Goal: Transaction & Acquisition: Purchase product/service

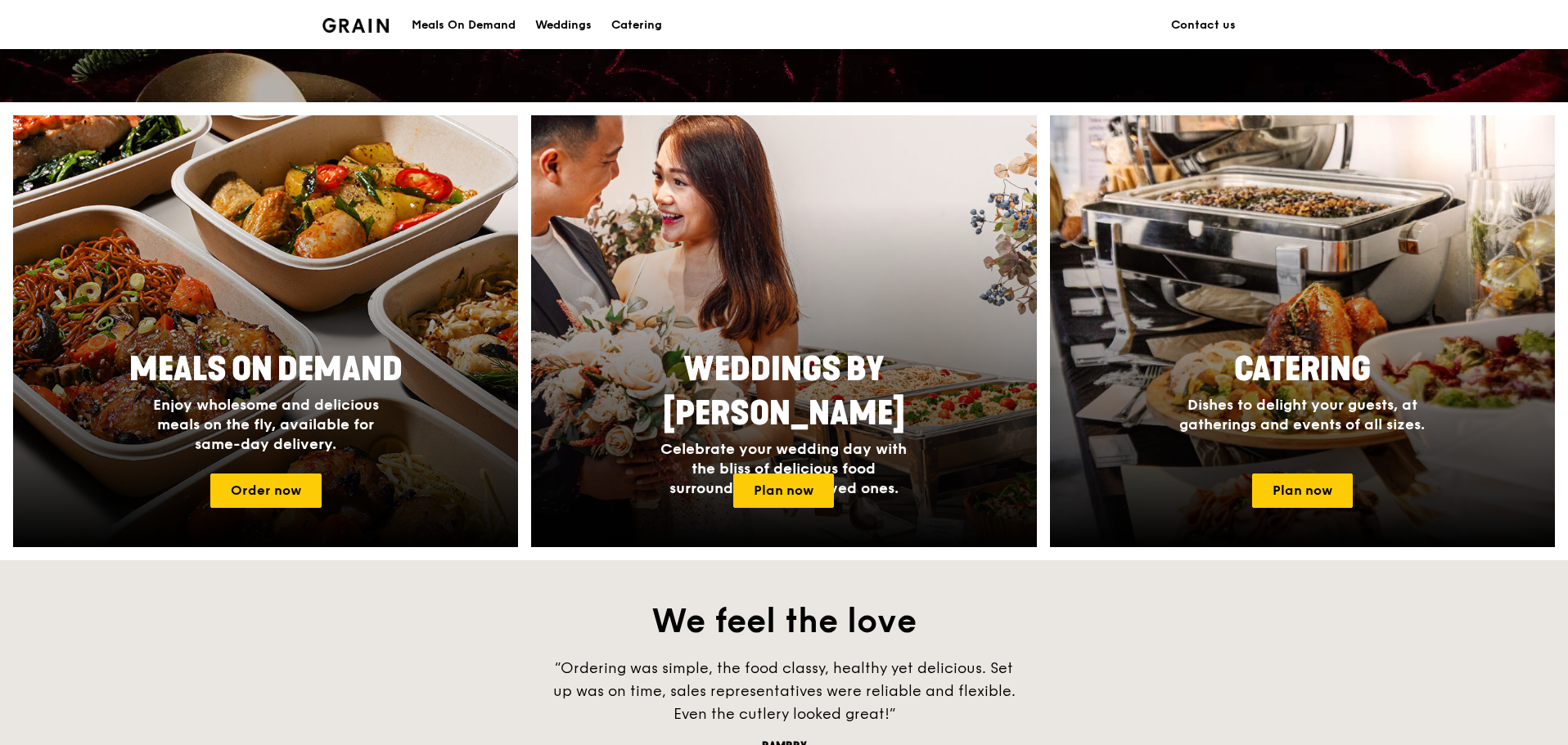
scroll to position [409, 0]
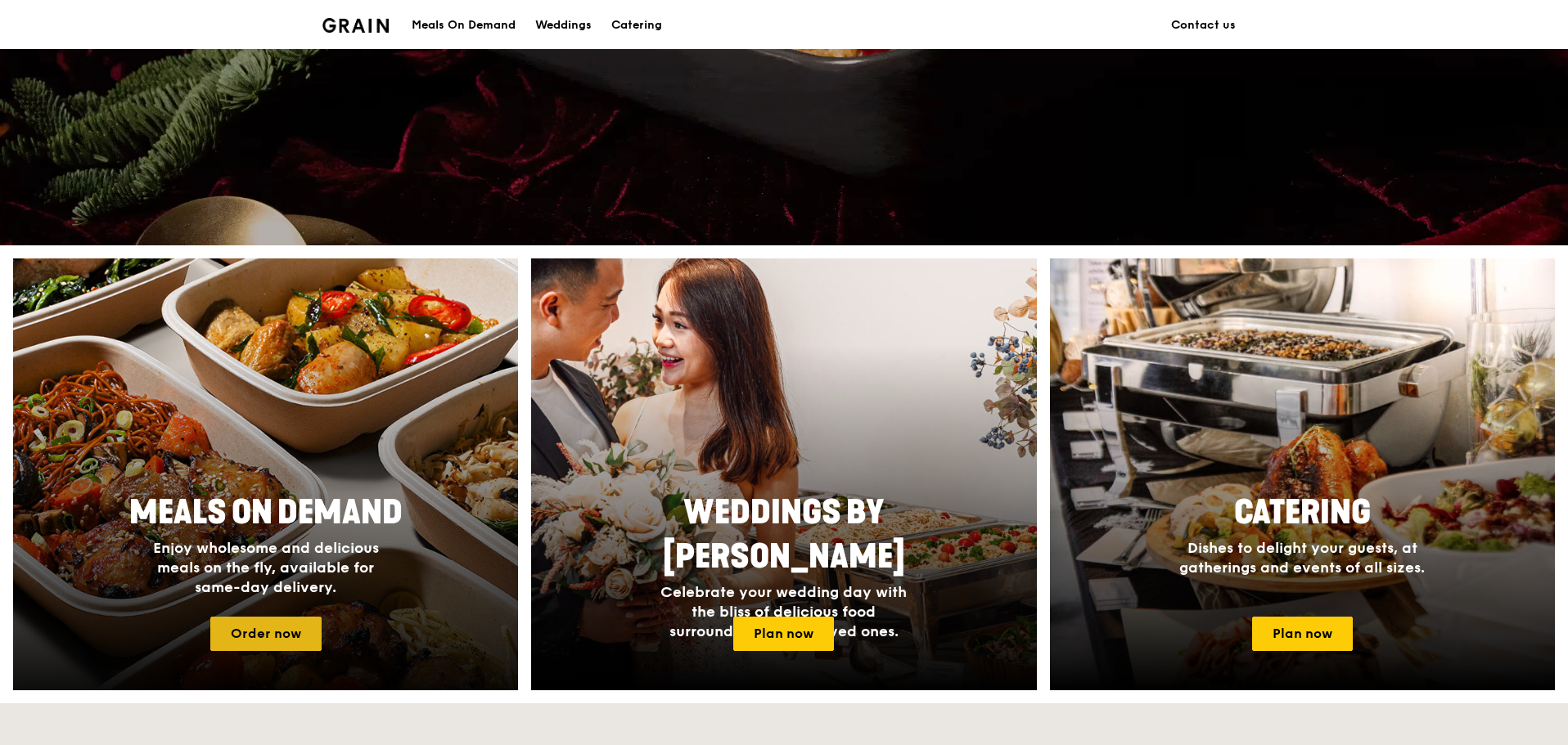
click at [281, 636] on link "Order now" at bounding box center [266, 634] width 111 height 34
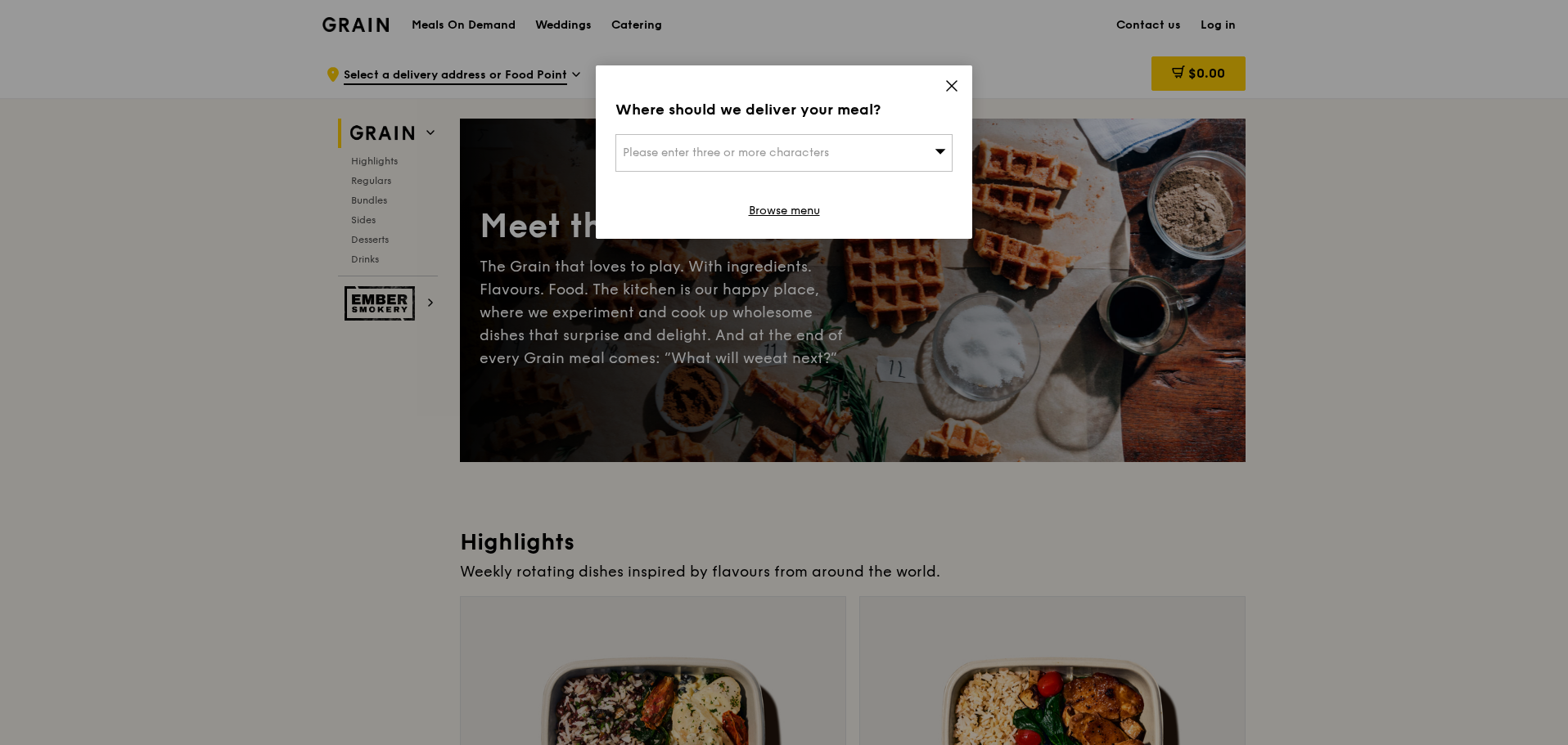
click at [829, 147] on span "Please enter three or more characters" at bounding box center [726, 153] width 206 height 14
click at [707, 146] on input "search" at bounding box center [784, 153] width 336 height 36
type input "slf complex"
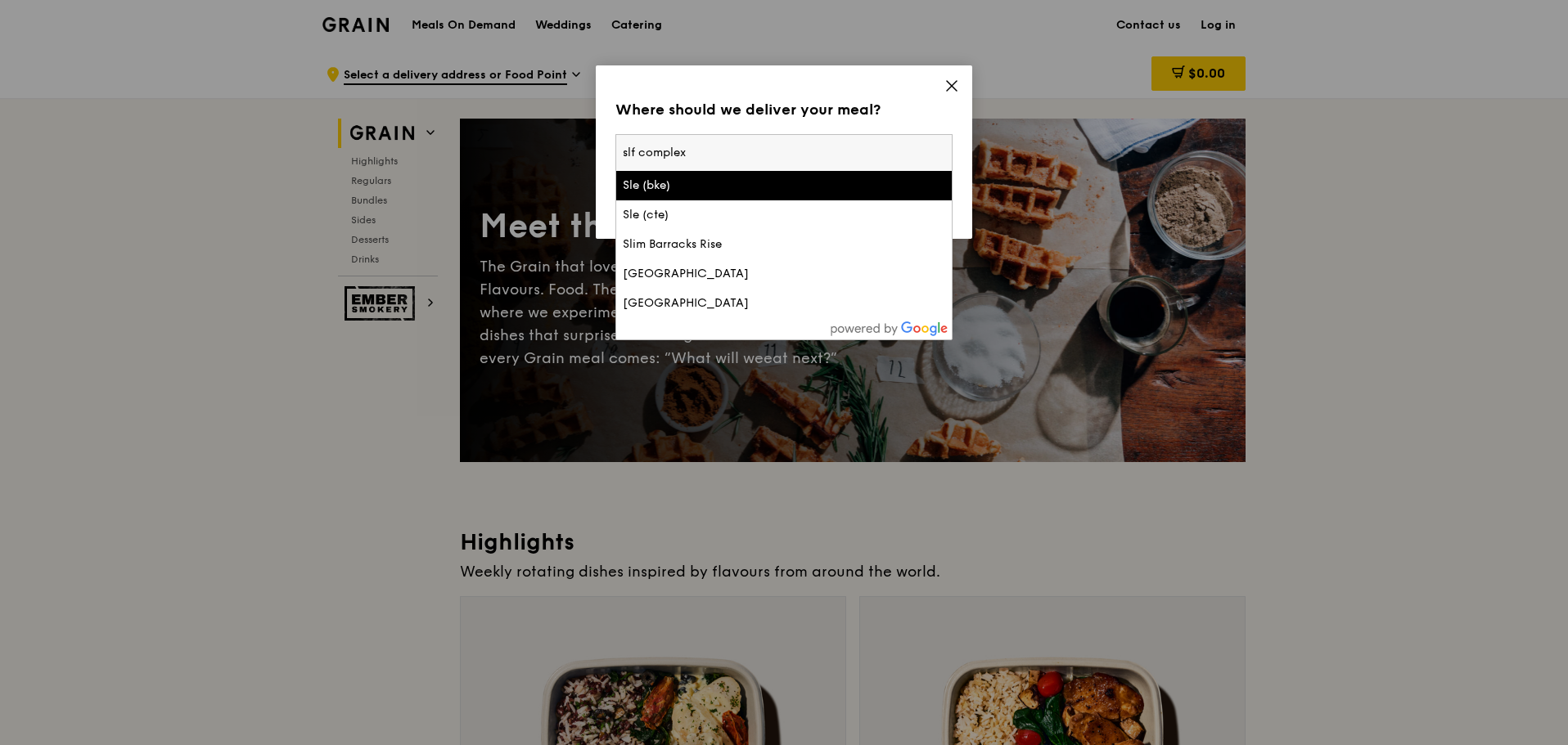
drag, startPoint x: 701, startPoint y: 153, endPoint x: 592, endPoint y: 163, distance: 109.5
click at [601, 149] on div "Where should we deliver your meal? Please enter three or more characters slf co…" at bounding box center [784, 152] width 377 height 173
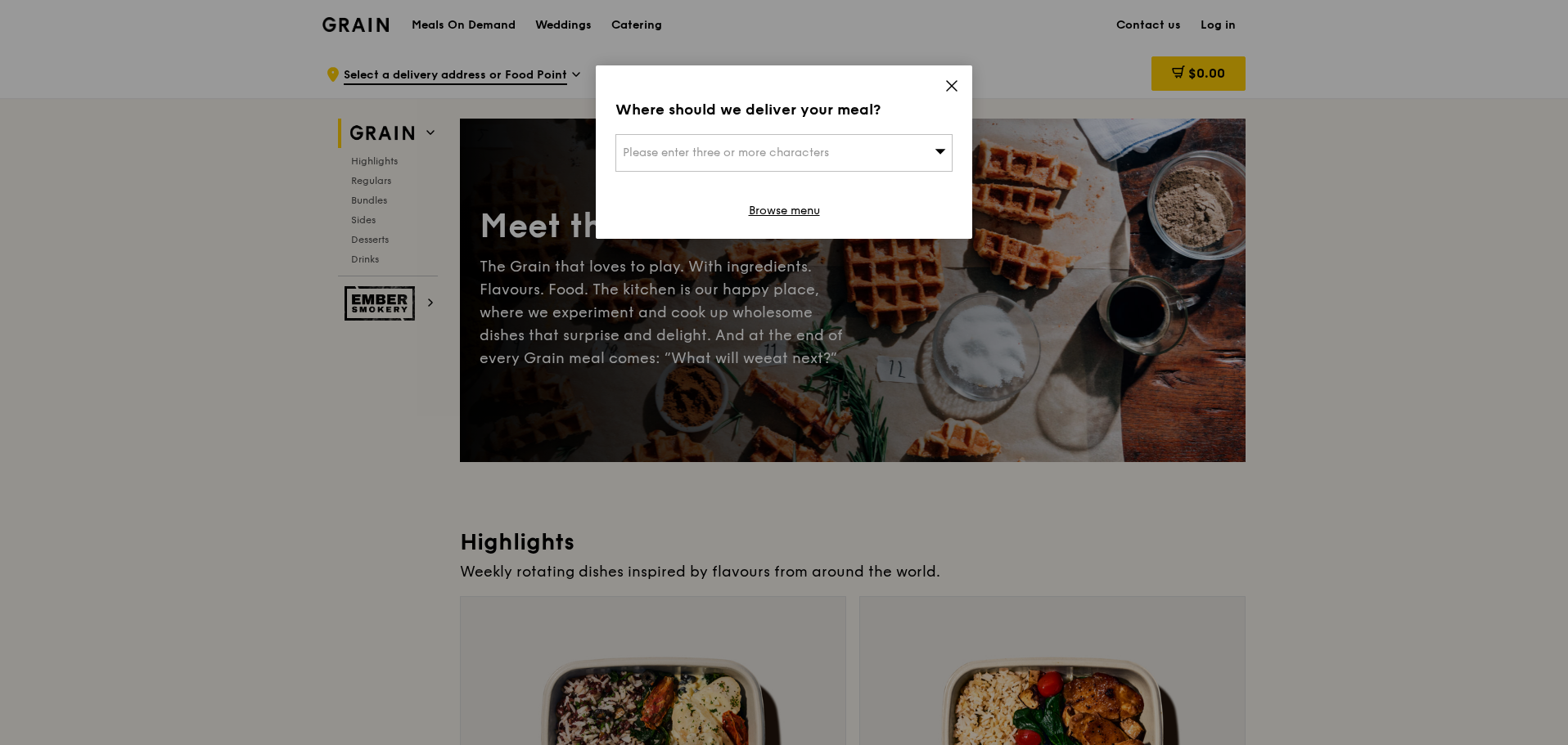
click at [643, 156] on span "Please enter three or more characters" at bounding box center [726, 153] width 206 height 14
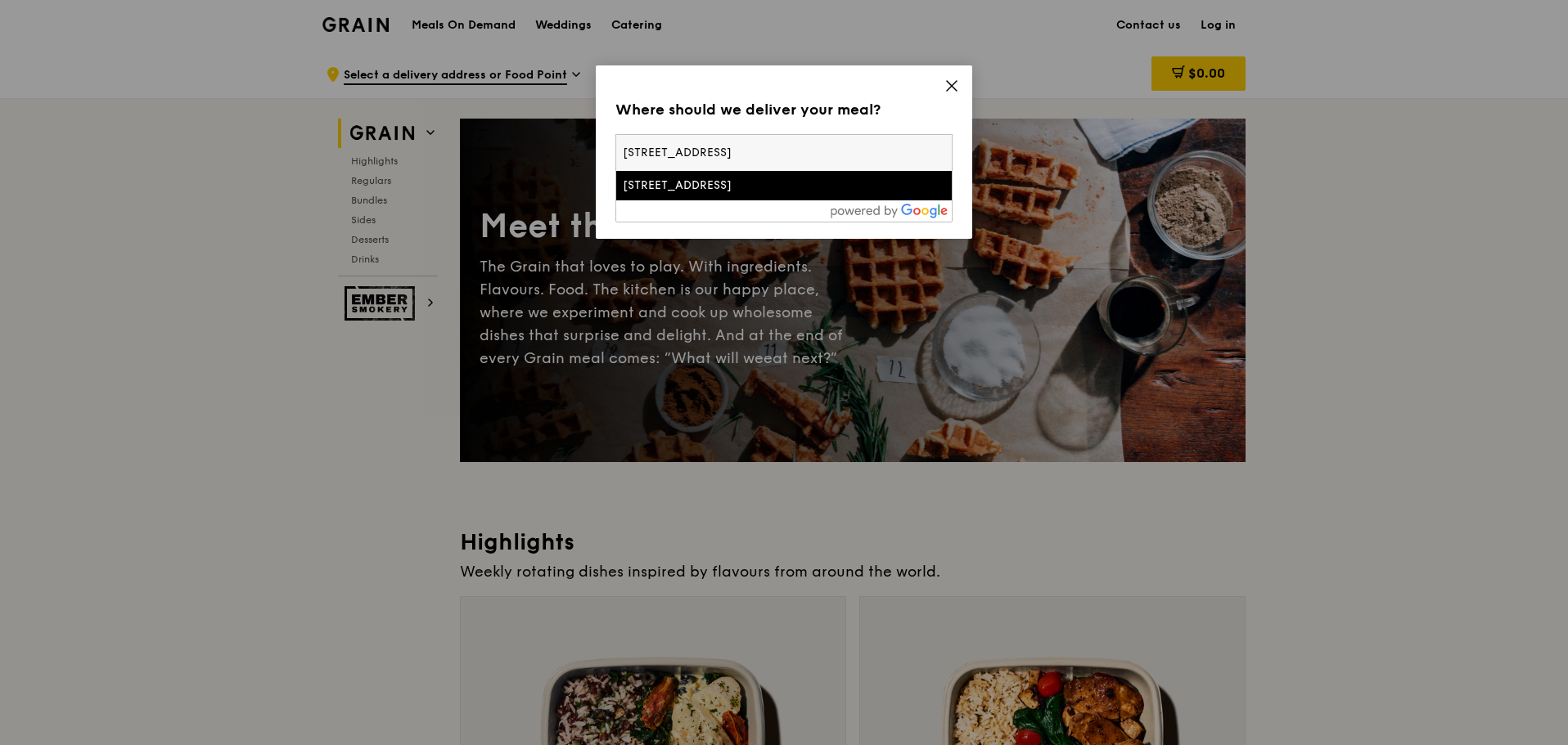
type input "[STREET_ADDRESS]"
click at [661, 181] on div "[STREET_ADDRESS]" at bounding box center [744, 186] width 242 height 17
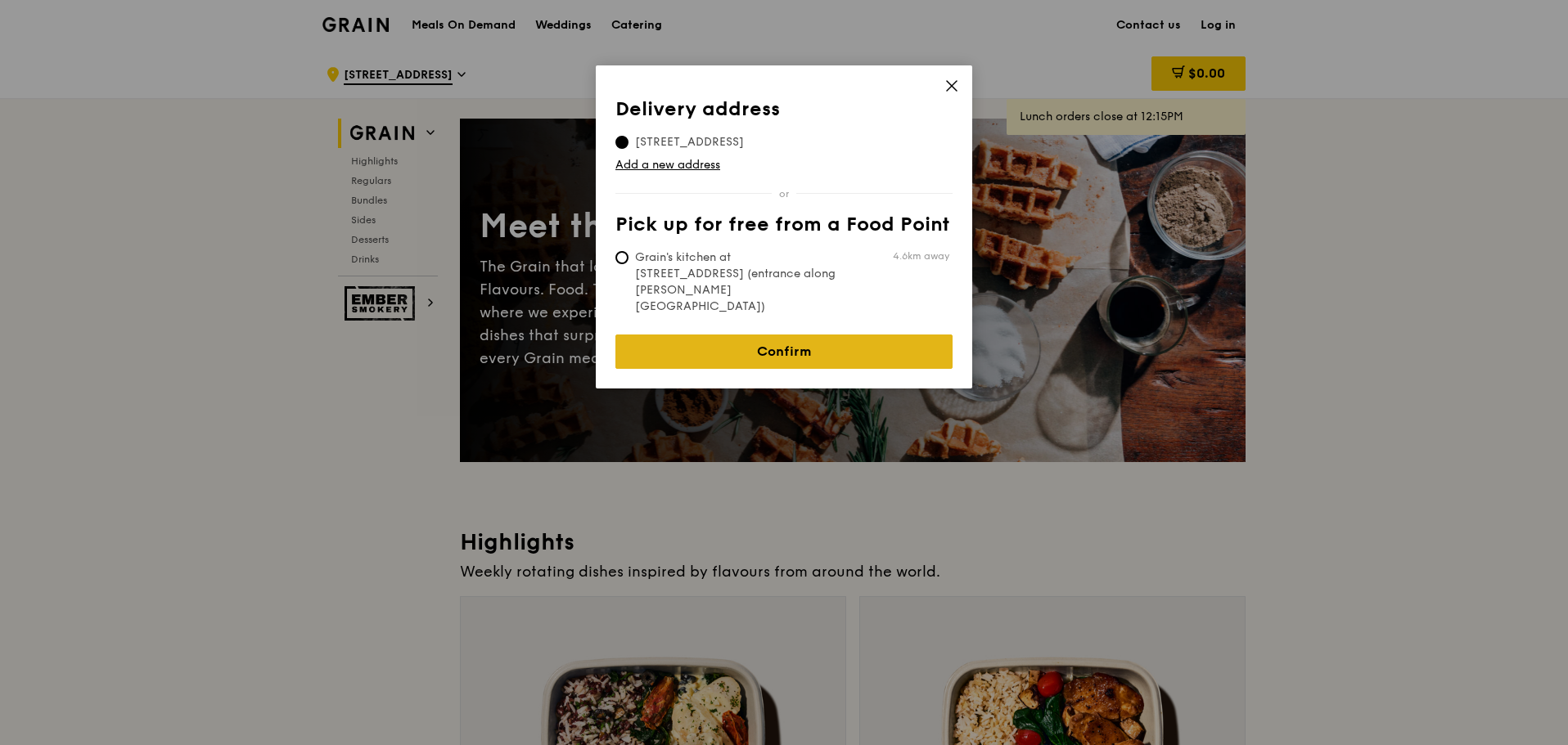
click at [712, 335] on link "Confirm" at bounding box center [783, 352] width 337 height 34
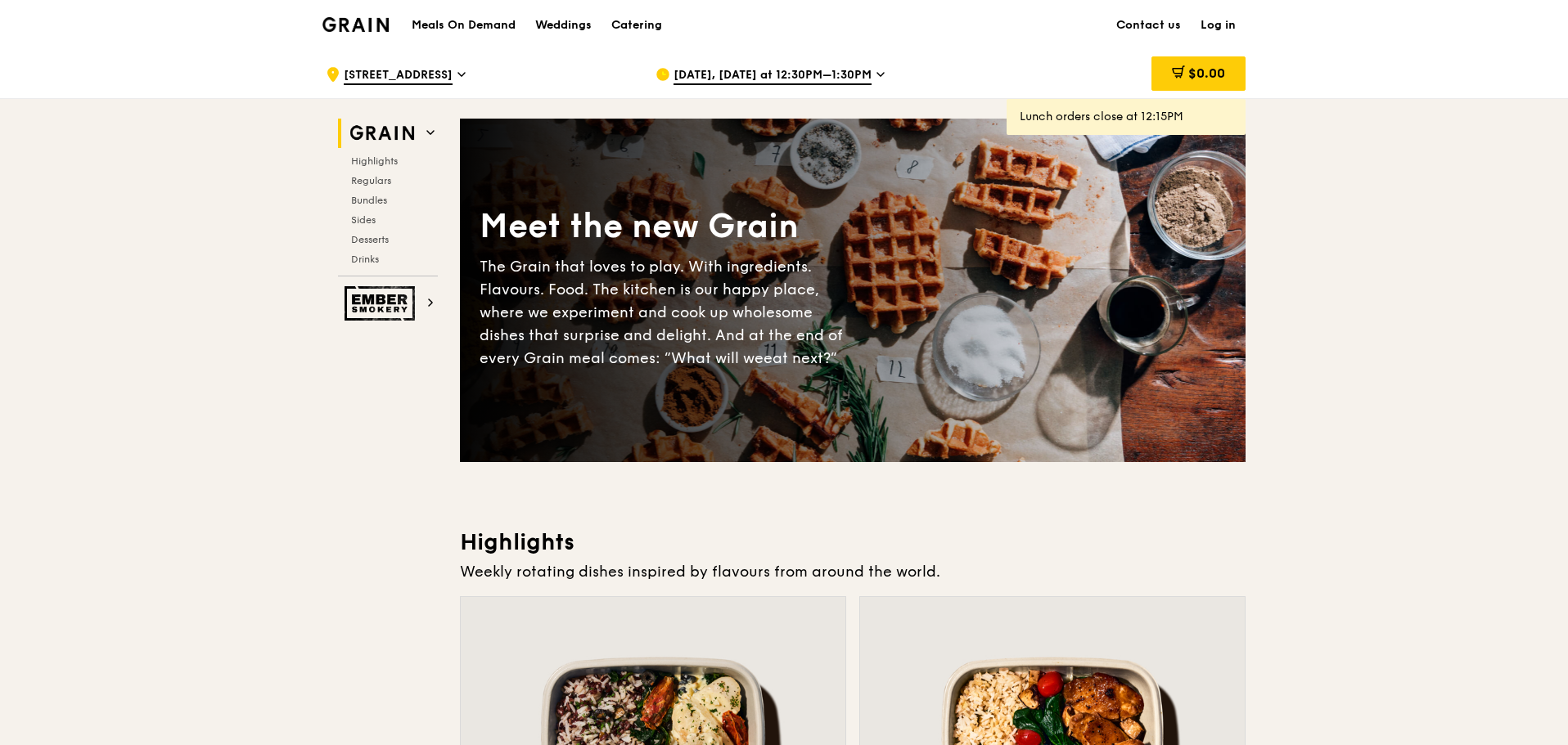
click at [864, 71] on span "[DATE], [DATE] at 12:30PM–1:30PM" at bounding box center [773, 76] width 198 height 18
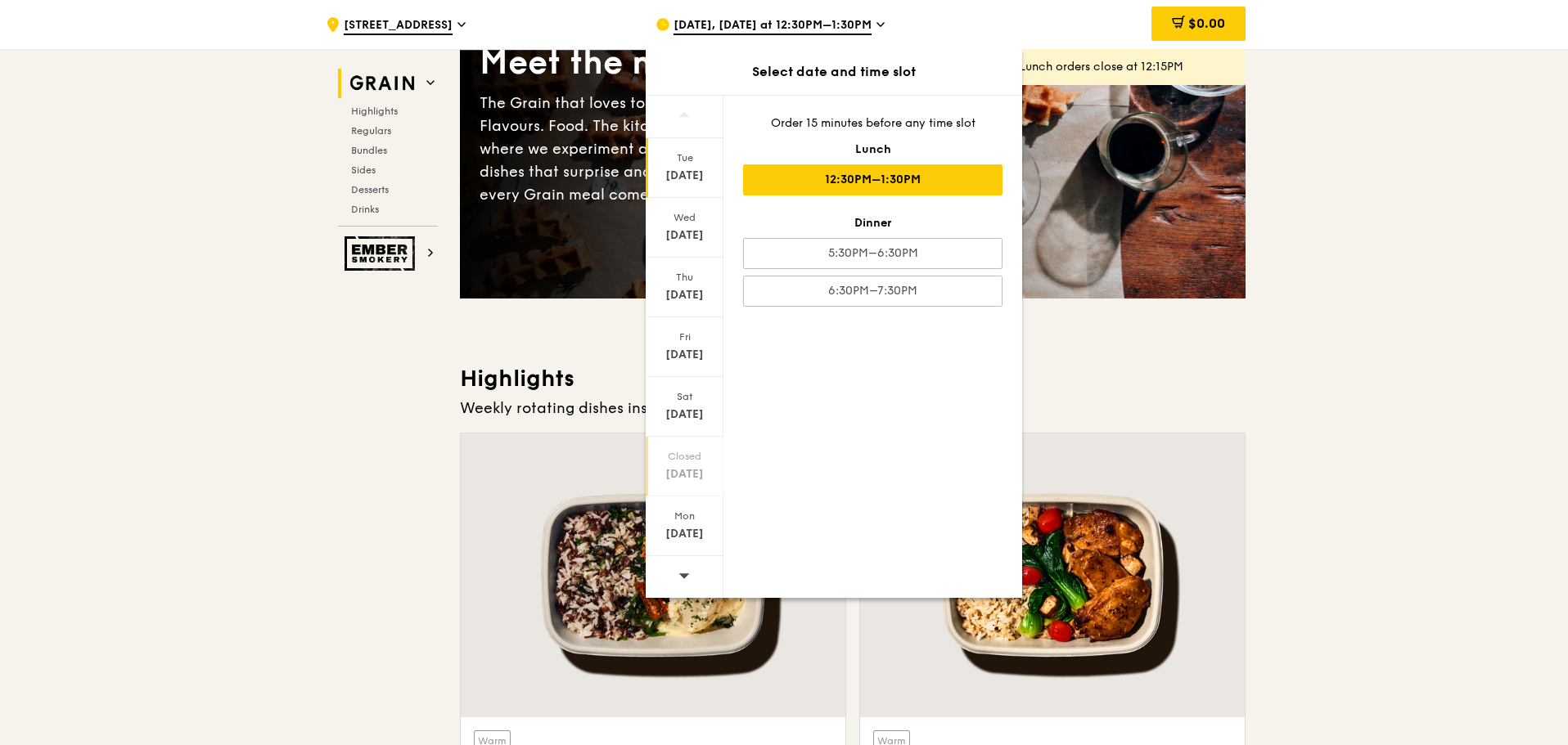
scroll to position [163, 0]
click at [687, 575] on icon at bounding box center [684, 576] width 11 height 5
click at [688, 116] on icon at bounding box center [684, 115] width 11 height 5
click at [689, 301] on div "[DATE]" at bounding box center [684, 295] width 72 height 17
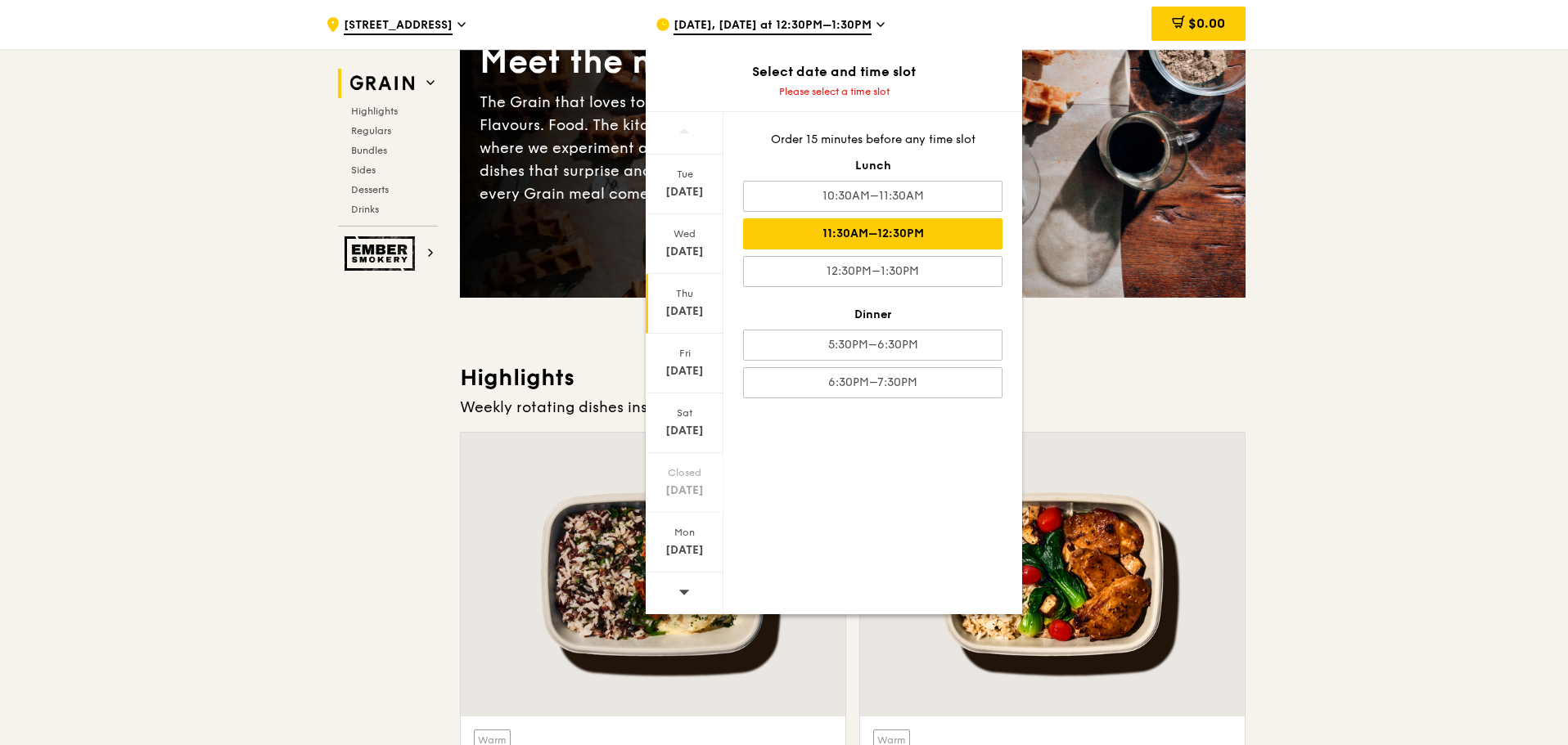
click at [928, 241] on div "11:30AM–12:30PM" at bounding box center [873, 233] width 260 height 31
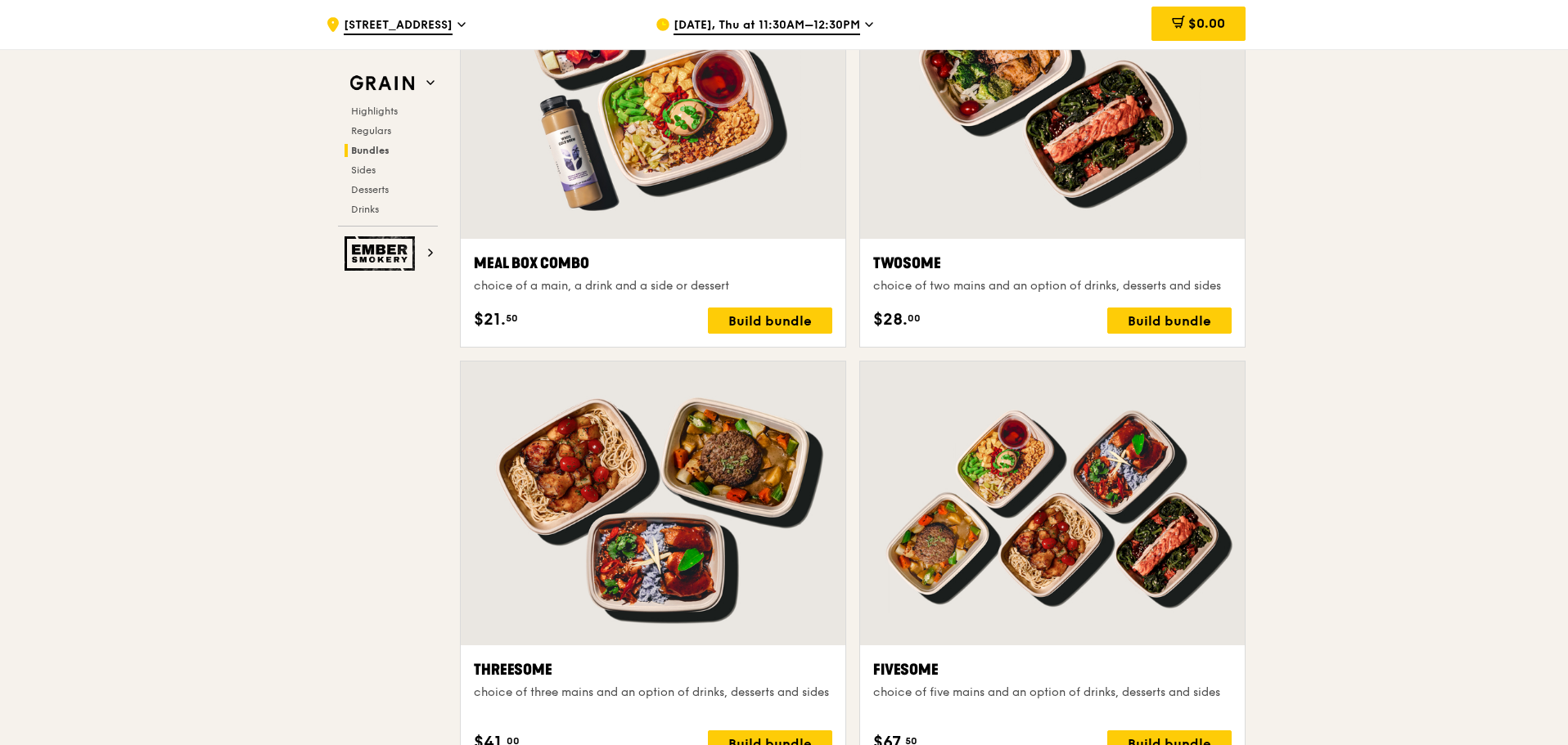
scroll to position [2782, 0]
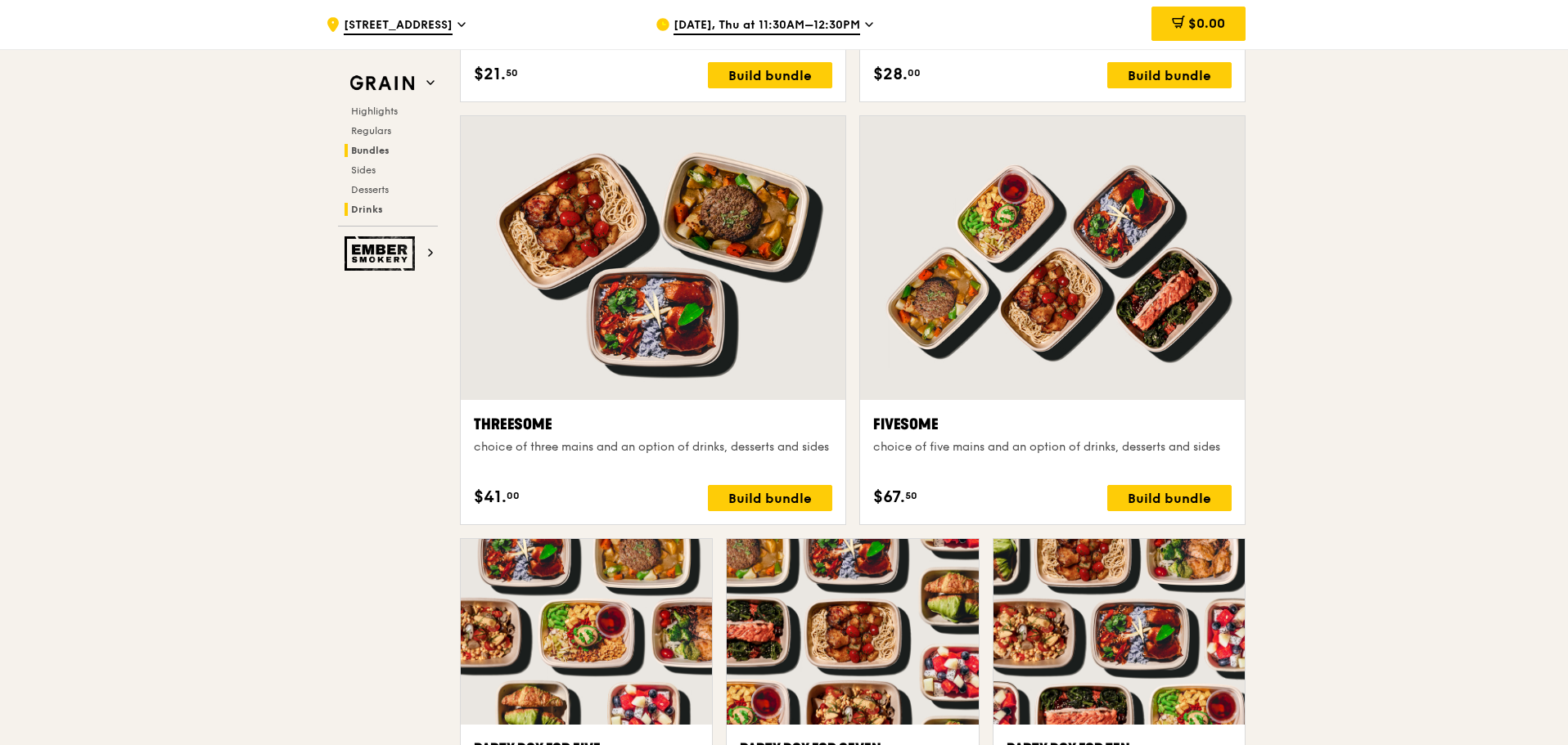
click at [364, 204] on span "Drinks" at bounding box center [367, 209] width 32 height 11
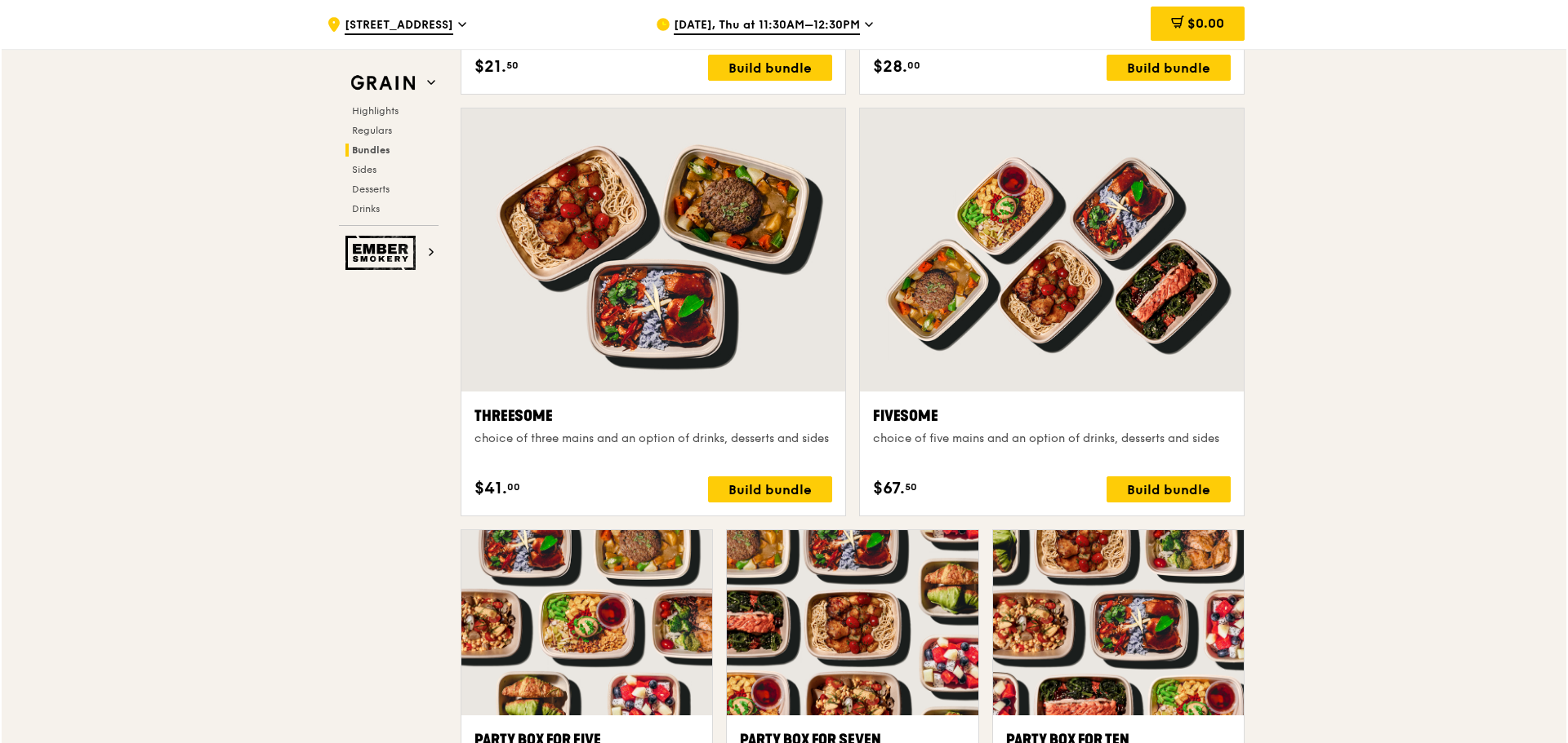
scroll to position [2790, 0]
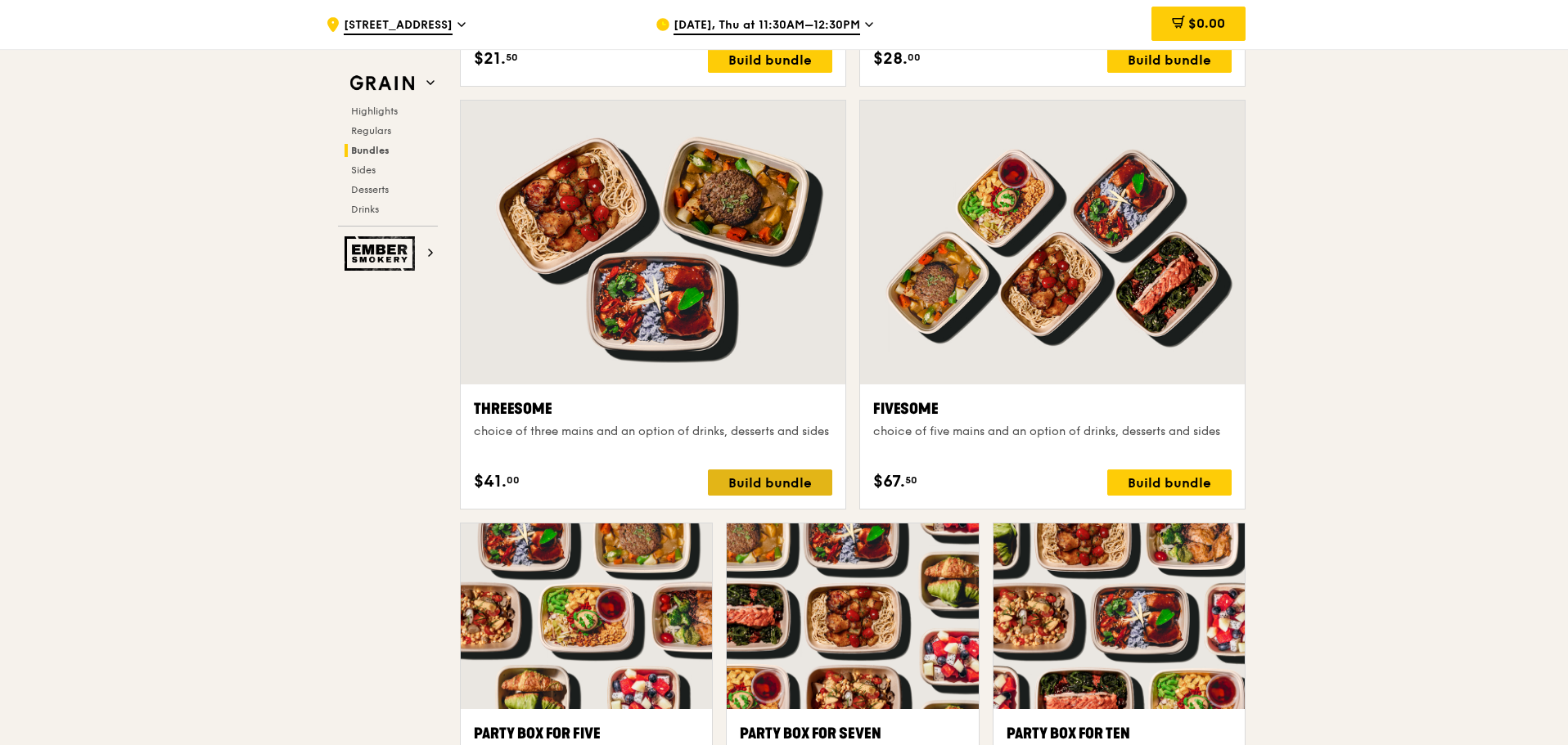
click at [756, 485] on div "Build bundle" at bounding box center [770, 483] width 125 height 27
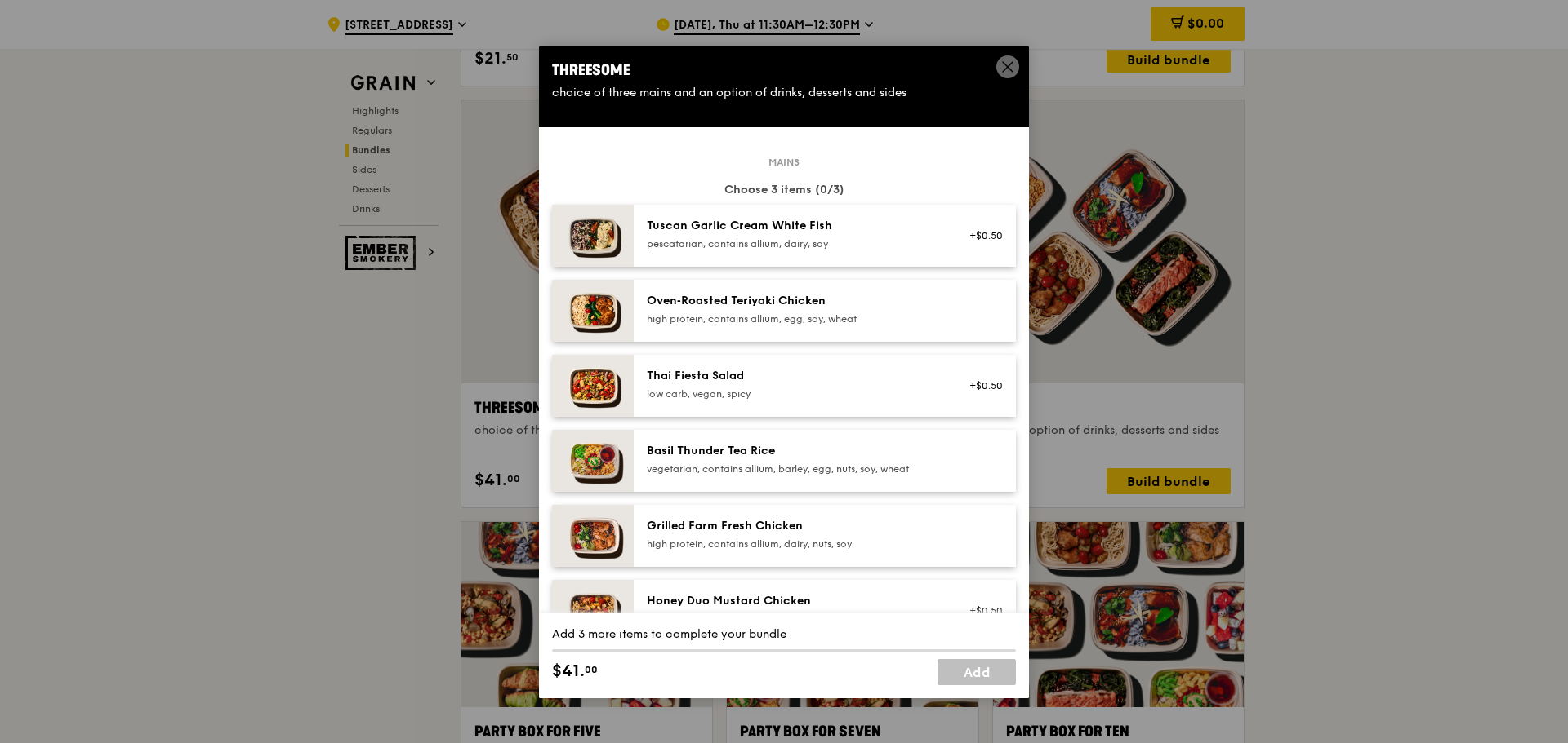
click at [824, 302] on div "Oven‑Roasted Teriyaki Chicken" at bounding box center [793, 301] width 293 height 17
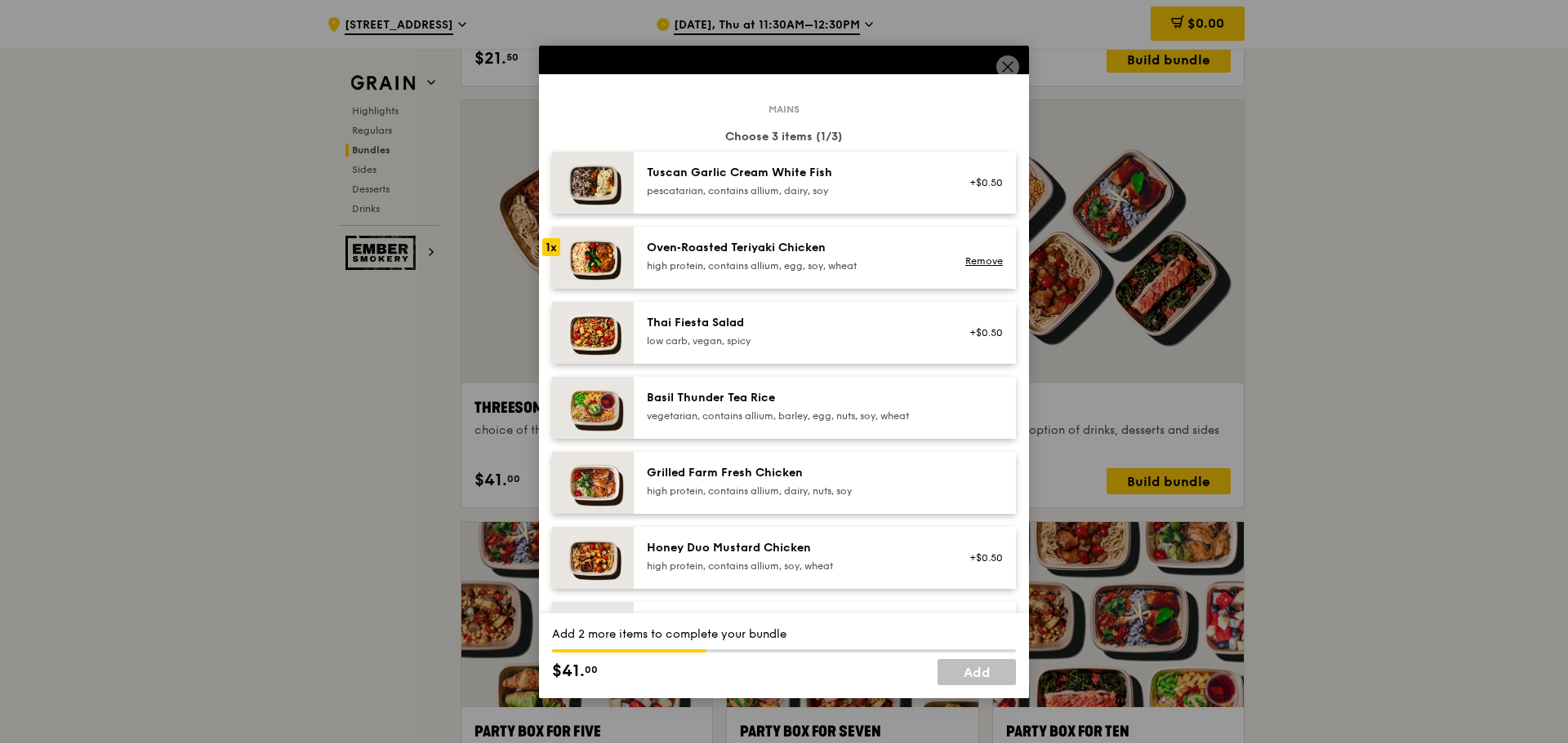
scroll to position [82, 0]
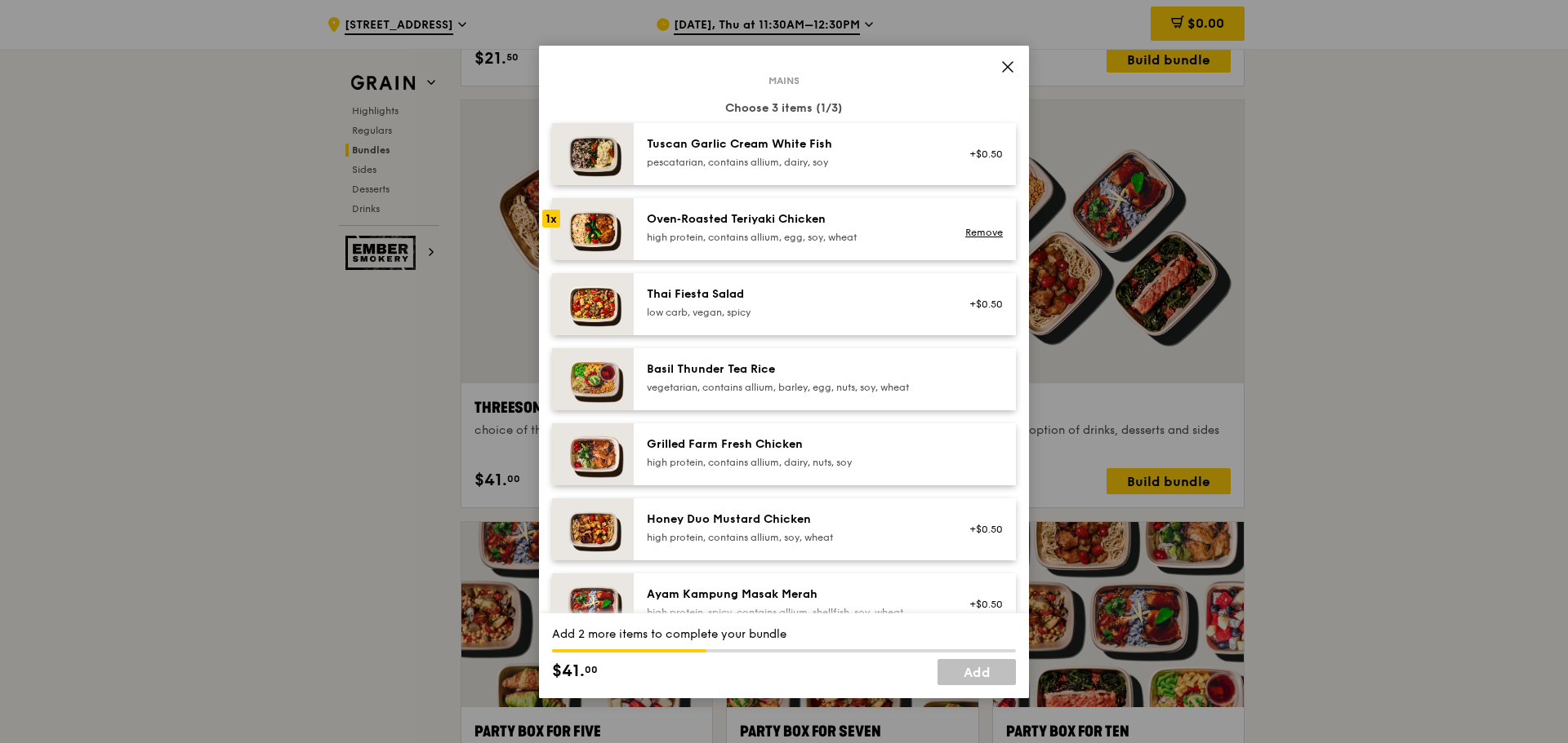
click at [728, 450] on div "Grilled Farm Fresh Chicken" at bounding box center [793, 444] width 293 height 17
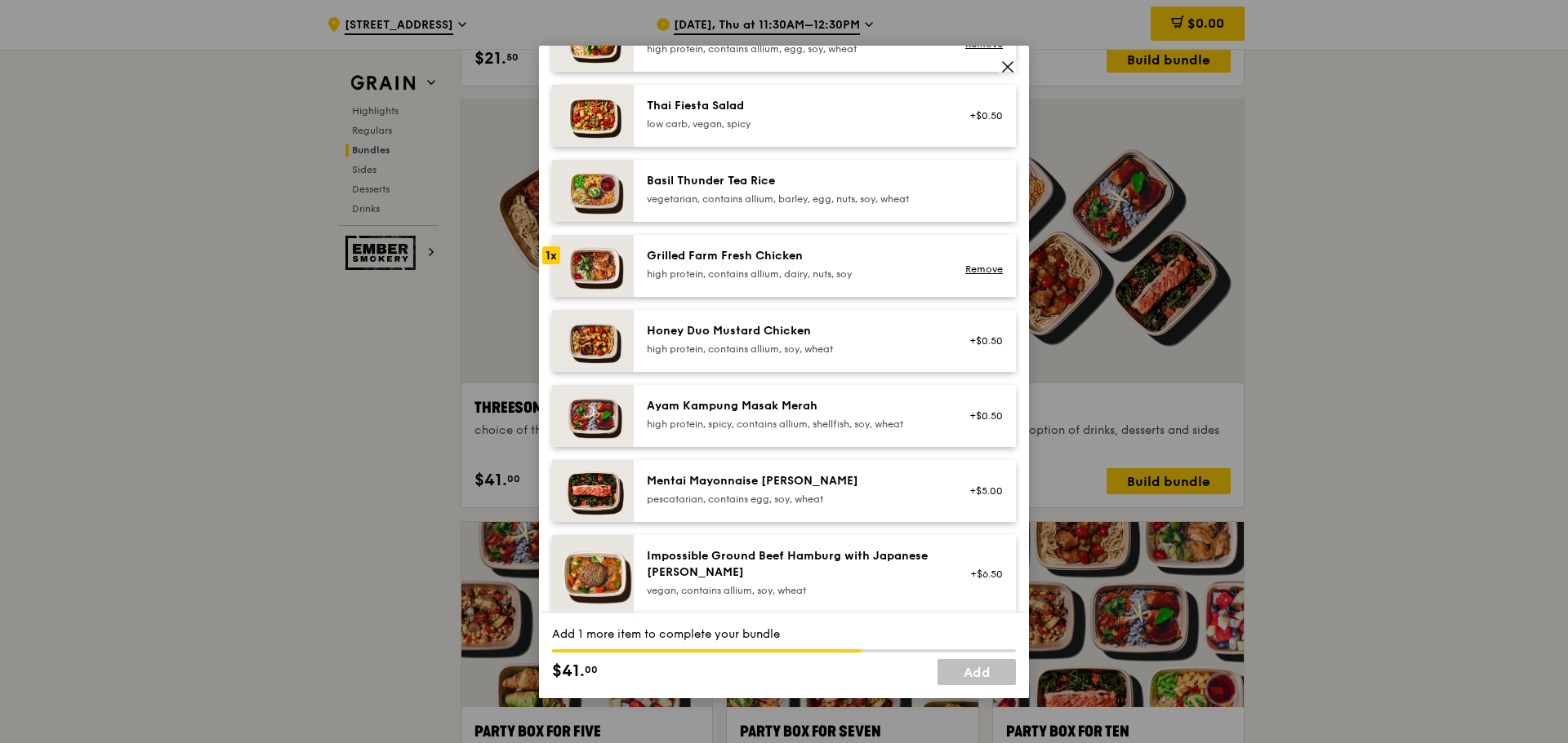
scroll to position [245, 0]
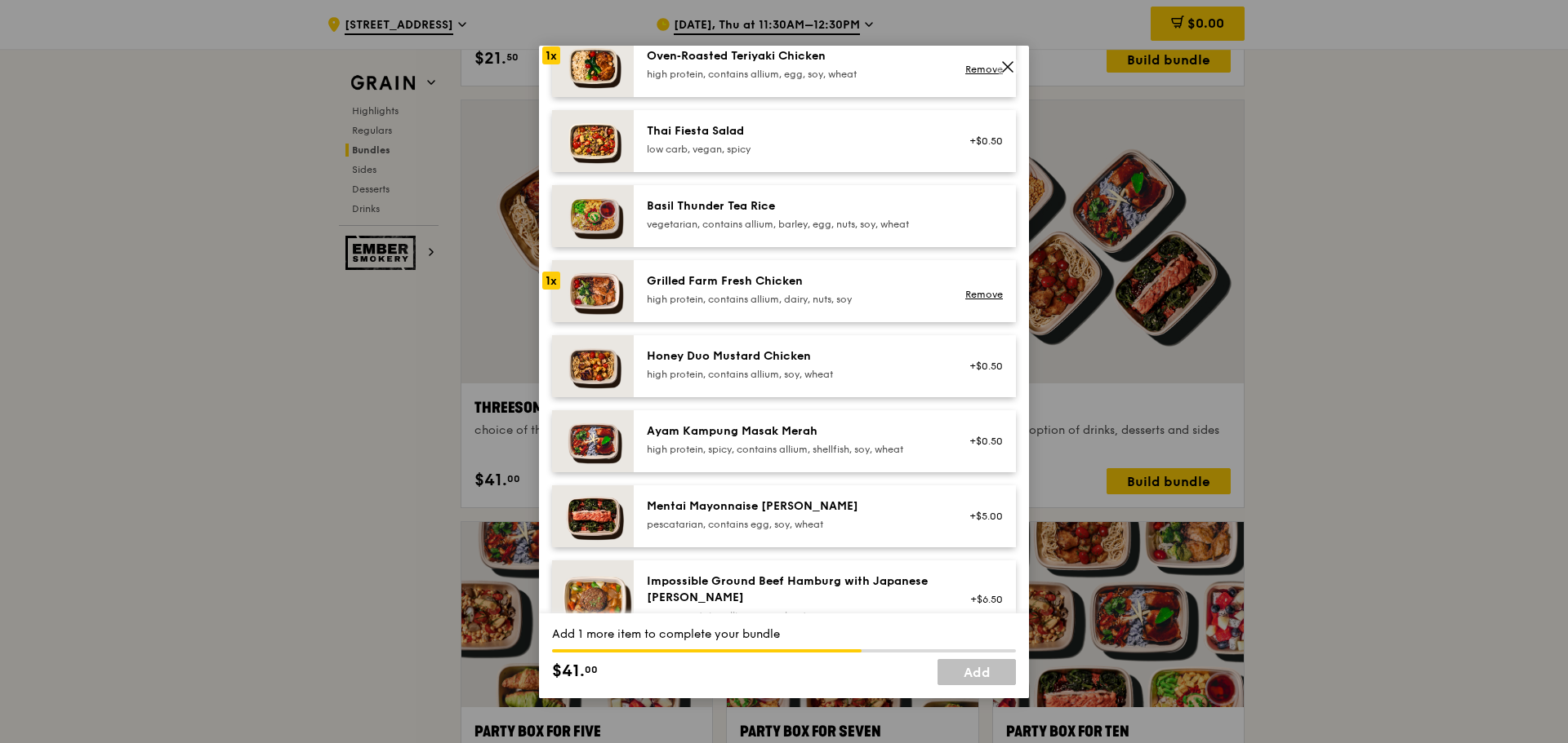
click at [709, 438] on div "Ayam Kampung Masak Merah" at bounding box center [793, 432] width 293 height 17
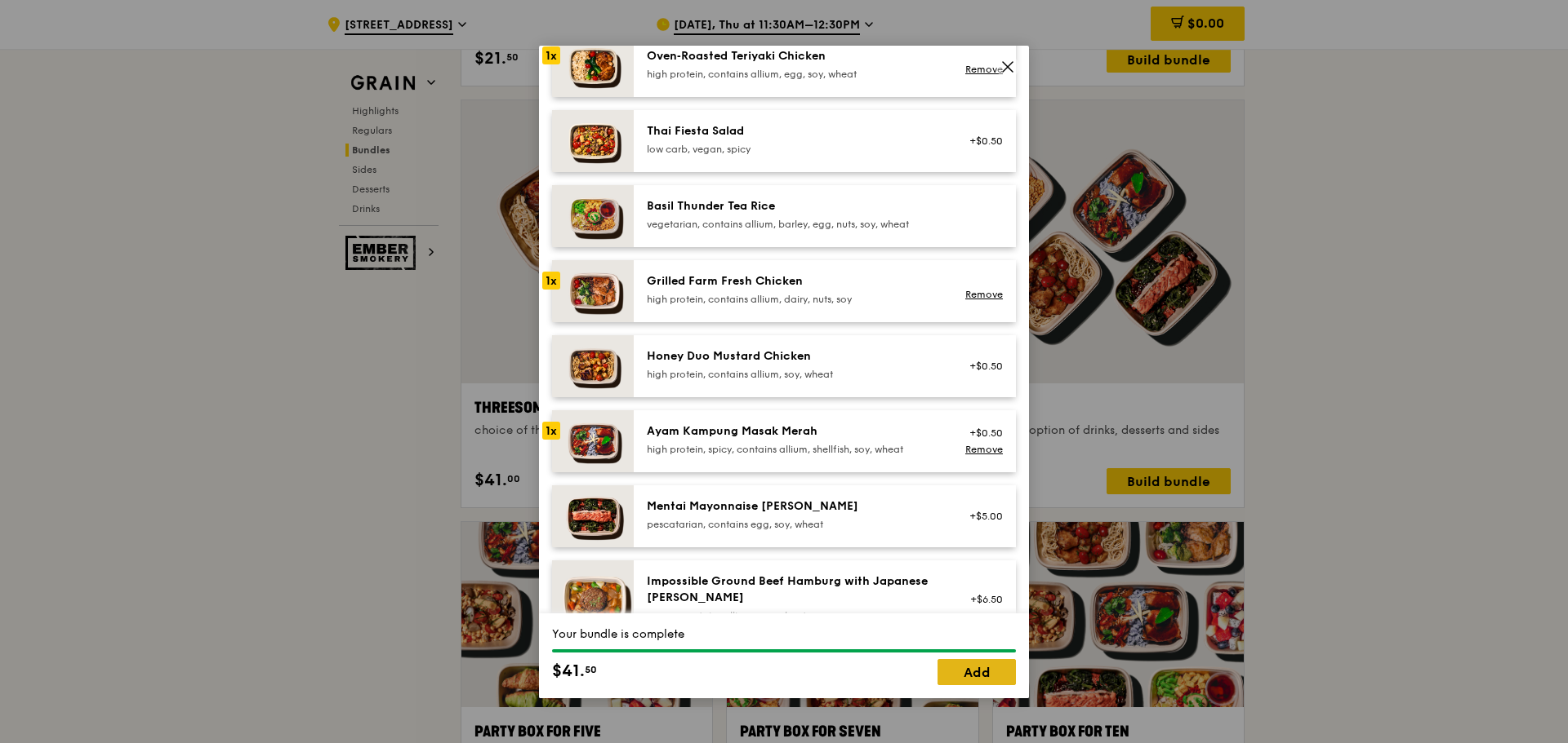
click at [982, 665] on link "Add" at bounding box center [976, 672] width 78 height 26
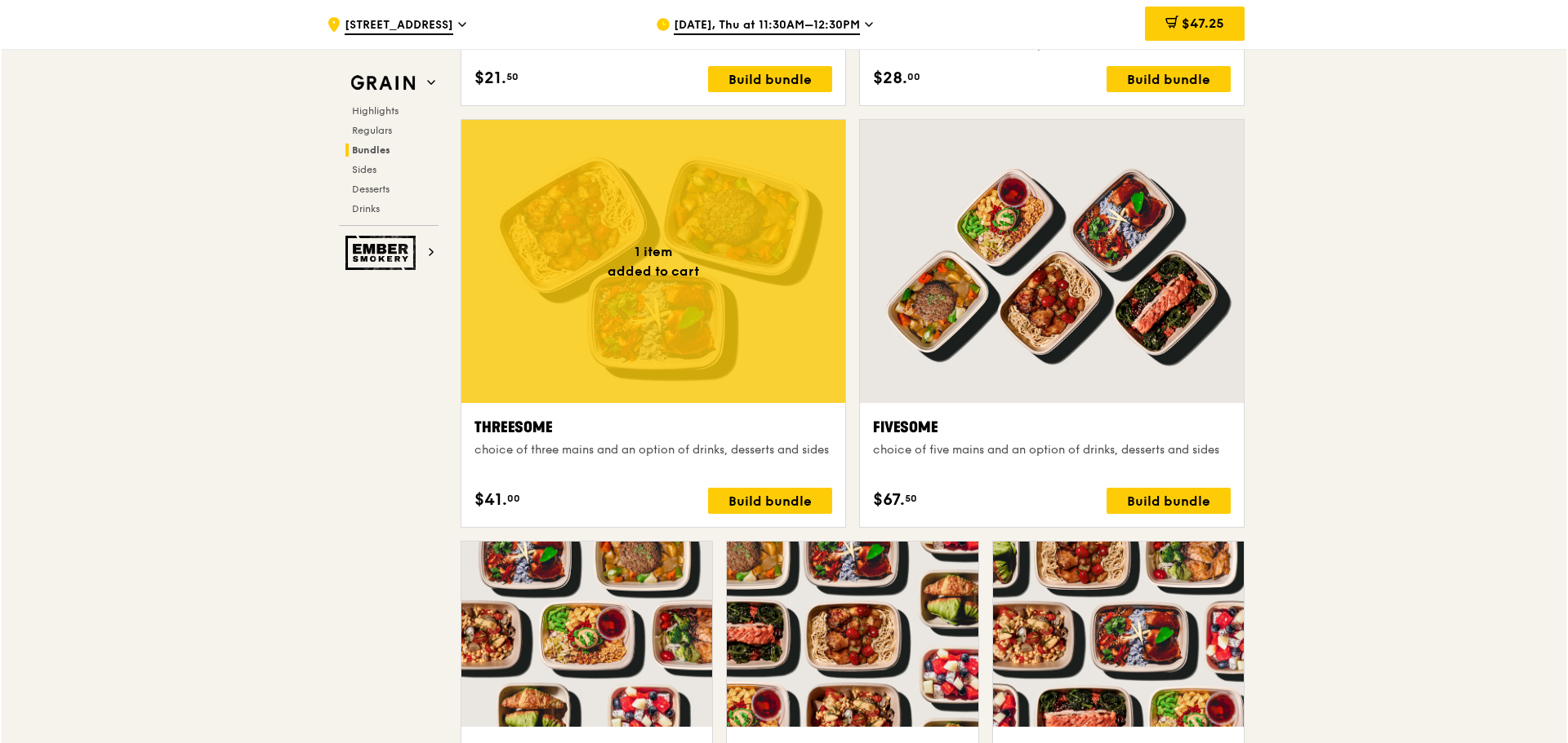
scroll to position [2790, 0]
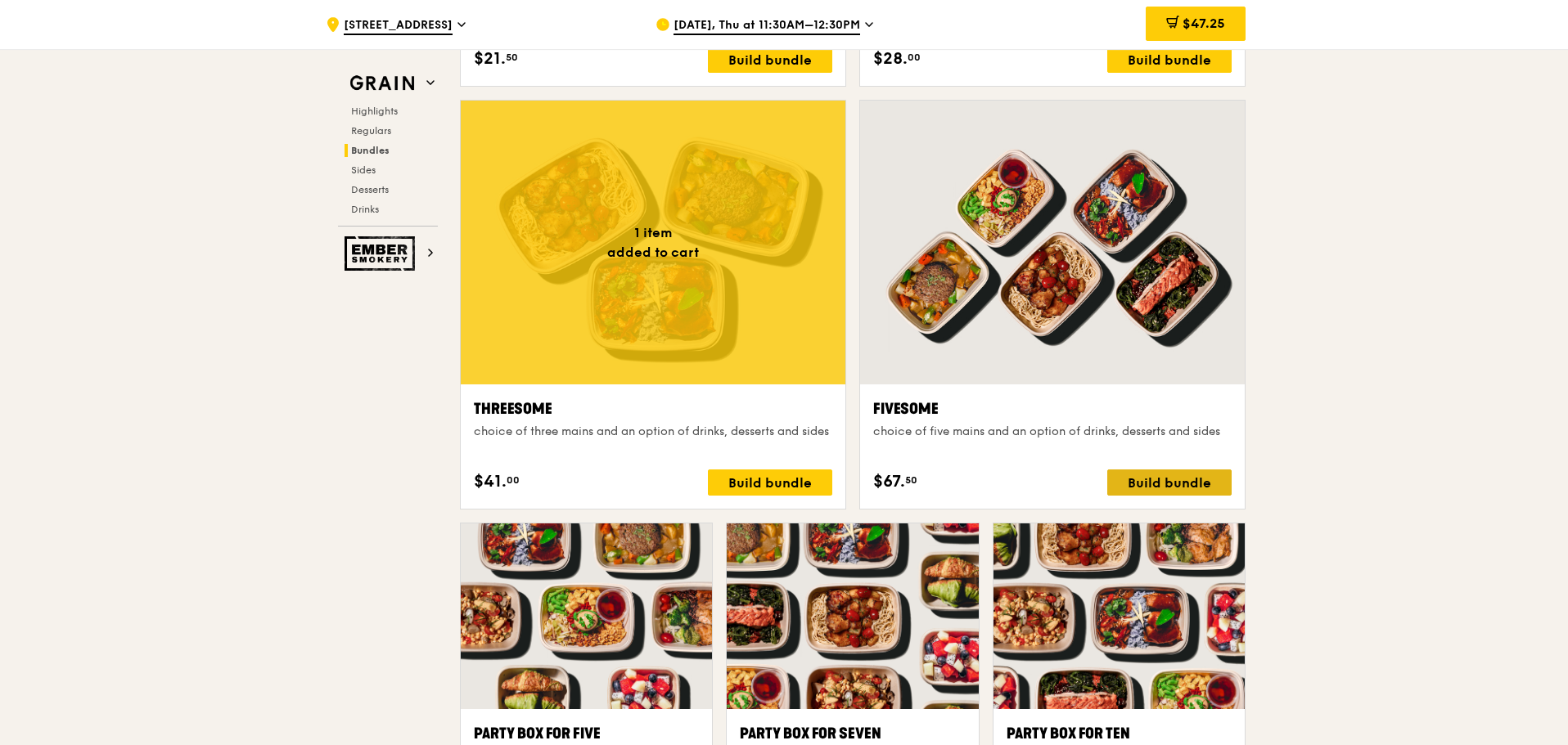
click at [1175, 482] on div "Build bundle" at bounding box center [1169, 483] width 125 height 27
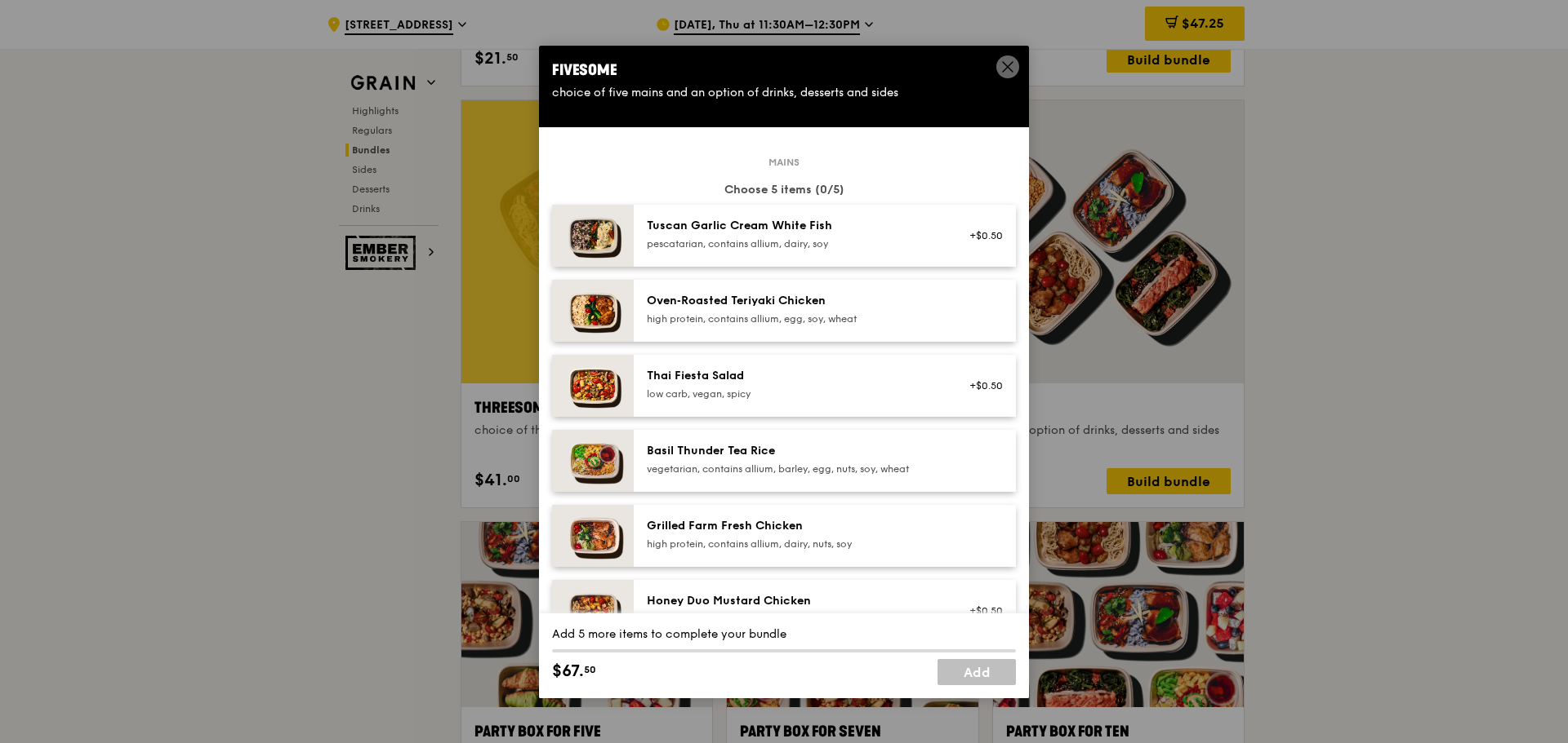
click at [827, 240] on div "pescatarian, contains allium, dairy, soy" at bounding box center [793, 243] width 293 height 13
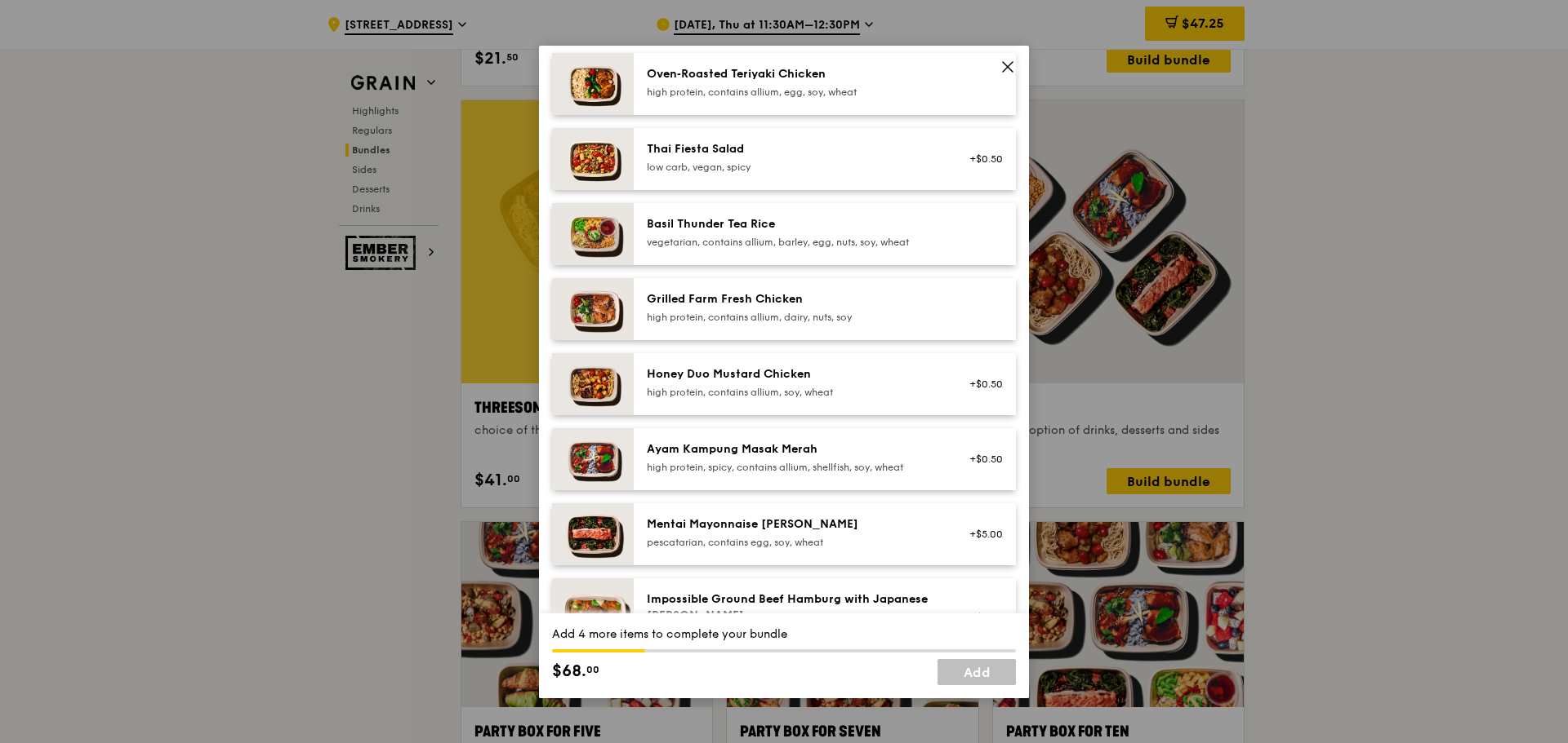
scroll to position [245, 0]
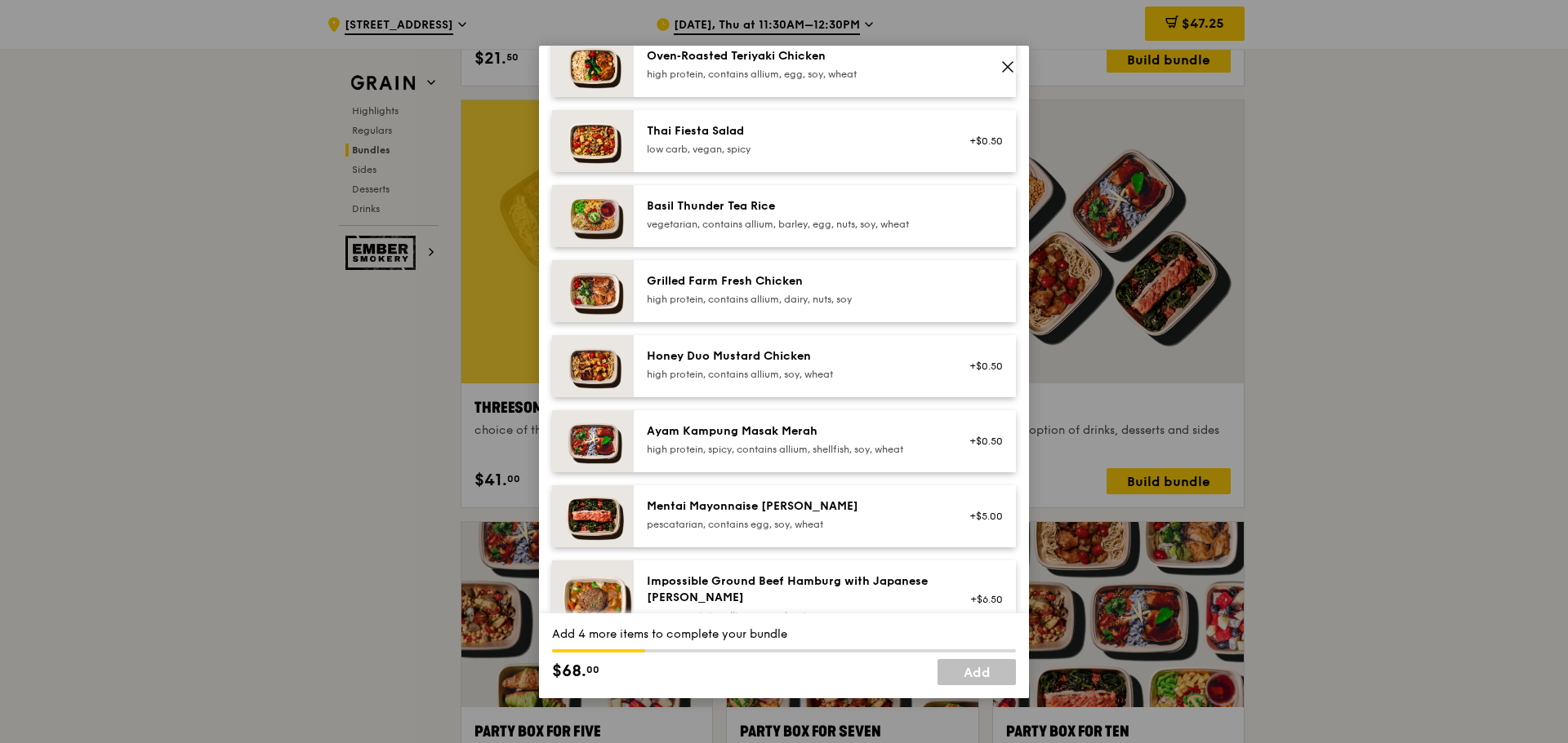
click at [788, 368] on div "high protein, contains allium, soy, wheat" at bounding box center [793, 375] width 293 height 13
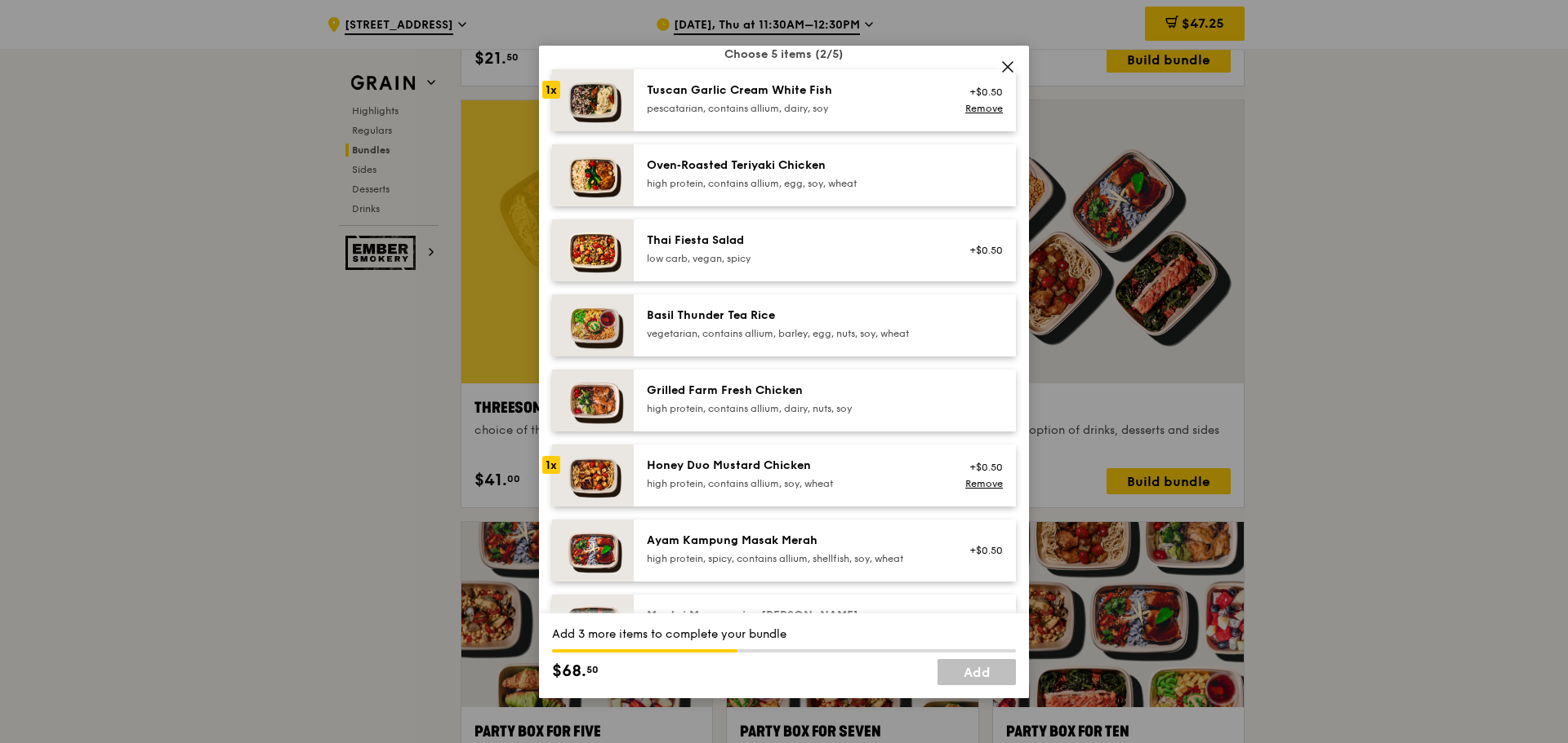
scroll to position [163, 0]
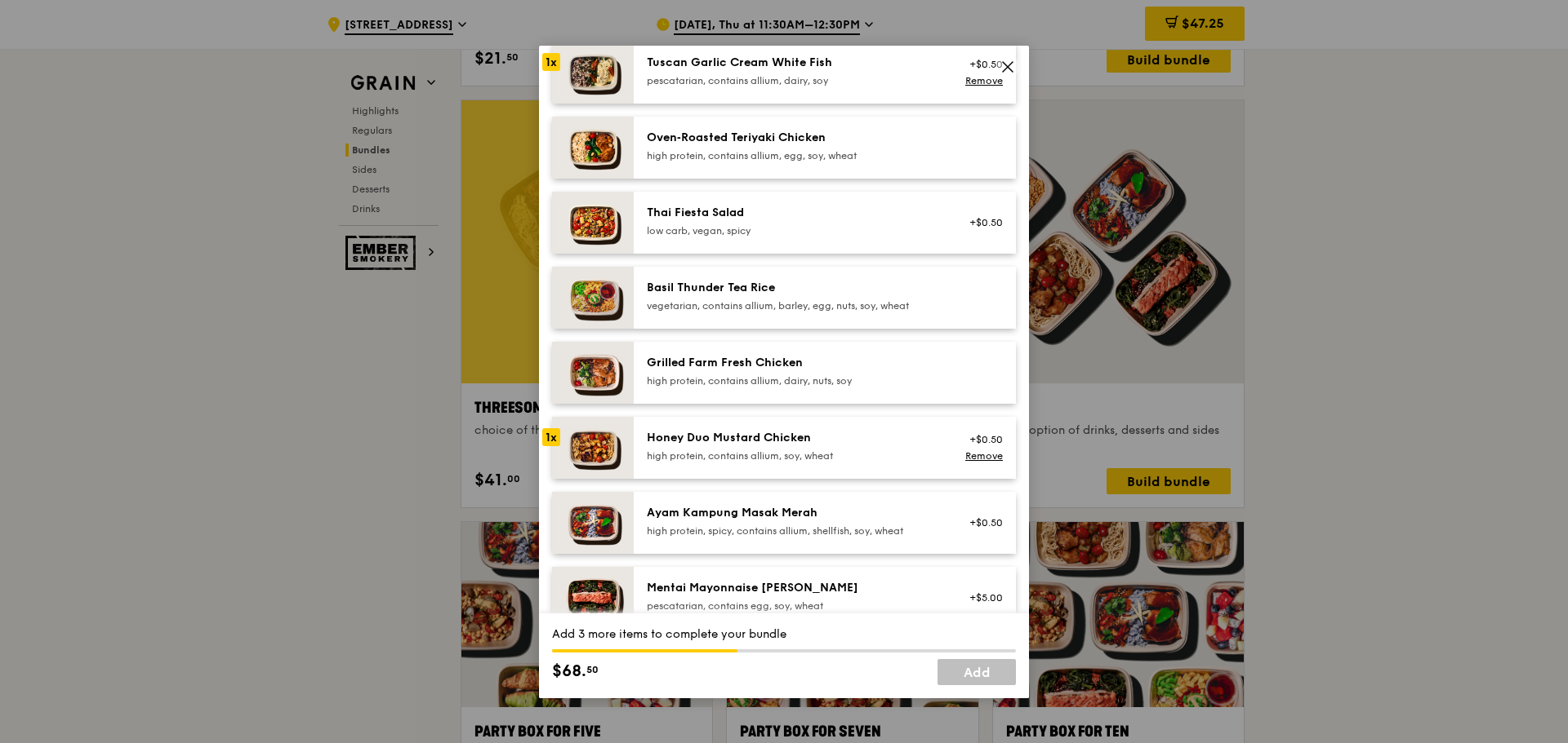
click at [735, 137] on div "Oven‑Roasted Teriyaki Chicken" at bounding box center [793, 137] width 293 height 17
click at [765, 379] on div "high protein, contains allium, dairy, nuts, soy" at bounding box center [793, 381] width 293 height 13
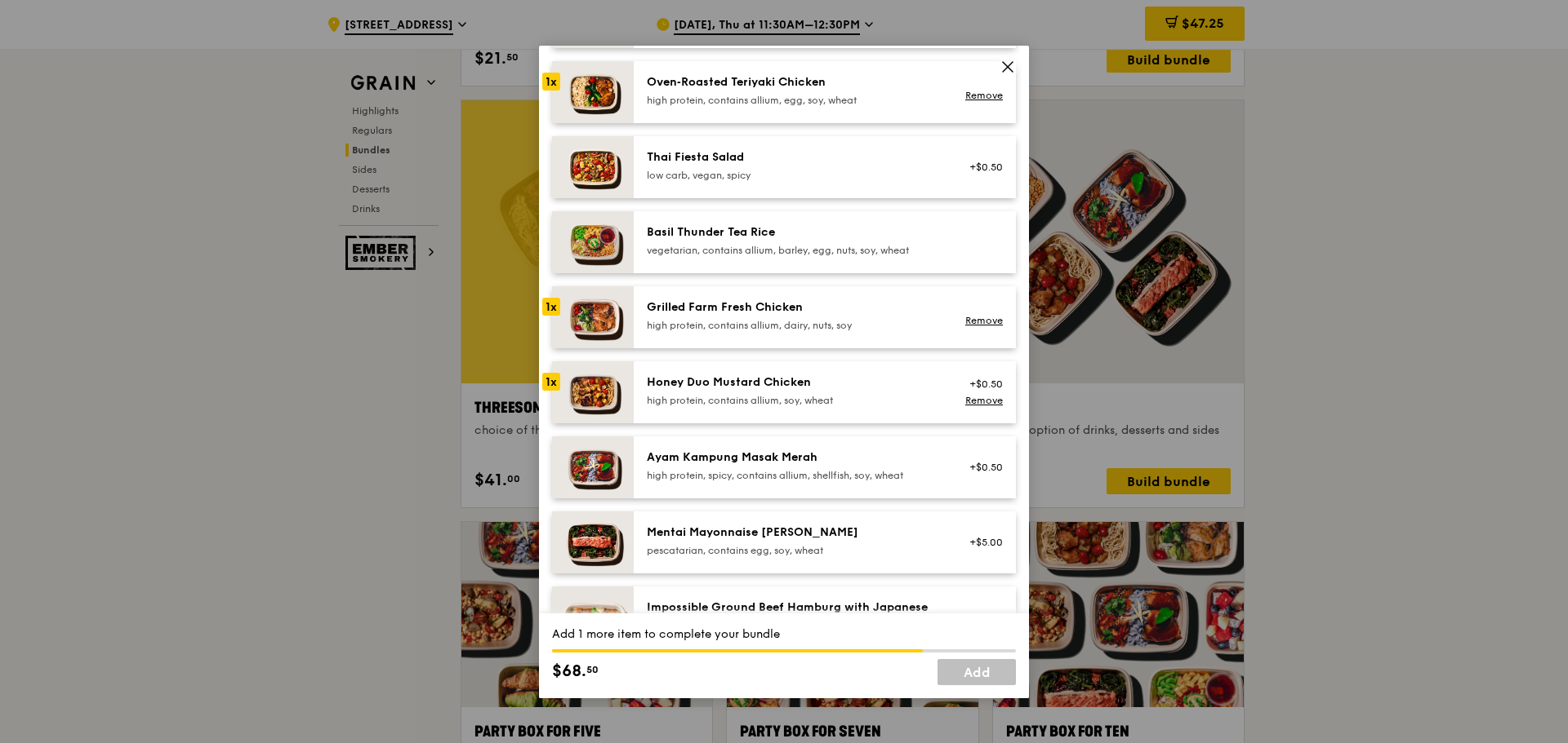
scroll to position [245, 0]
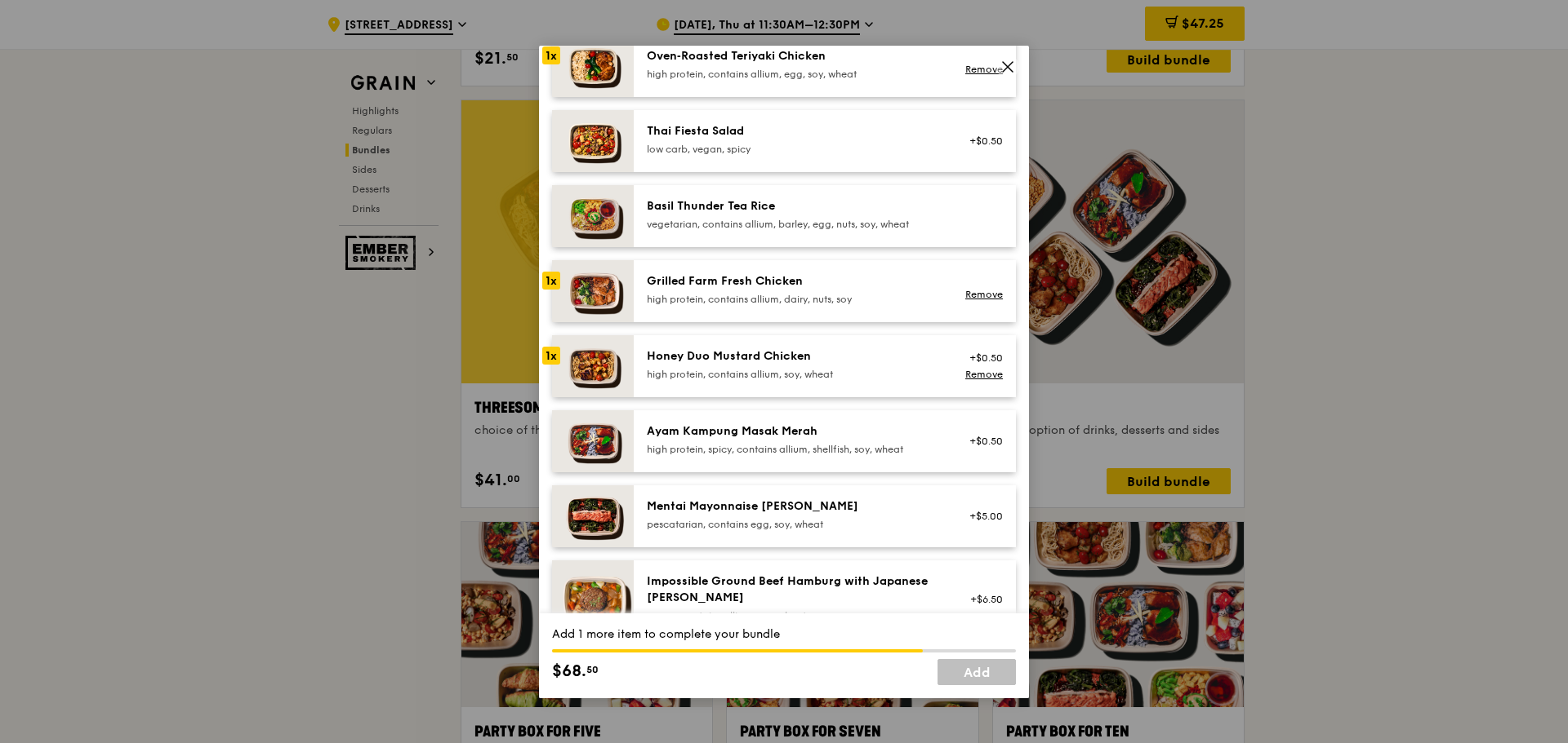
click at [833, 450] on div "high protein, spicy, contains allium, shellfish, soy, wheat" at bounding box center [793, 450] width 293 height 13
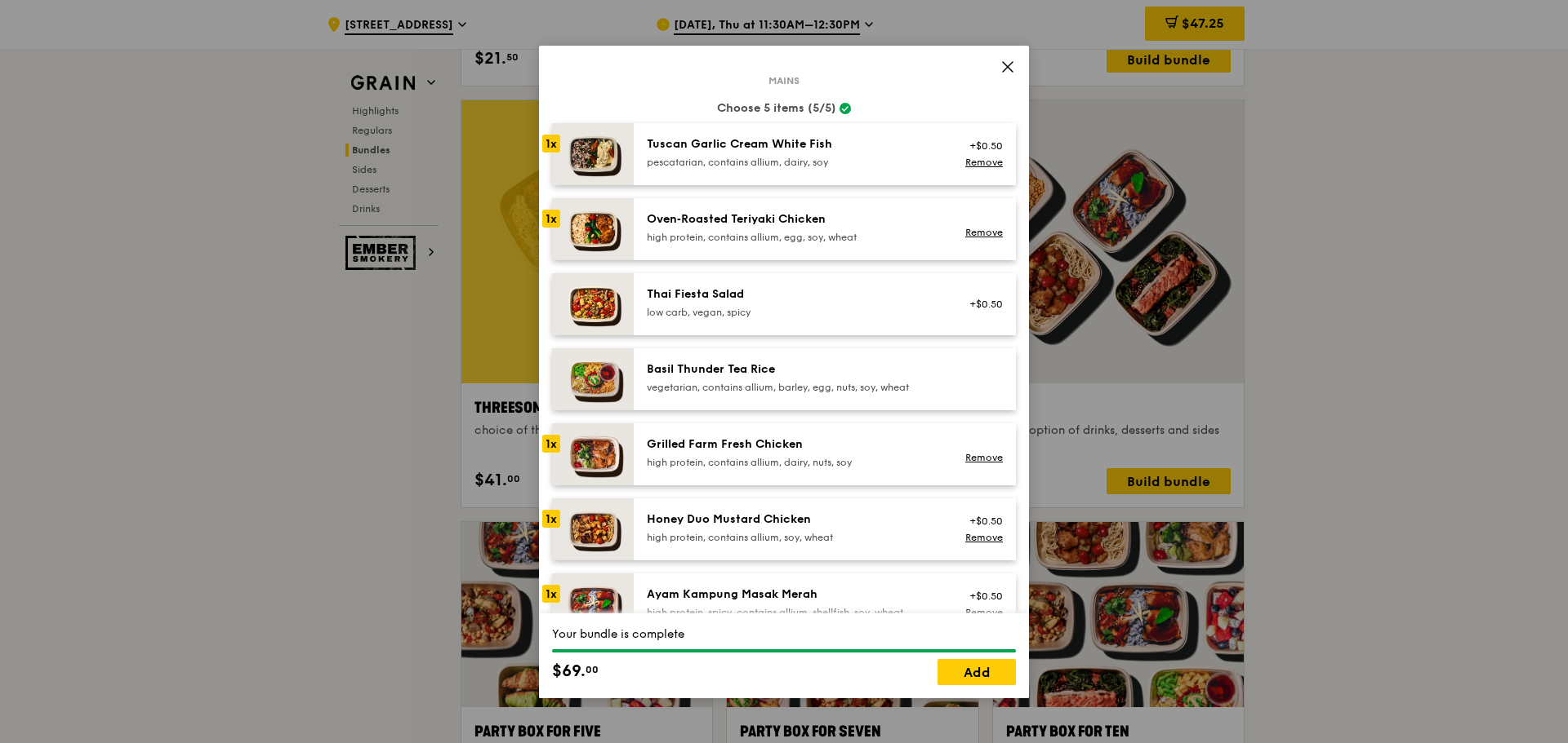
scroll to position [163, 0]
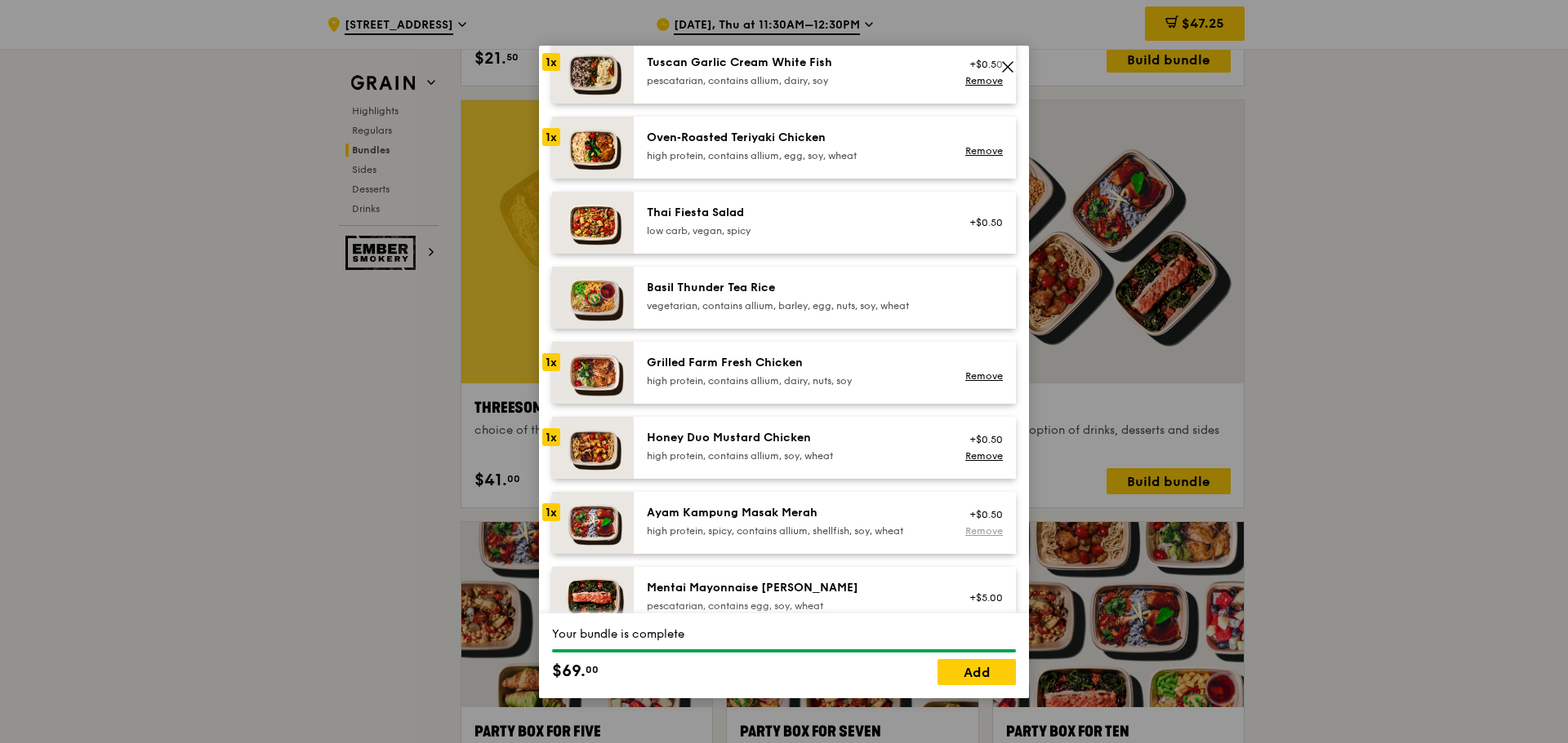
click at [965, 534] on link "Remove" at bounding box center [983, 531] width 38 height 11
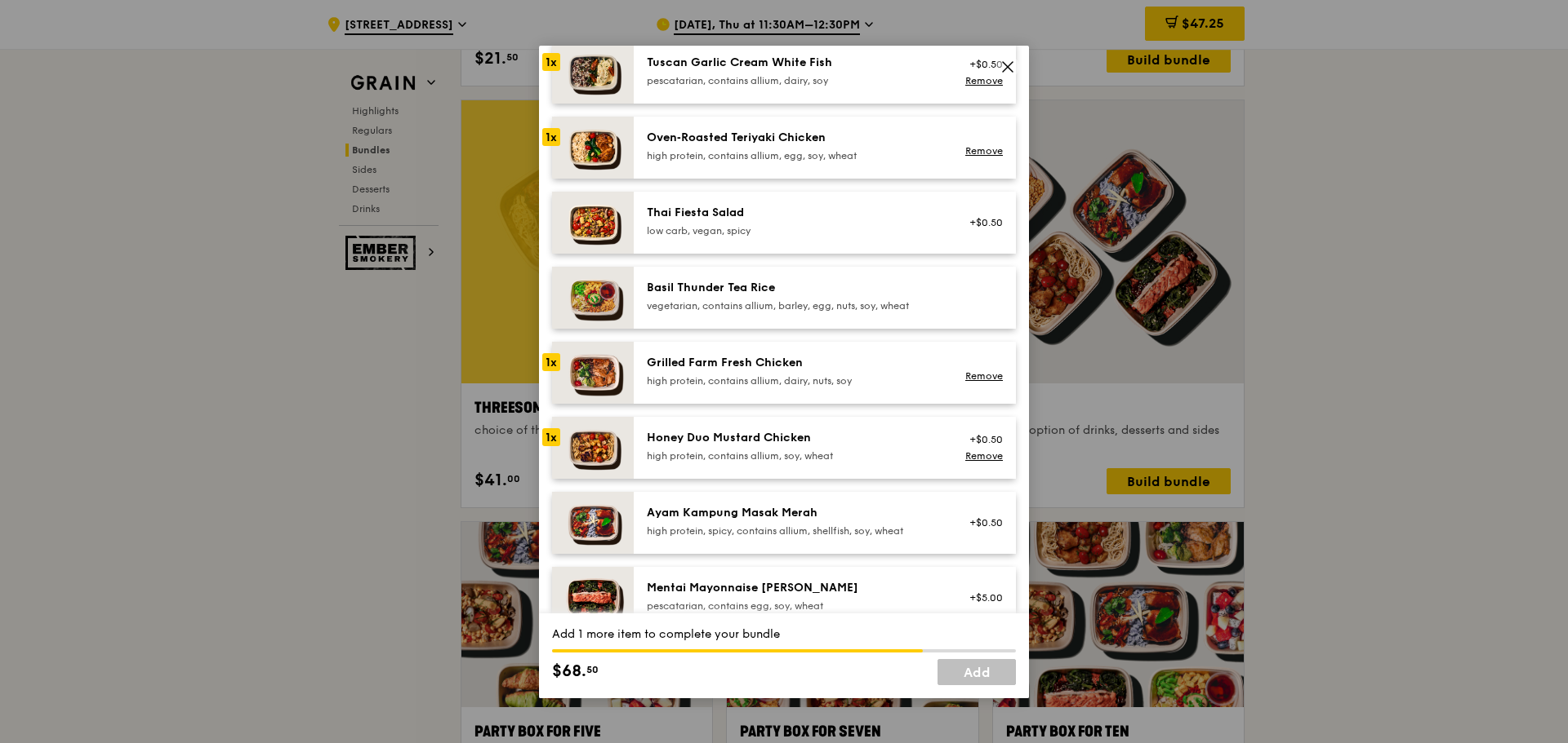
click at [733, 516] on div "Ayam Kampung Masak Merah" at bounding box center [793, 513] width 293 height 17
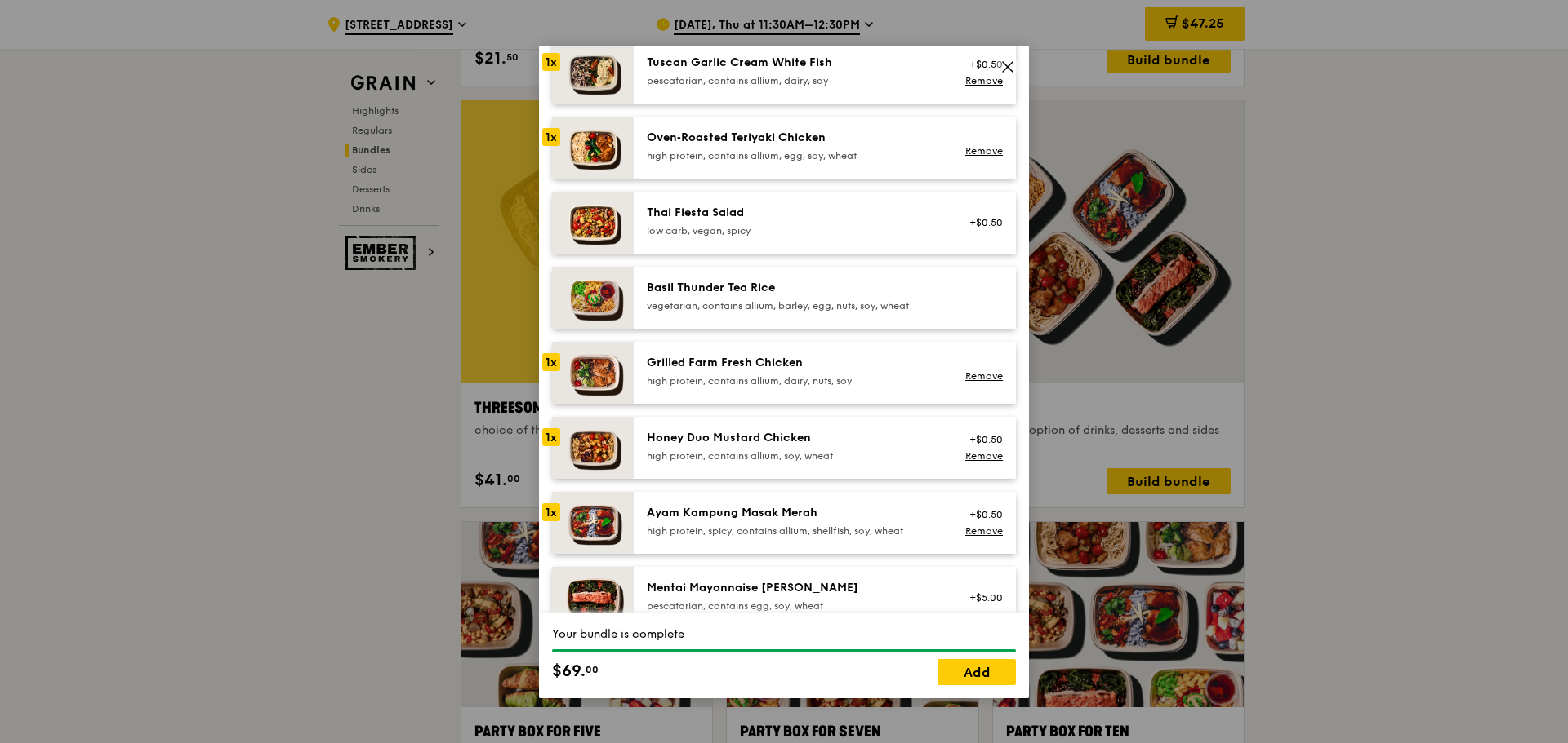
click at [1012, 67] on icon at bounding box center [1007, 67] width 15 height 15
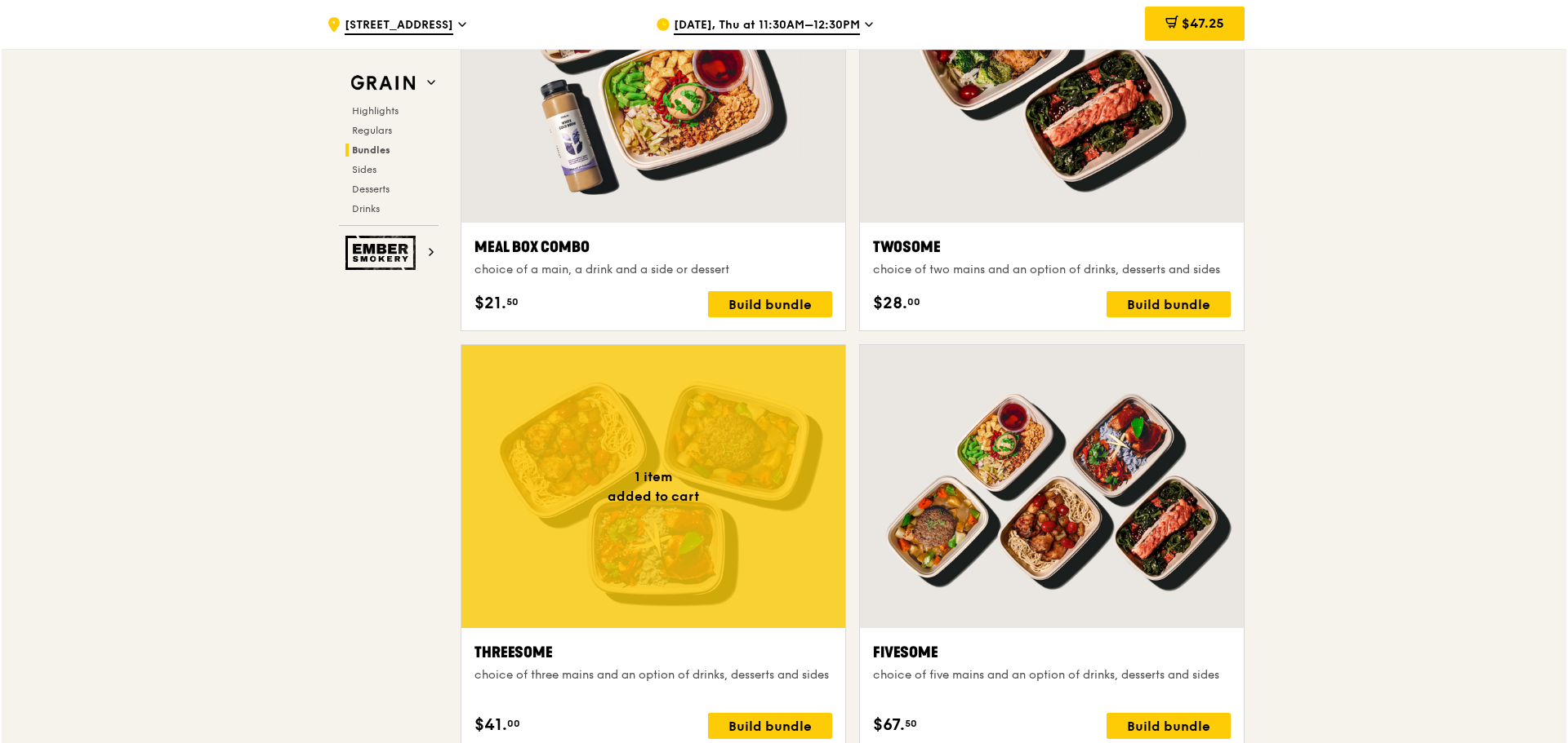
scroll to position [2872, 0]
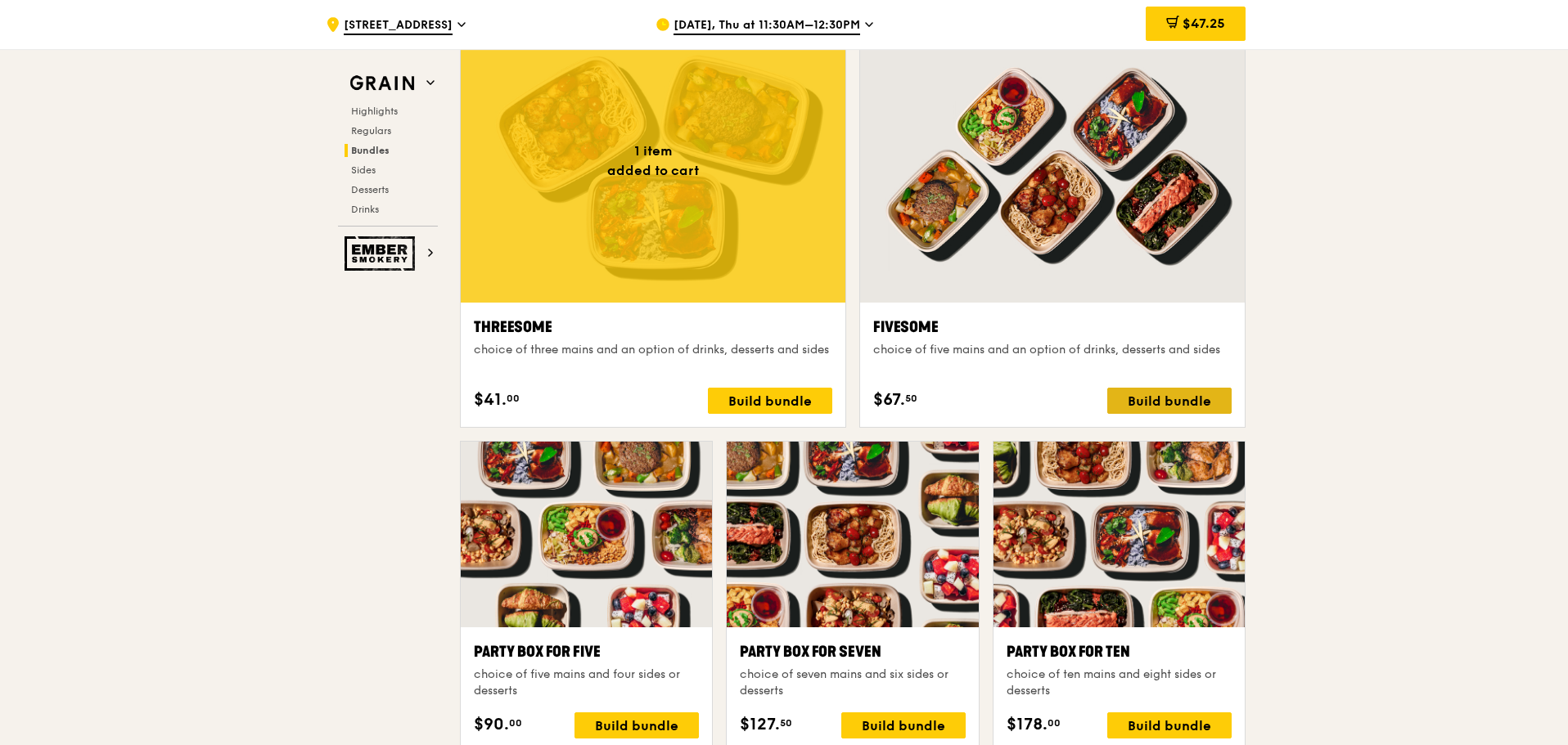
click at [1153, 403] on div "Build bundle" at bounding box center [1169, 401] width 125 height 27
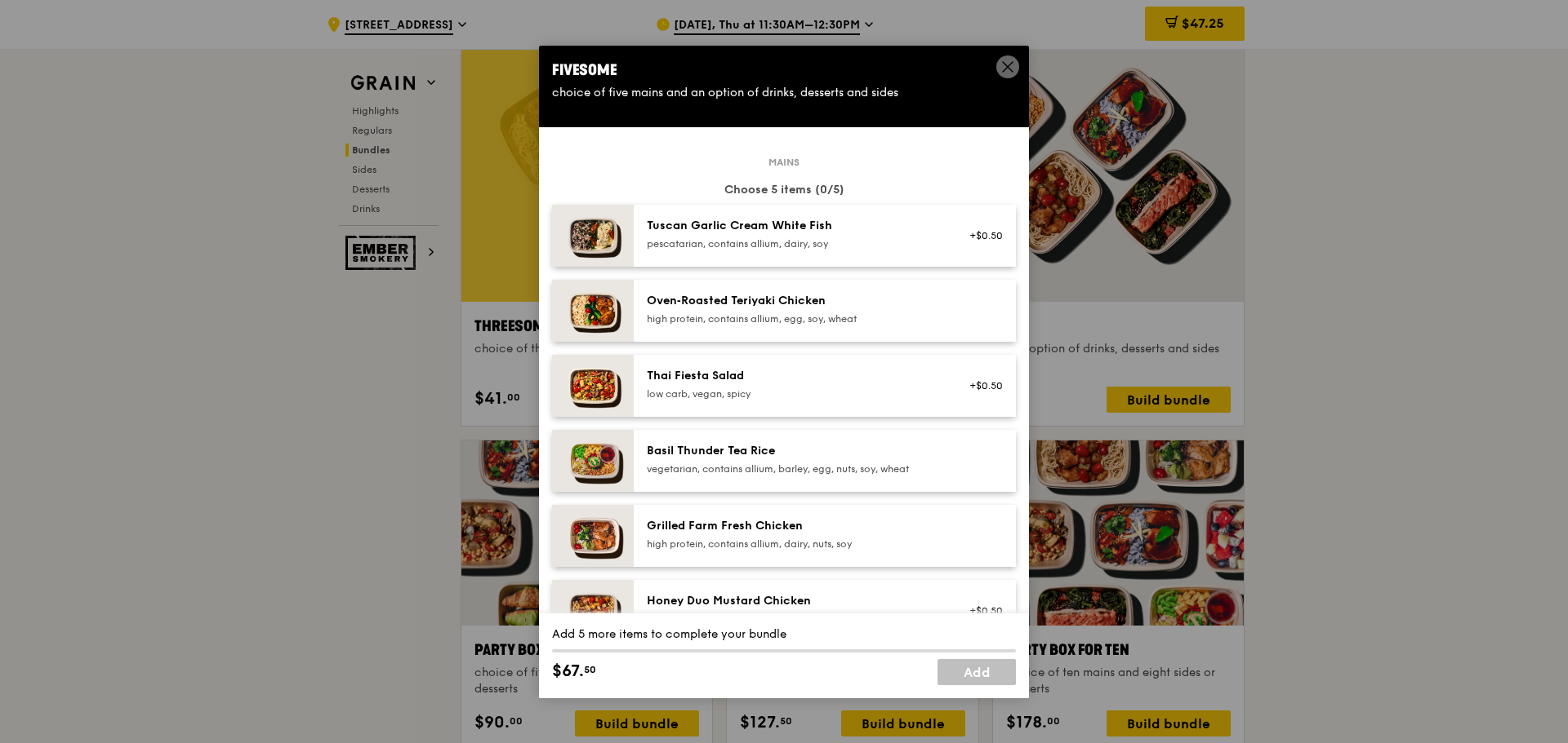
click at [887, 241] on div "pescatarian, contains allium, dairy, soy" at bounding box center [793, 243] width 293 height 13
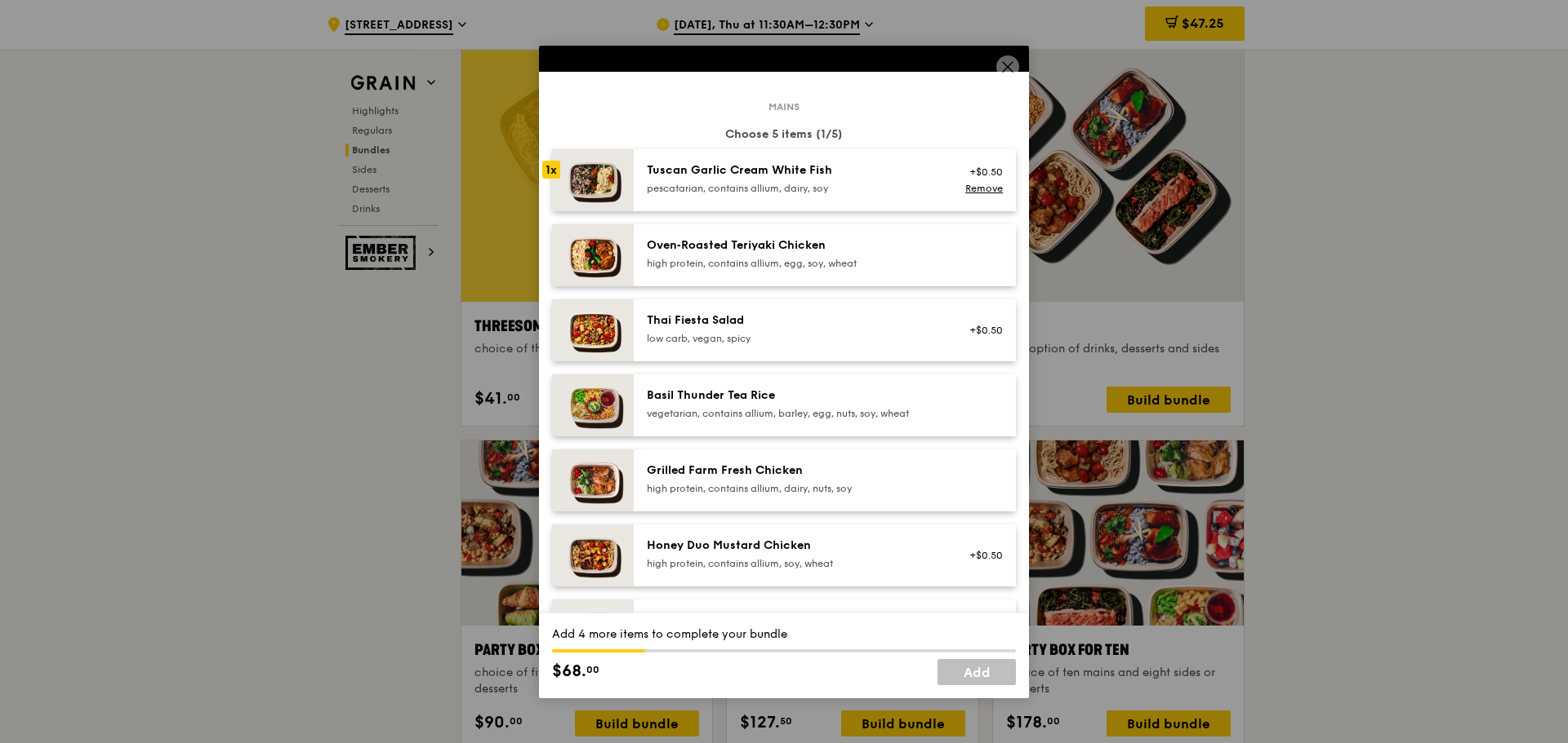
scroll to position [82, 0]
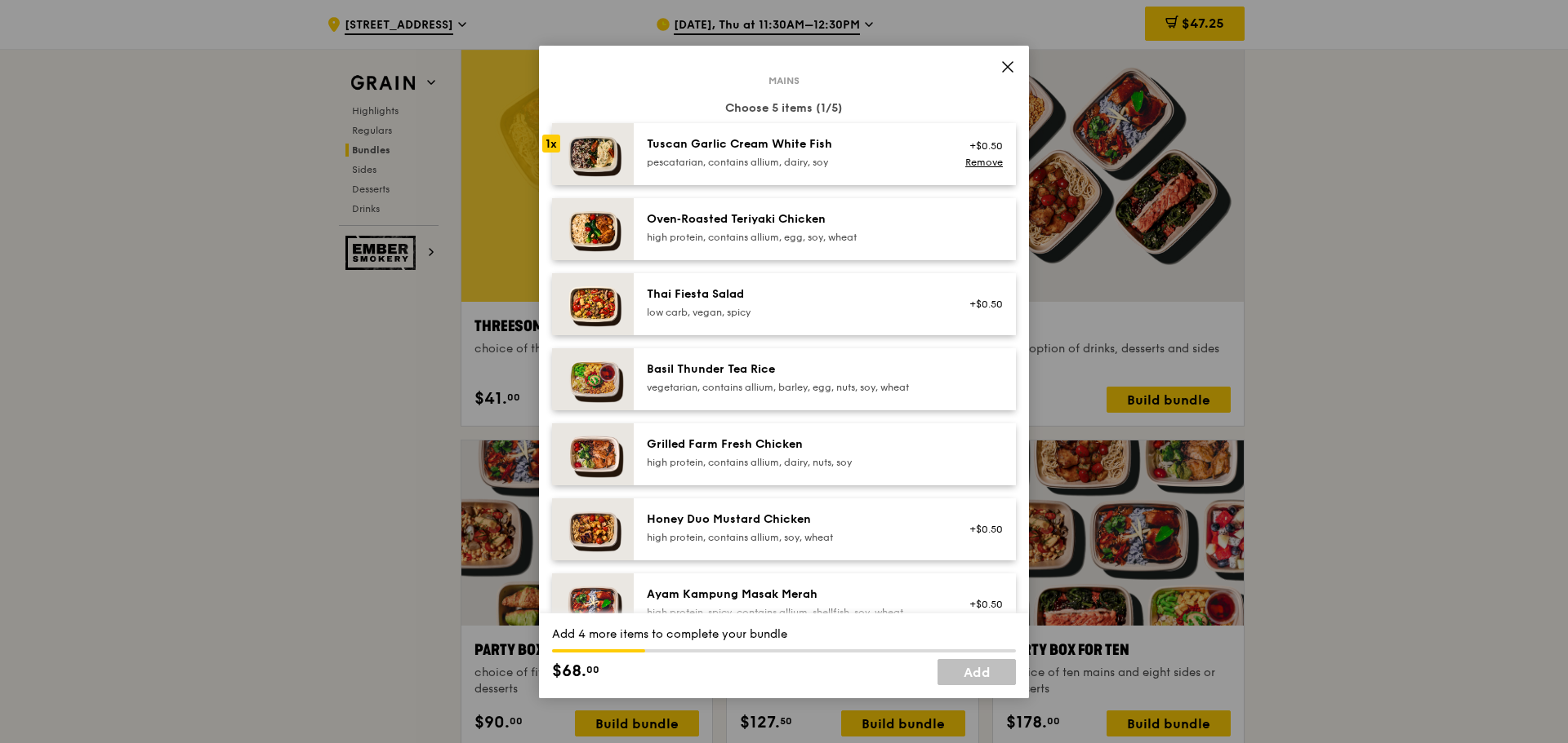
click at [808, 217] on div "Oven‑Roasted Teriyaki Chicken" at bounding box center [793, 219] width 293 height 17
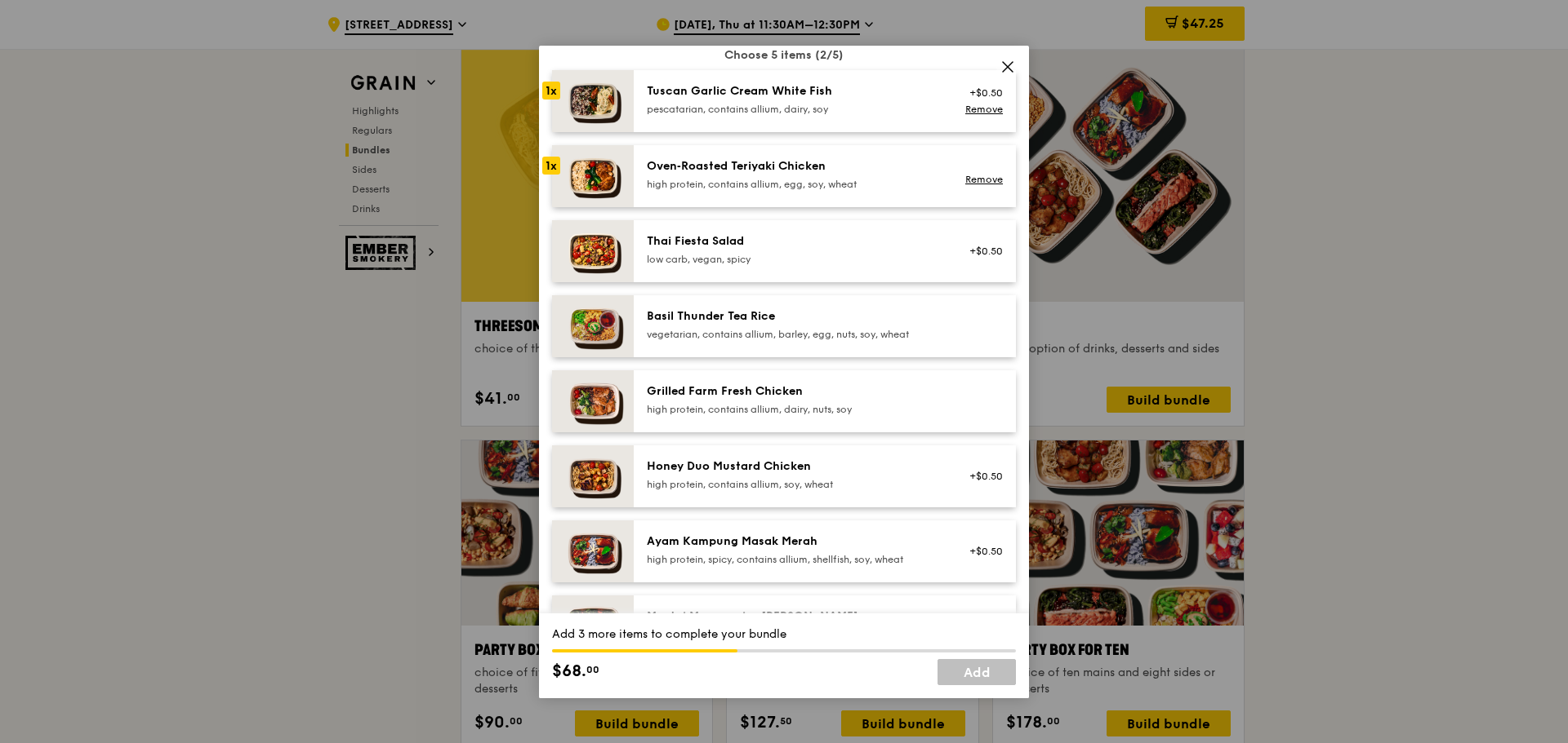
scroll to position [163, 0]
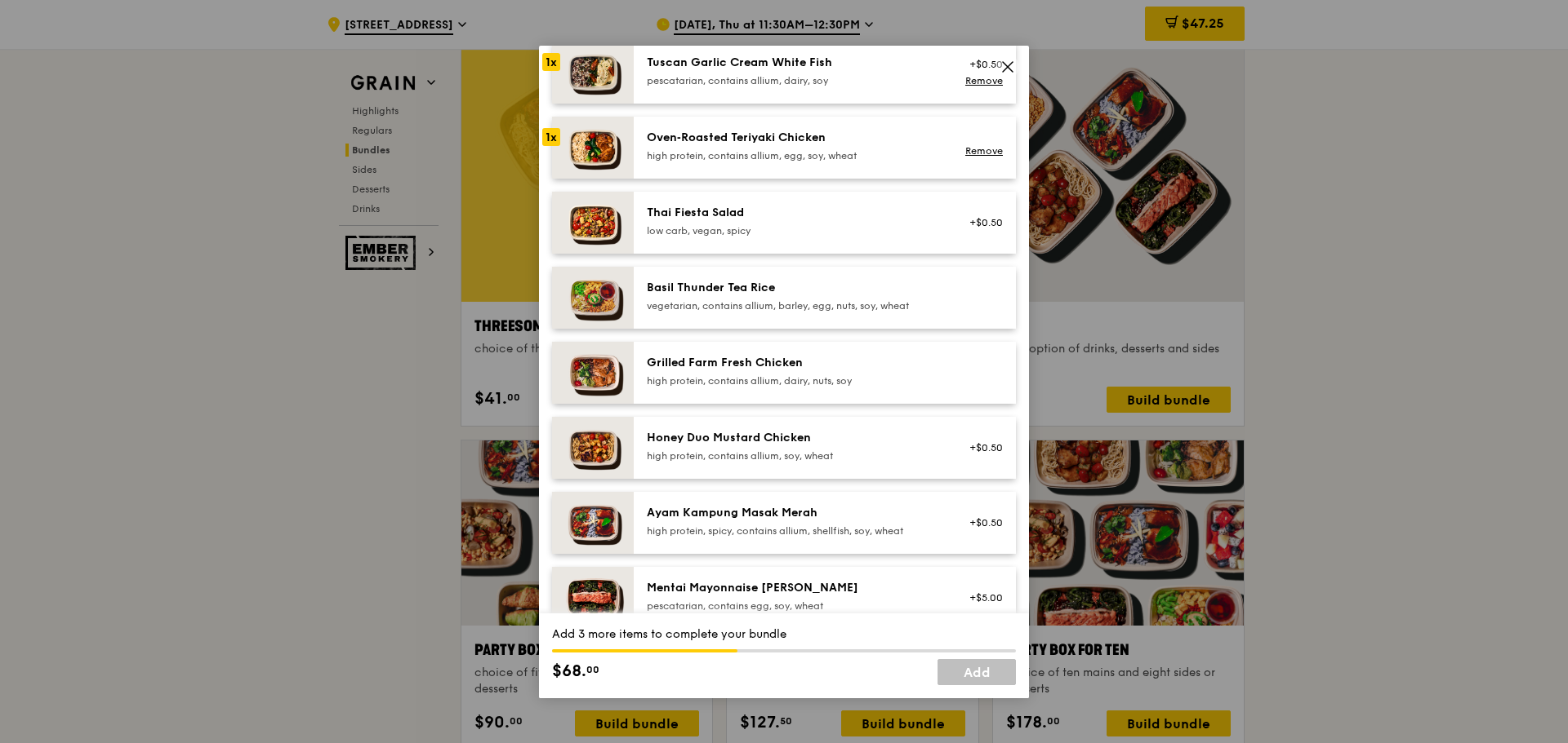
click at [750, 422] on div "Honey Duo Mustard Chicken high protein, contains allium, soy, wheat +$0.50" at bounding box center [824, 448] width 382 height 62
click at [755, 446] on div "Honey Duo Mustard Chicken" at bounding box center [793, 438] width 293 height 17
click at [760, 505] on div "Ayam Kampung Masak Merah" at bounding box center [793, 513] width 293 height 17
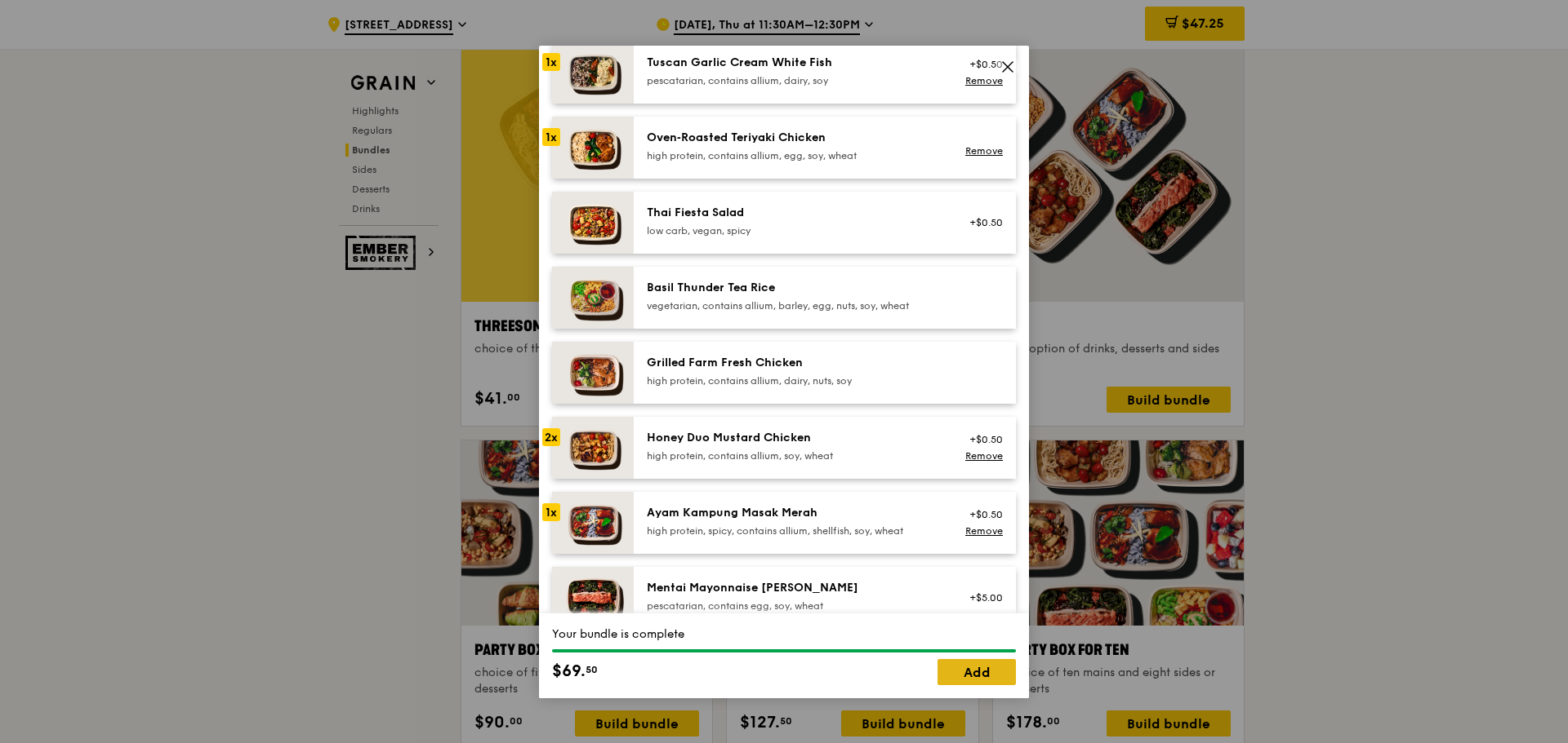
click at [969, 668] on link "Add" at bounding box center [976, 672] width 78 height 26
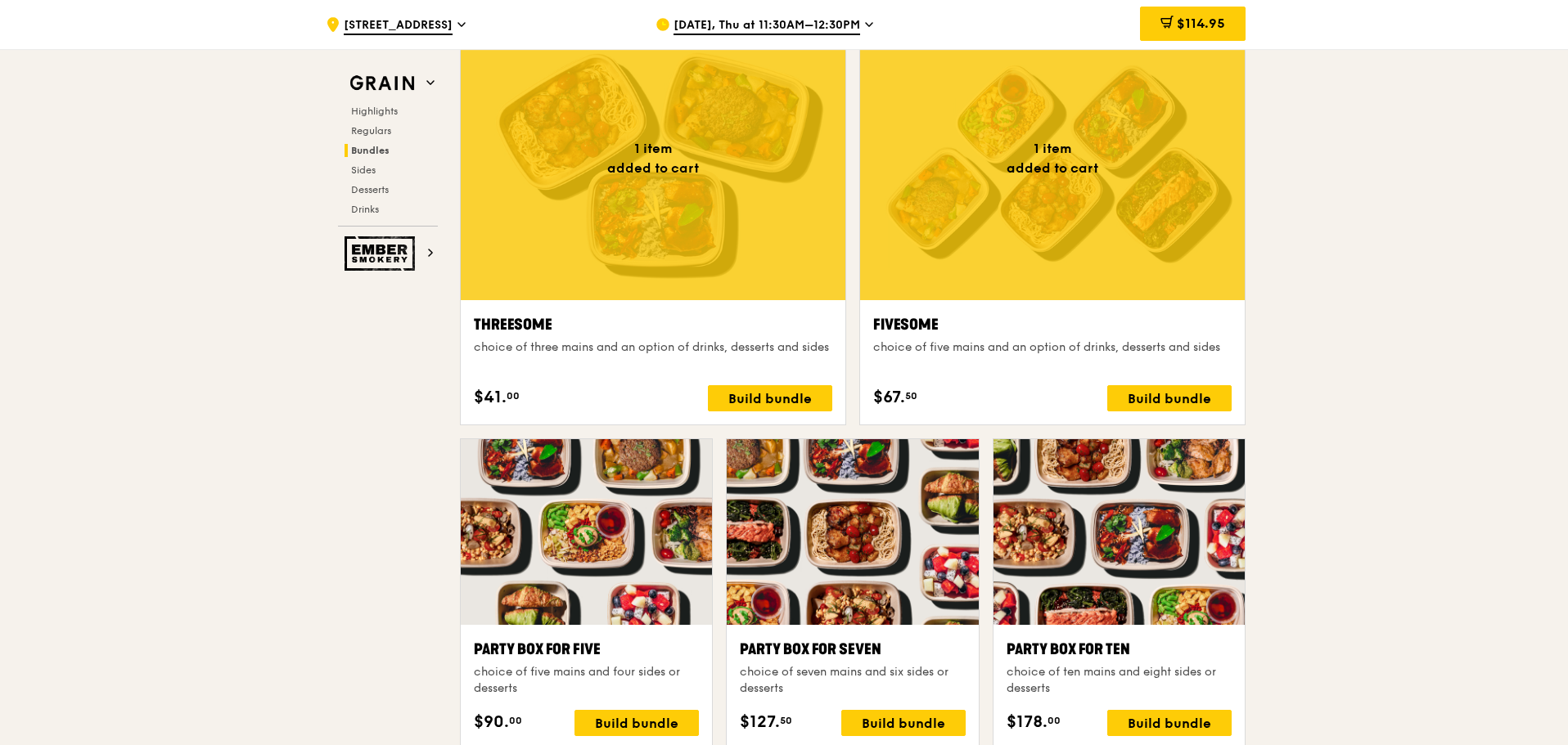
scroll to position [2879, 0]
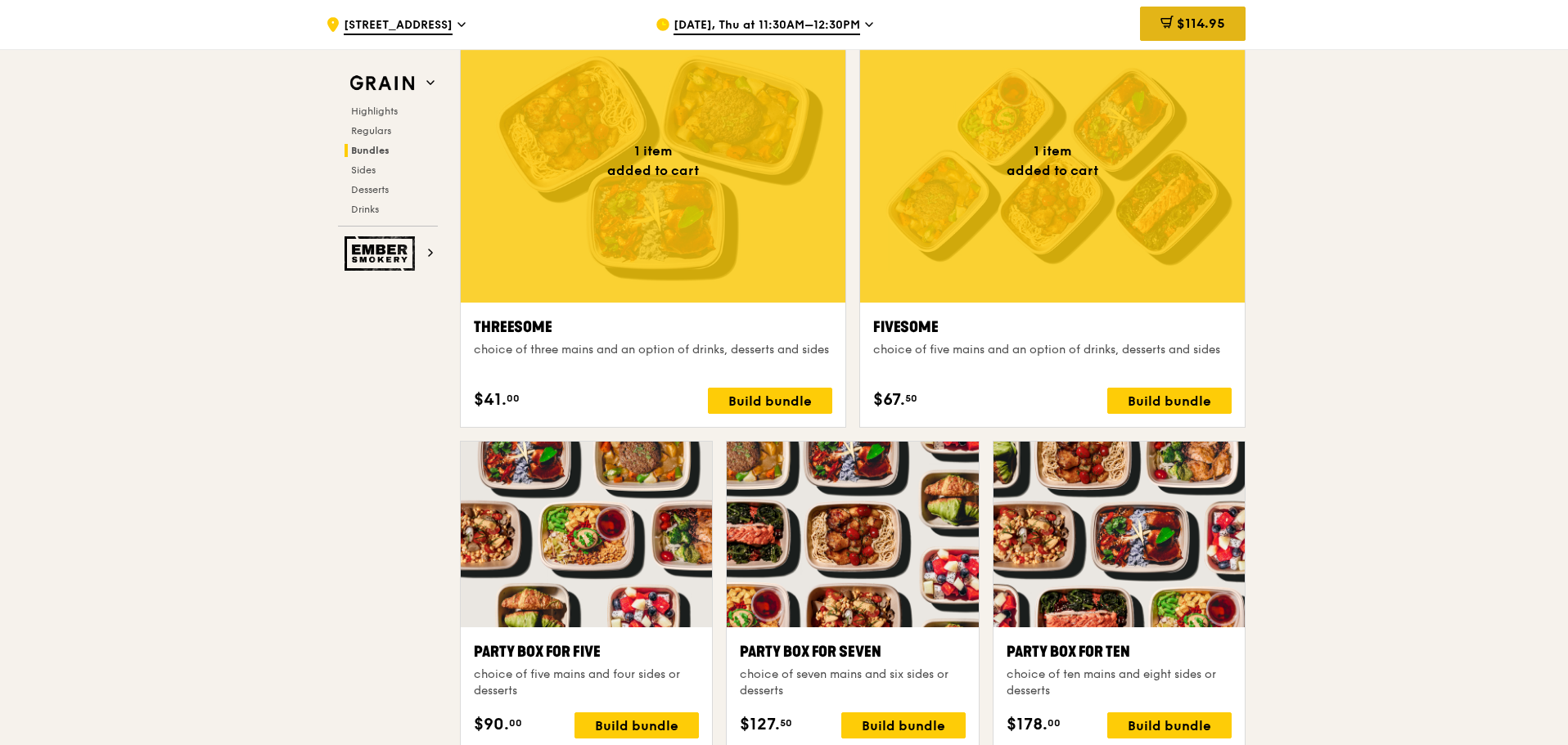
click at [1189, 19] on span "$114.95" at bounding box center [1200, 24] width 49 height 16
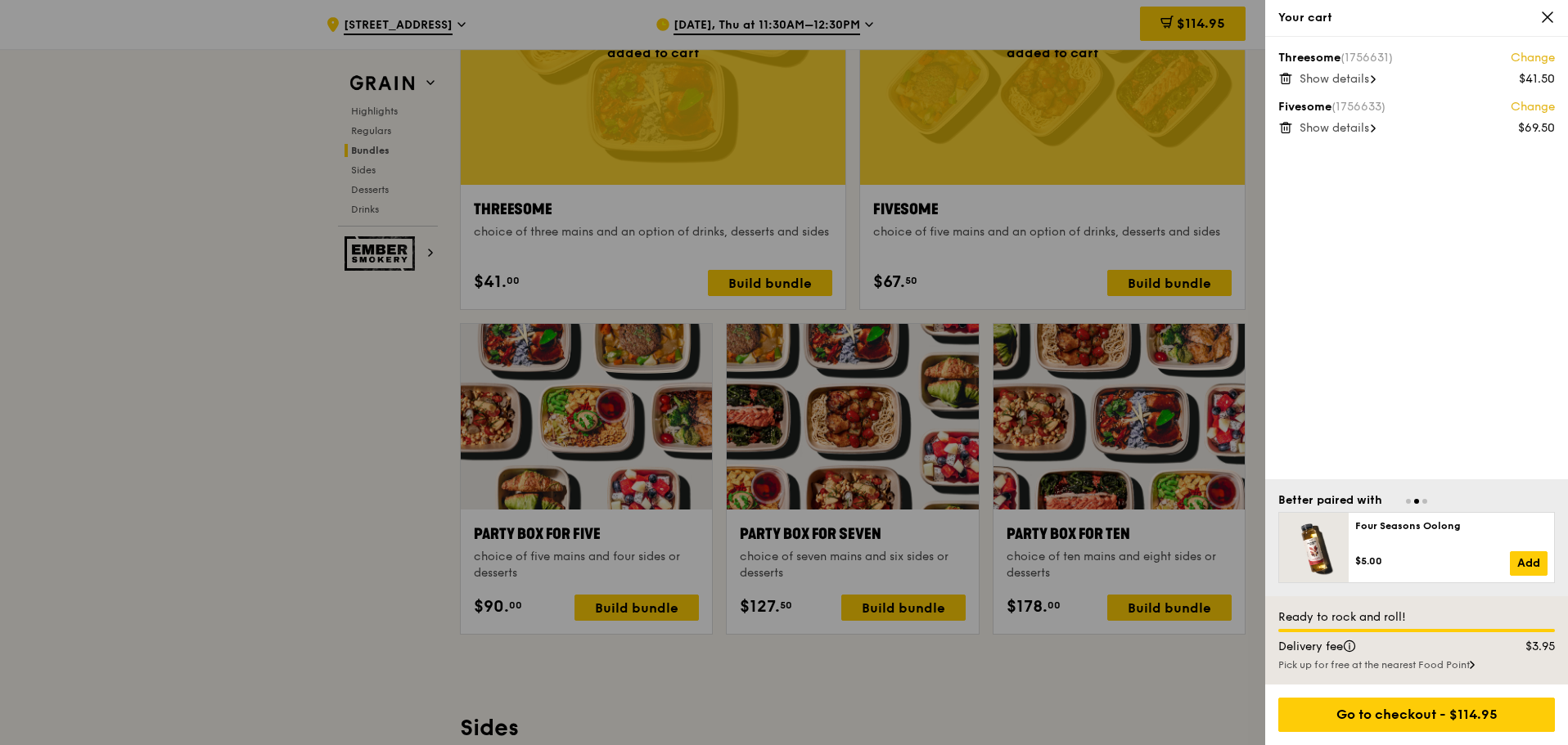
scroll to position [3043, 0]
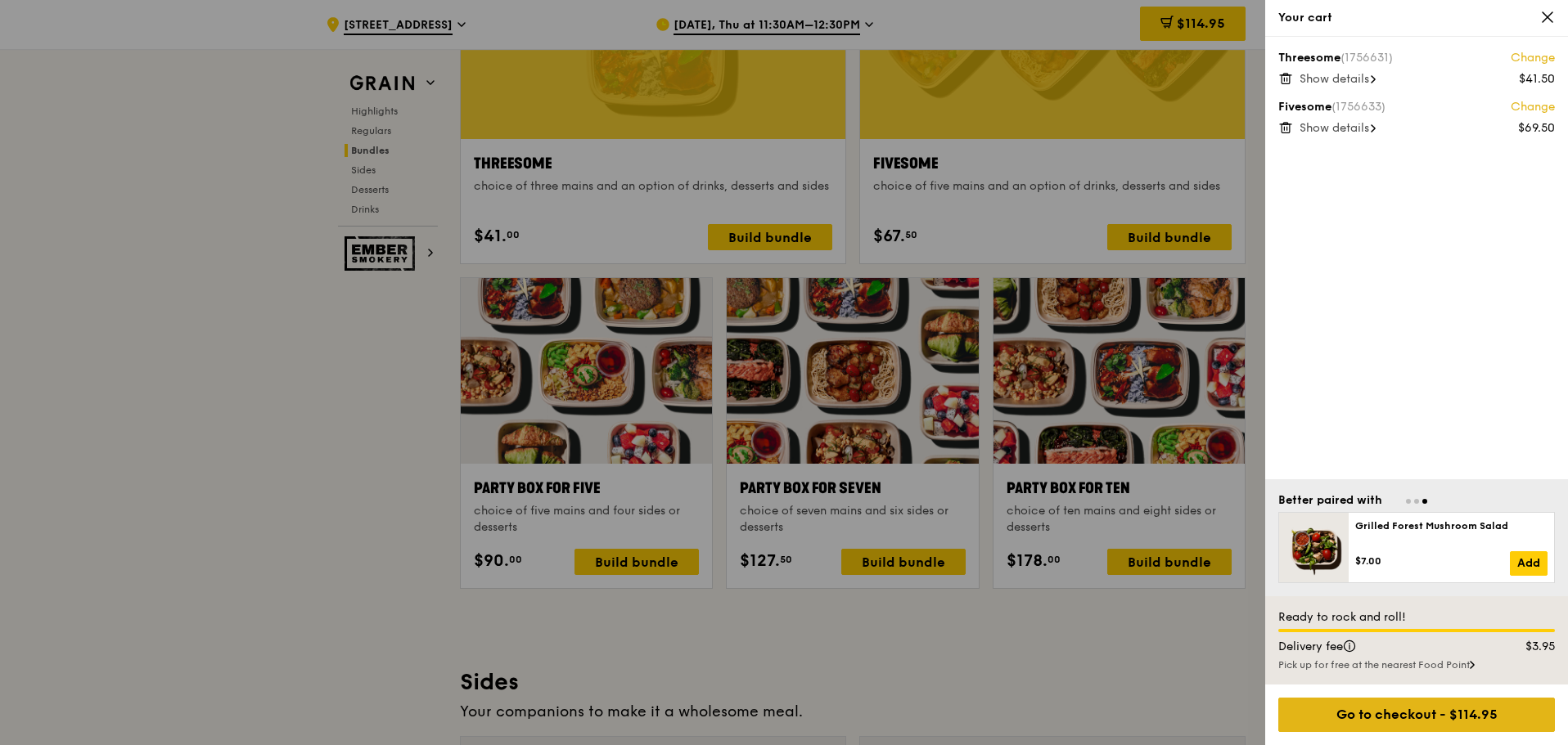
click at [1400, 716] on div "Go to checkout - $114.95" at bounding box center [1416, 715] width 277 height 34
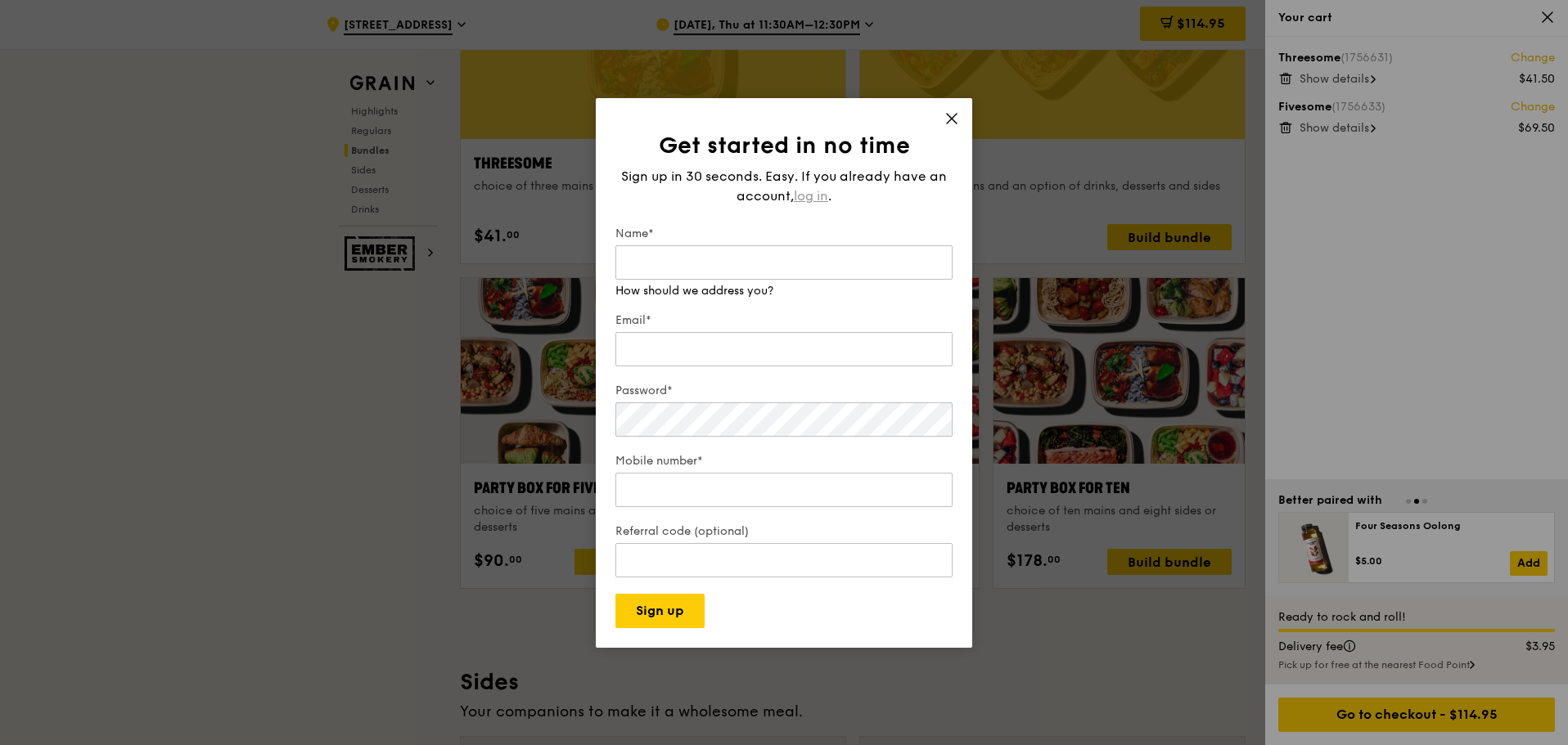
click at [822, 199] on span "log in" at bounding box center [811, 196] width 34 height 19
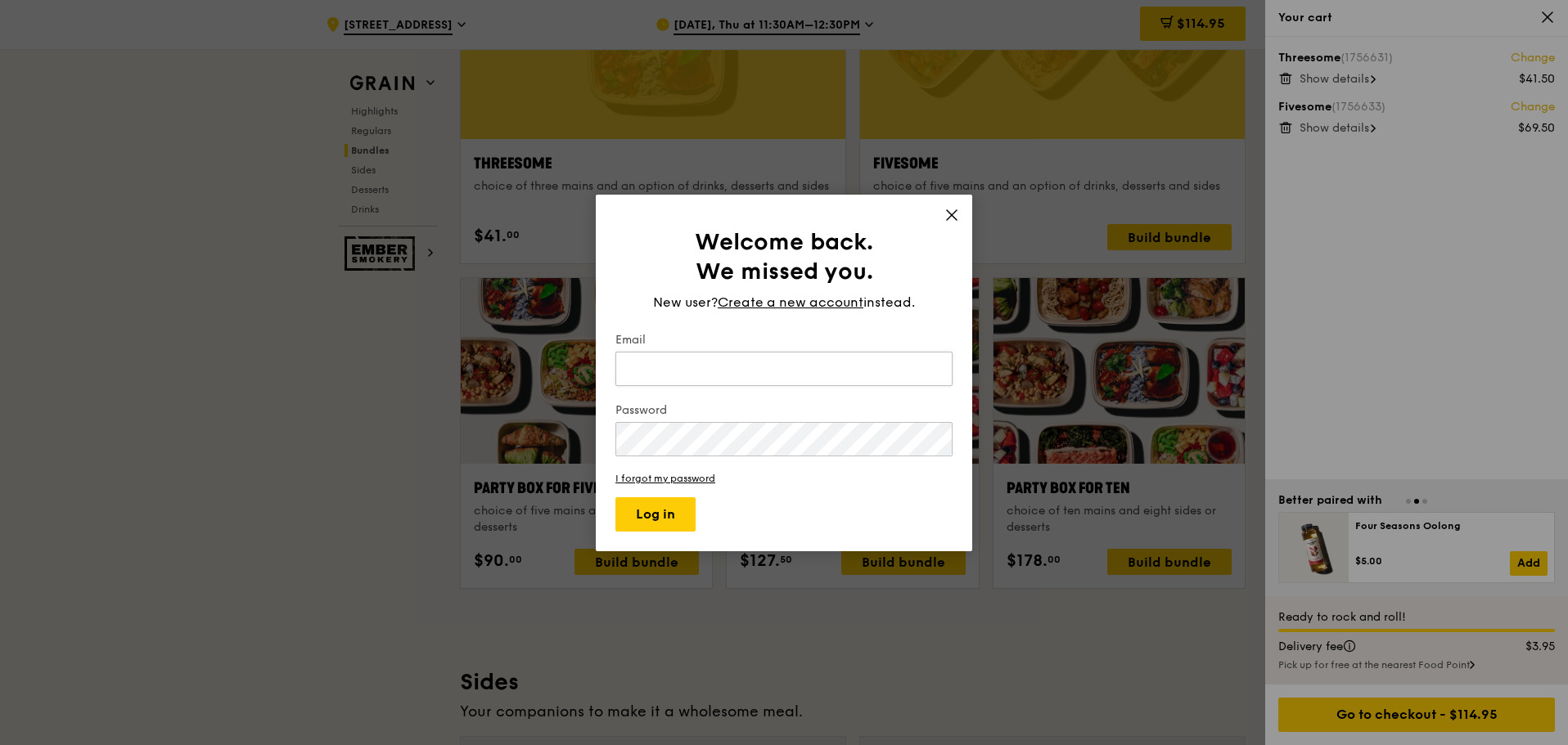
drag, startPoint x: 679, startPoint y: 362, endPoint x: 689, endPoint y: 385, distance: 25.1
click at [677, 365] on input "Email" at bounding box center [783, 369] width 337 height 34
type input "t"
type input "[EMAIL_ADDRESS][DOMAIN_NAME]"
click at [661, 507] on button "Log in" at bounding box center [655, 514] width 80 height 34
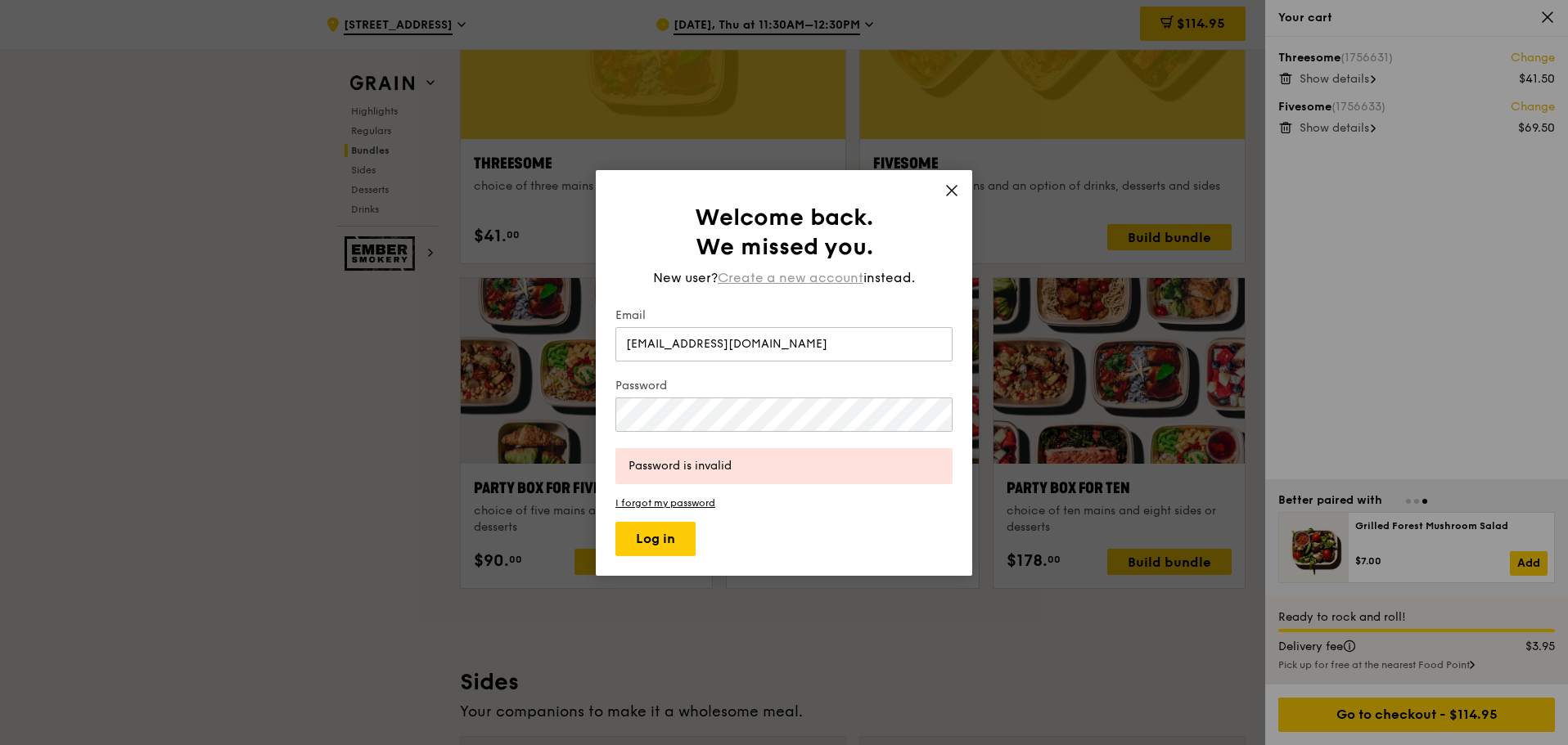
click at [733, 279] on span "Create a new account" at bounding box center [790, 278] width 146 height 19
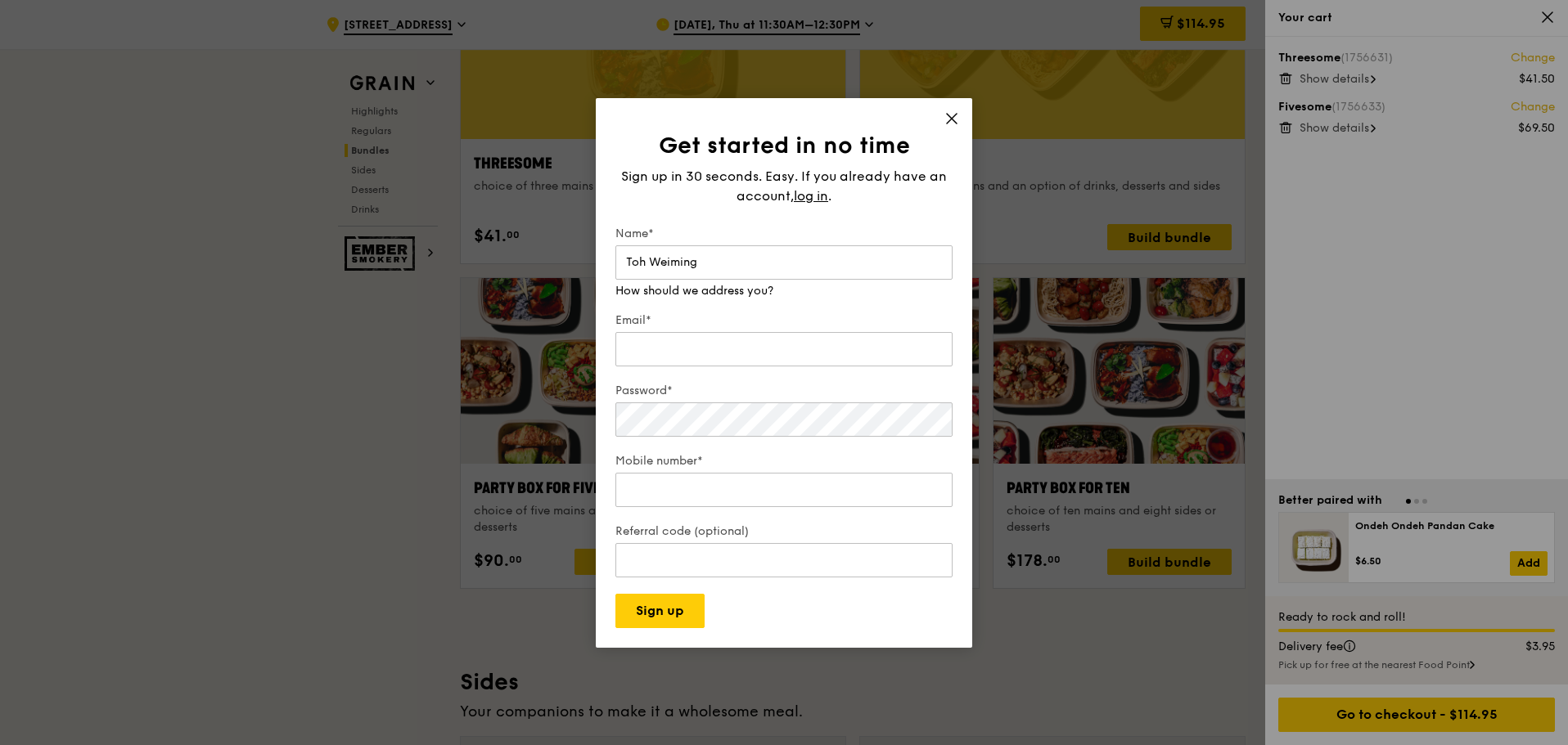
type input "Toh Weiming"
click at [666, 351] on div "Email* We will send your receipt to this email" at bounding box center [783, 332] width 337 height 73
type input "[EMAIL_ADDRESS][DOMAIN_NAME]"
click at [712, 494] on div "Mobile number*" at bounding box center [783, 482] width 337 height 57
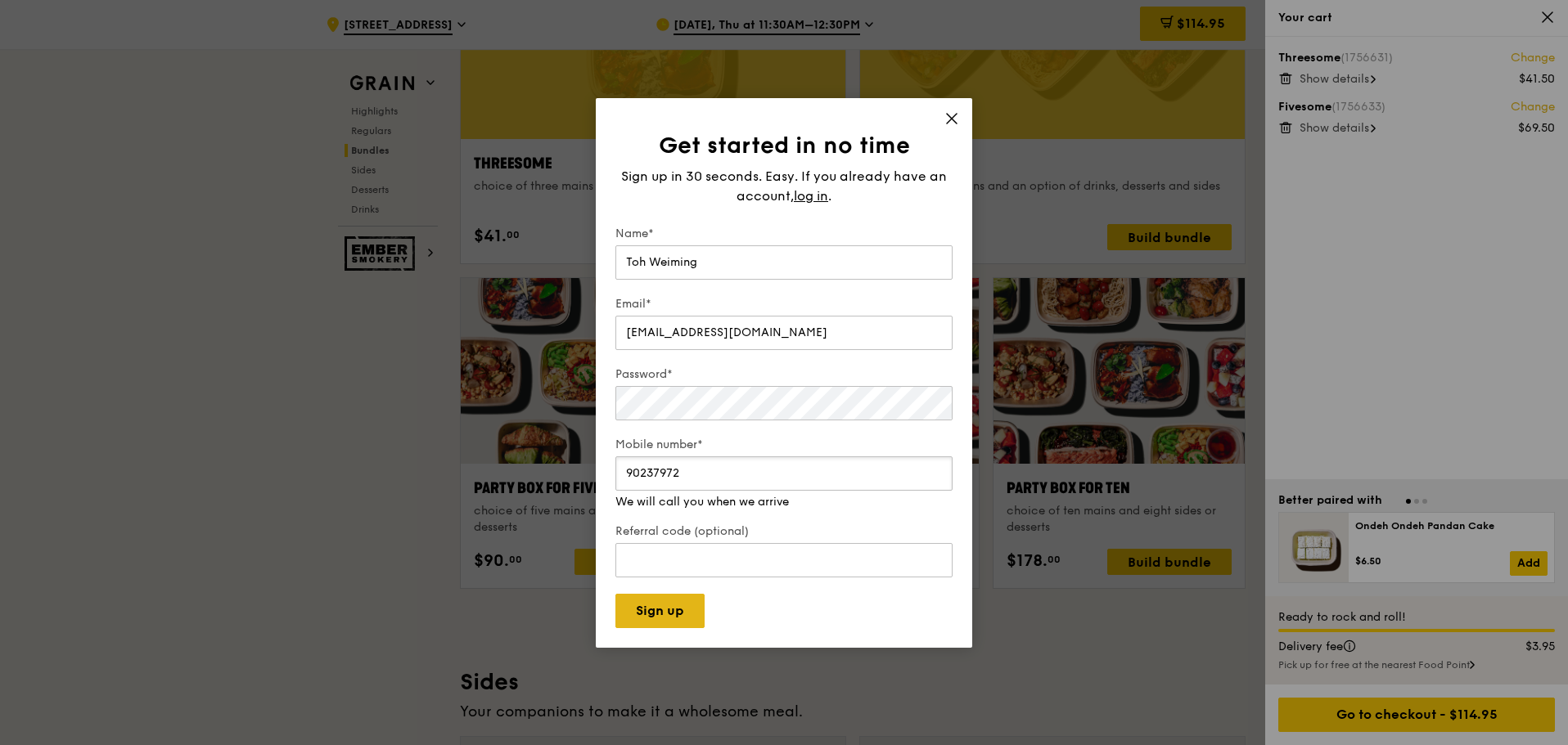
type input "90237972"
click at [659, 612] on button "Sign up" at bounding box center [659, 611] width 89 height 34
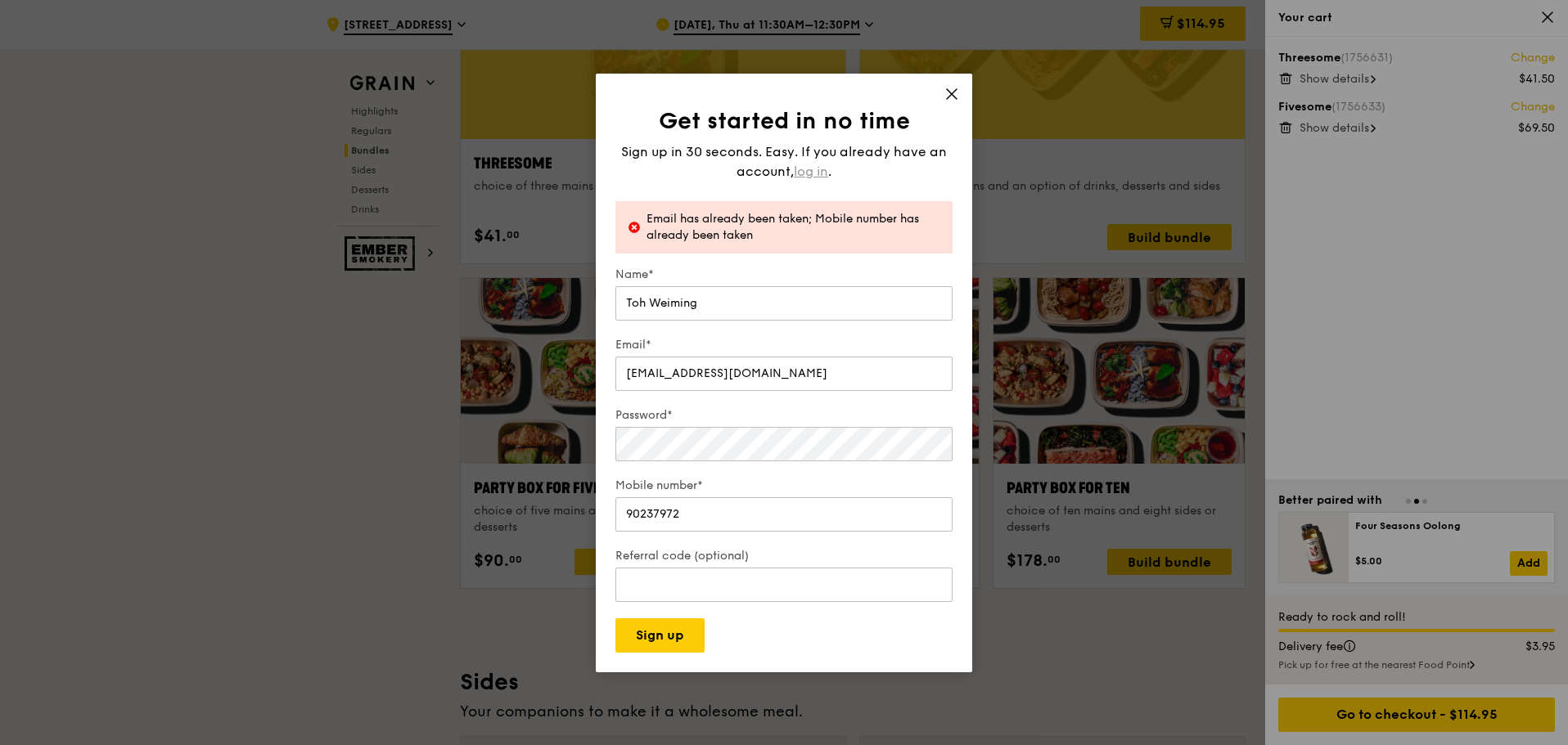
click at [811, 178] on span "log in" at bounding box center [811, 171] width 34 height 19
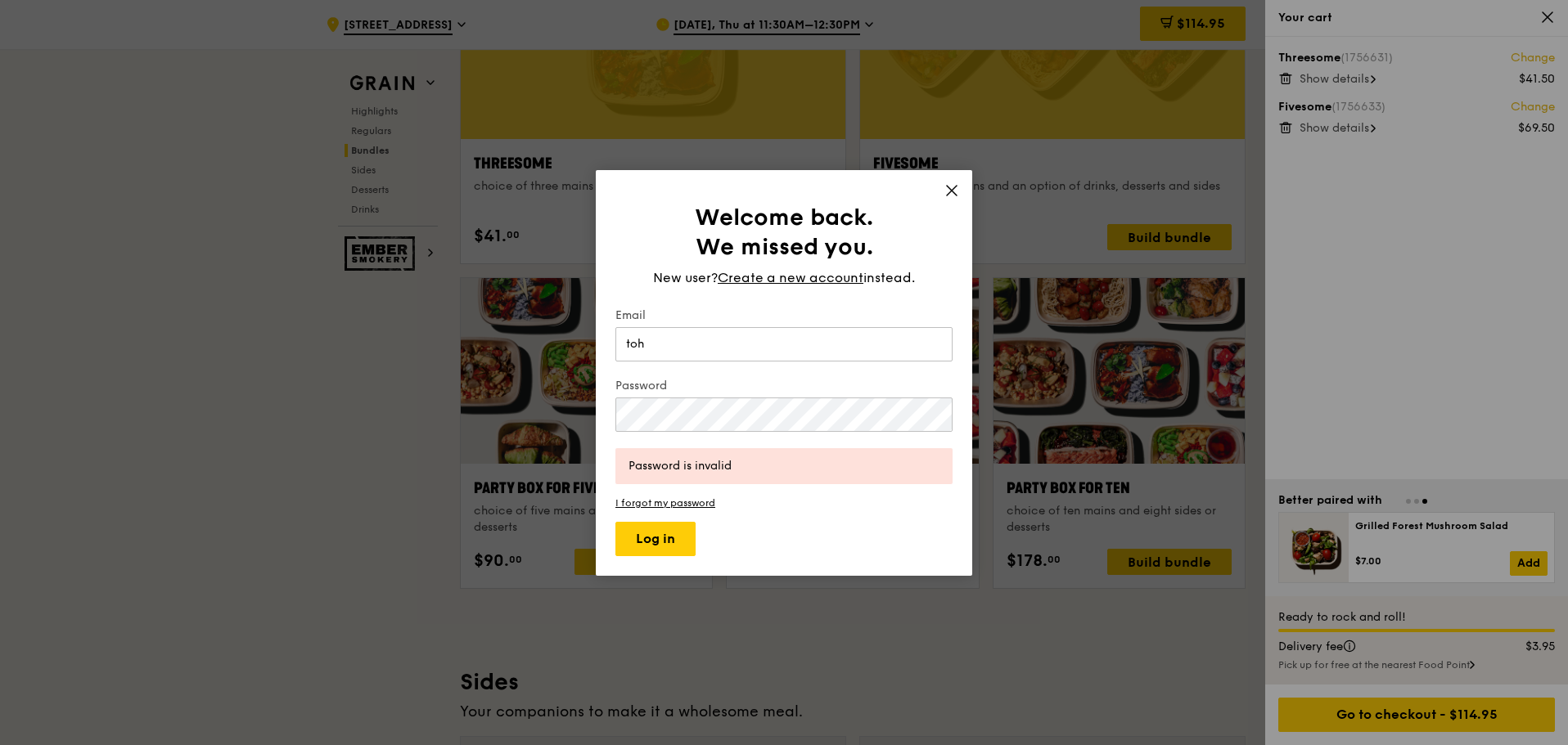
type input "[EMAIL_ADDRESS][DOMAIN_NAME]"
click at [670, 536] on button "Log in" at bounding box center [655, 539] width 80 height 34
click at [563, 425] on div "Welcome back. We missed you. New user? Create a new account instead. Email [EMA…" at bounding box center [784, 372] width 1568 height 745
click at [653, 539] on button "Log in" at bounding box center [655, 539] width 80 height 34
click at [545, 415] on div "Welcome back. We missed you. New user? Create a new account instead. Email [EMA…" at bounding box center [784, 372] width 1568 height 745
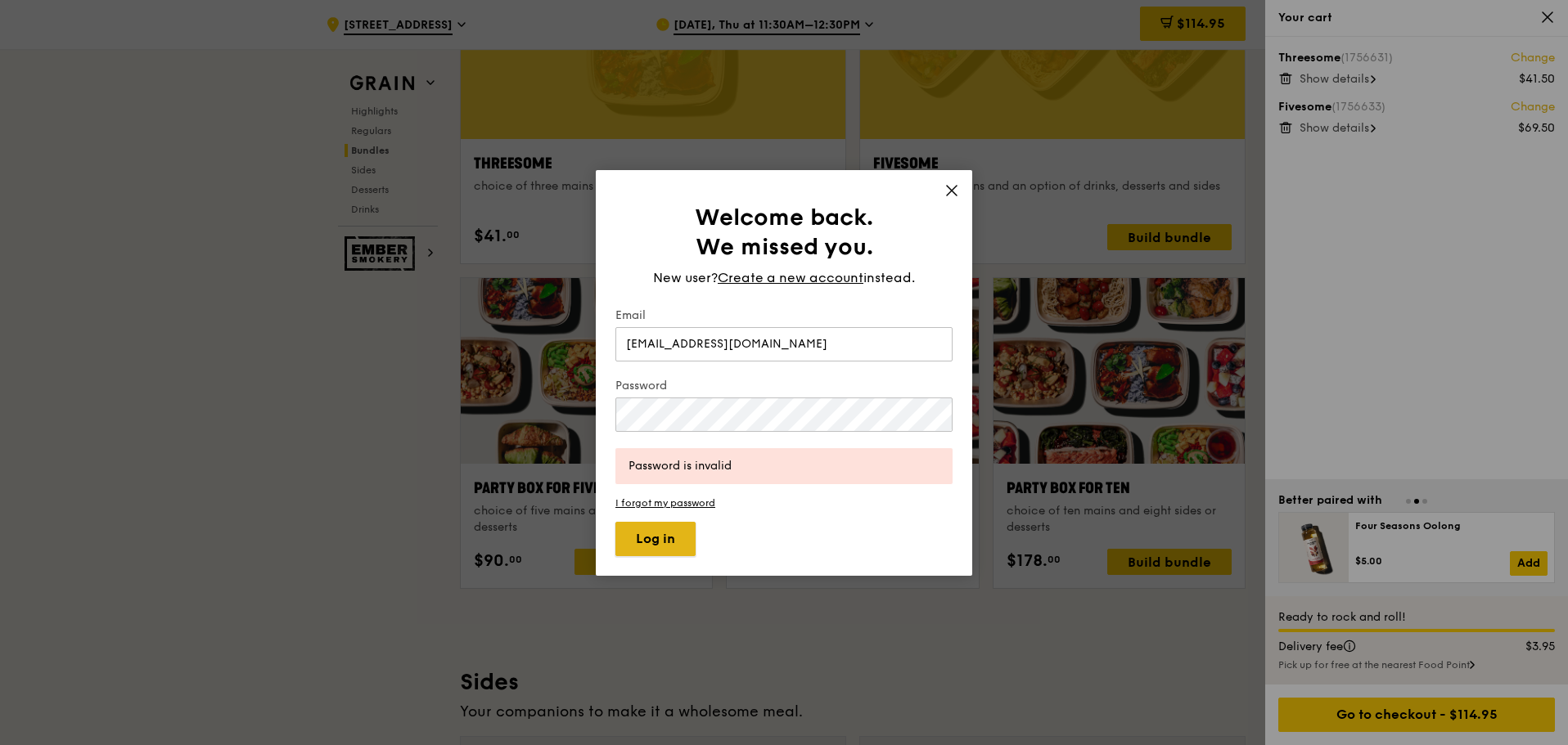
click at [669, 543] on button "Log in" at bounding box center [655, 539] width 80 height 34
click at [613, 407] on div "Welcome back. We missed you. New user? Create a new account instead. Email [EMA…" at bounding box center [784, 373] width 377 height 406
click at [678, 498] on link "I forgot my password" at bounding box center [783, 503] width 337 height 11
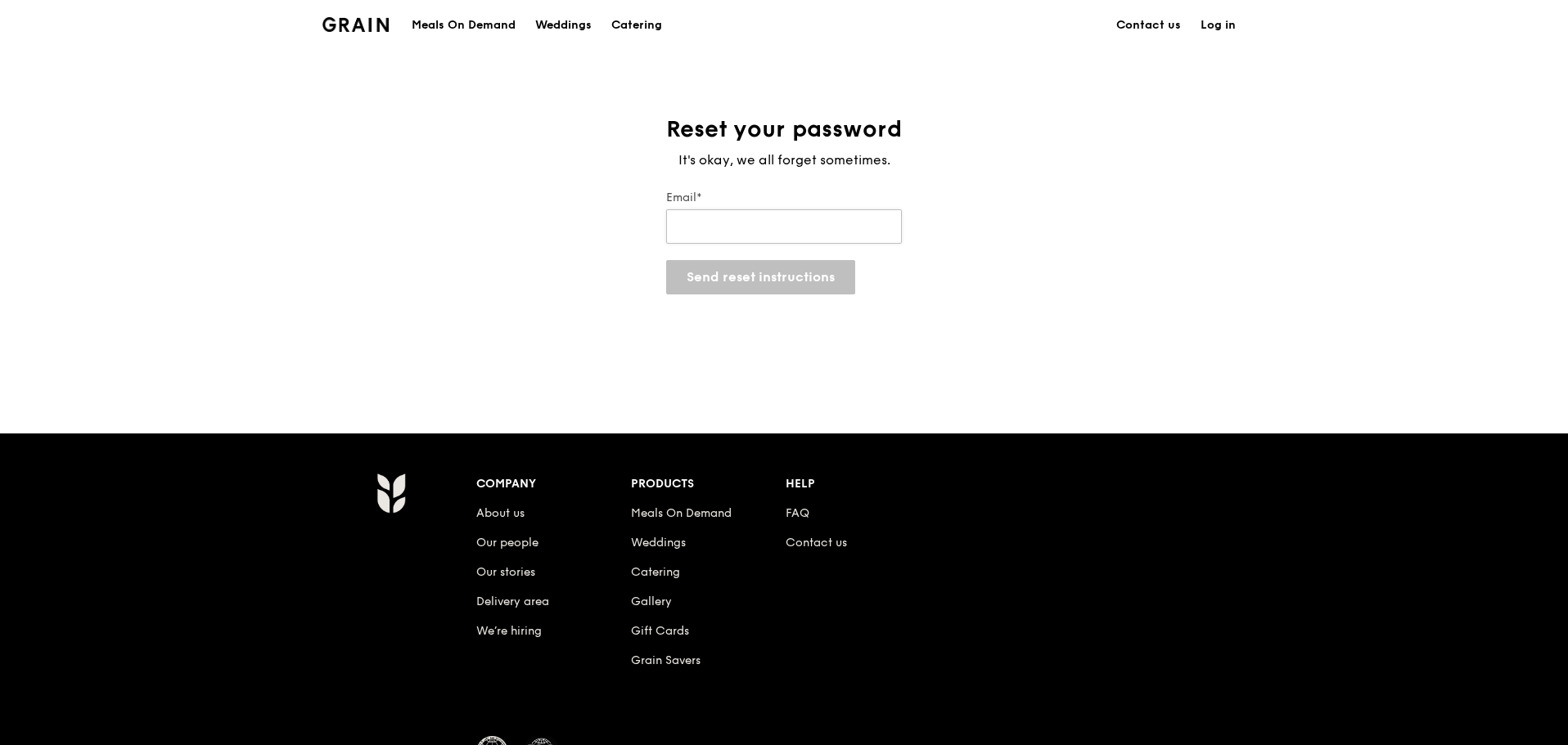
click at [742, 228] on input "Email*" at bounding box center [784, 226] width 236 height 34
type input "[EMAIL_ADDRESS][DOMAIN_NAME]"
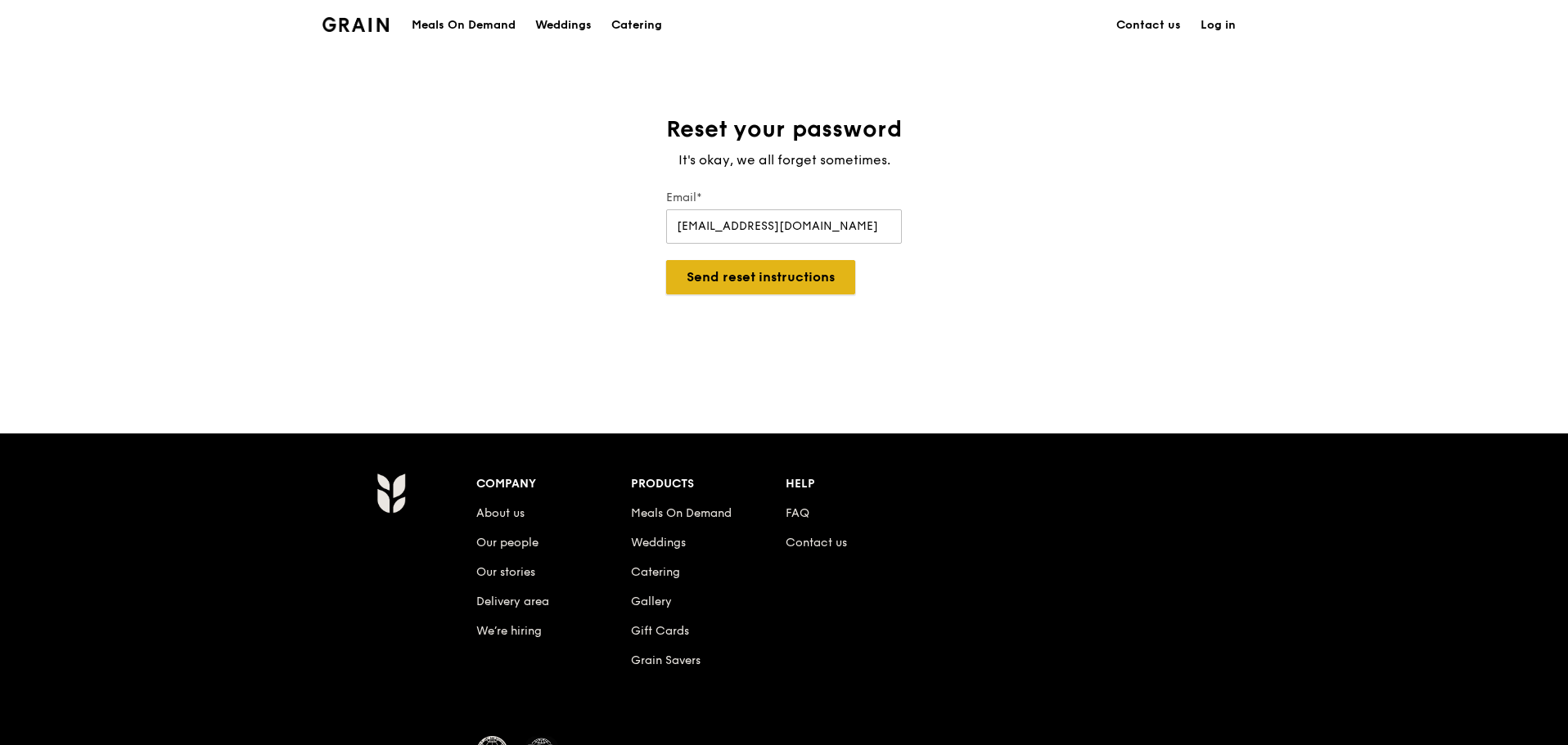
click at [778, 281] on button "Send reset instructions" at bounding box center [761, 277] width 189 height 34
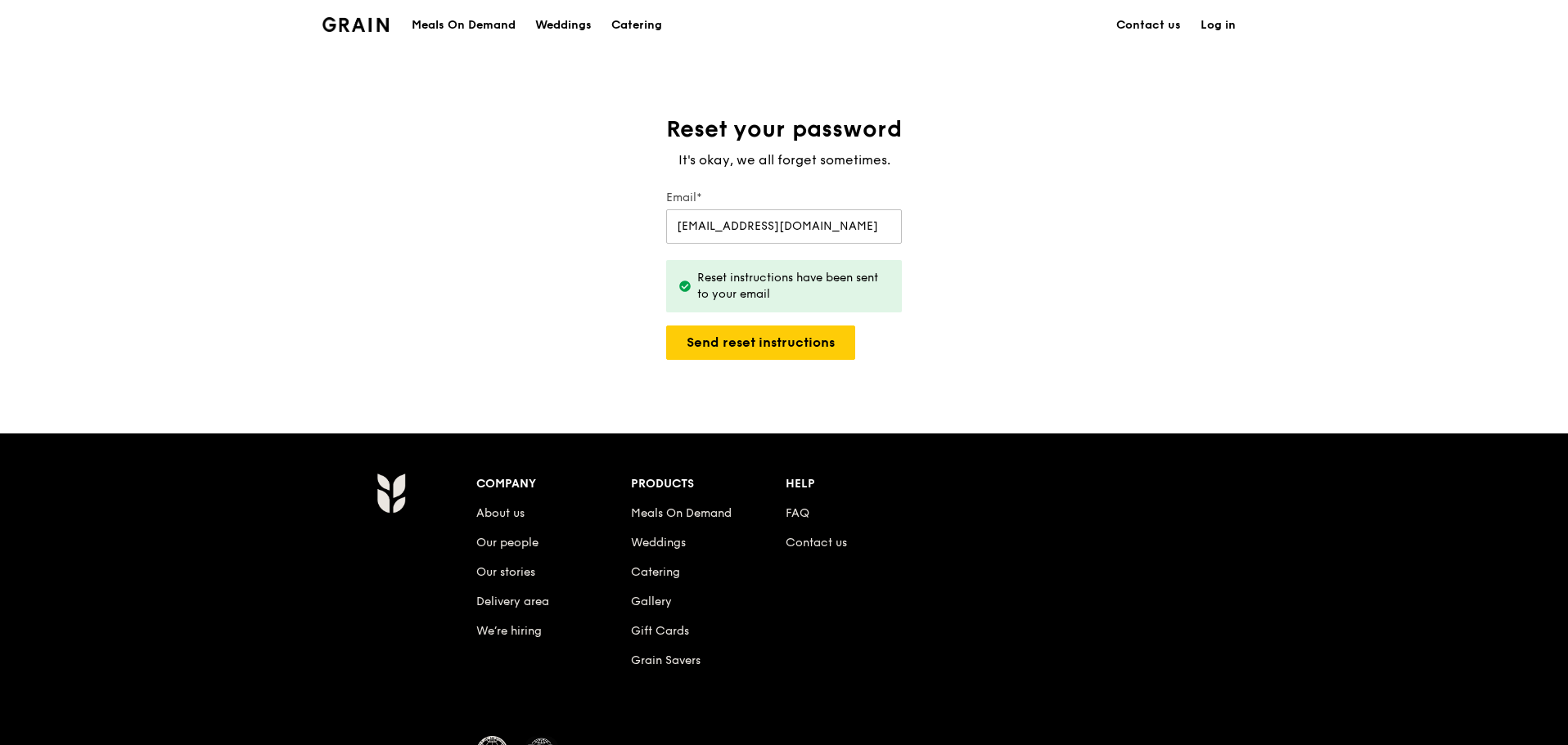
click at [1229, 22] on link "Log in" at bounding box center [1218, 26] width 55 height 49
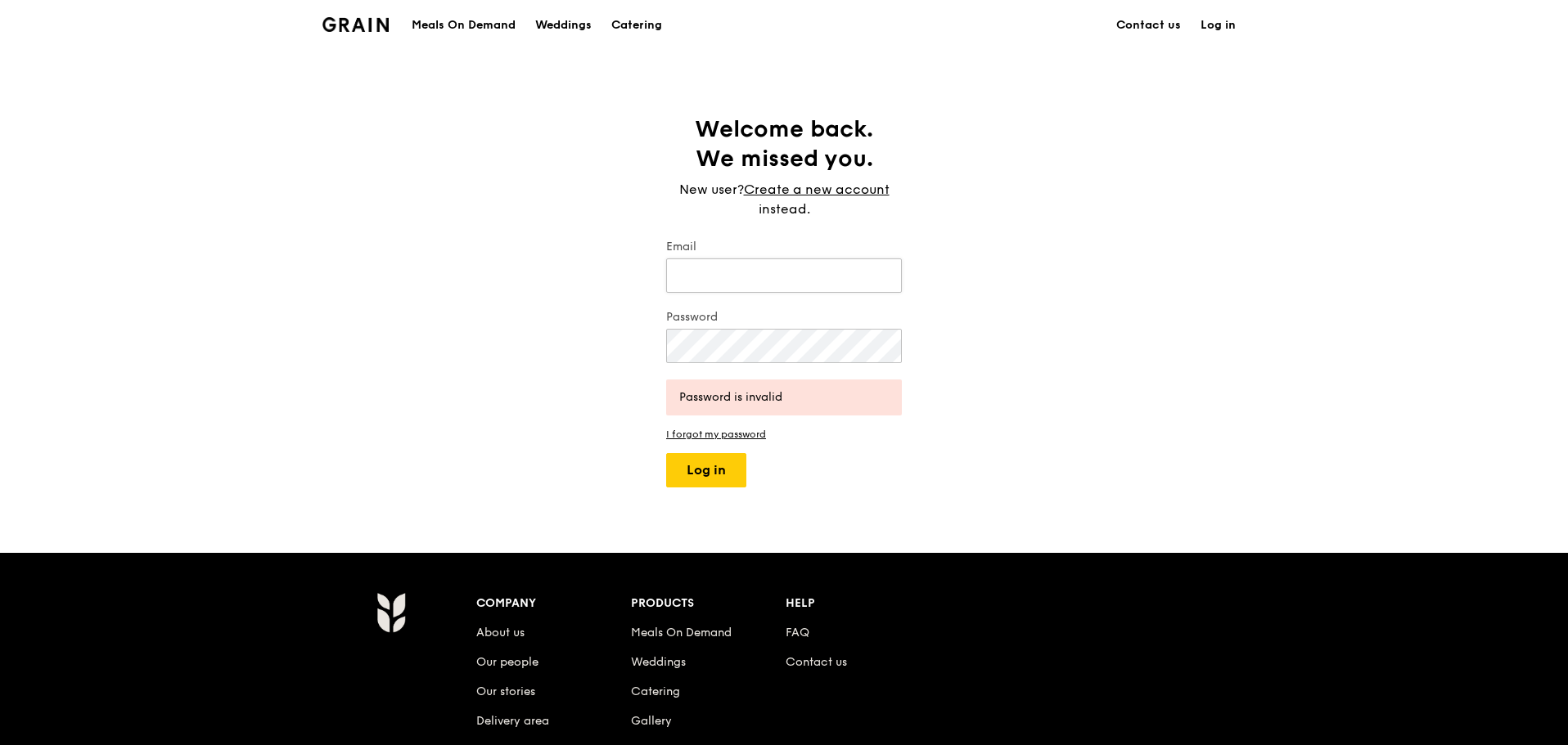
click at [744, 263] on input "Email" at bounding box center [784, 276] width 236 height 34
type input "[EMAIL_ADDRESS][DOMAIN_NAME]"
click at [683, 472] on button "Log in" at bounding box center [706, 470] width 80 height 34
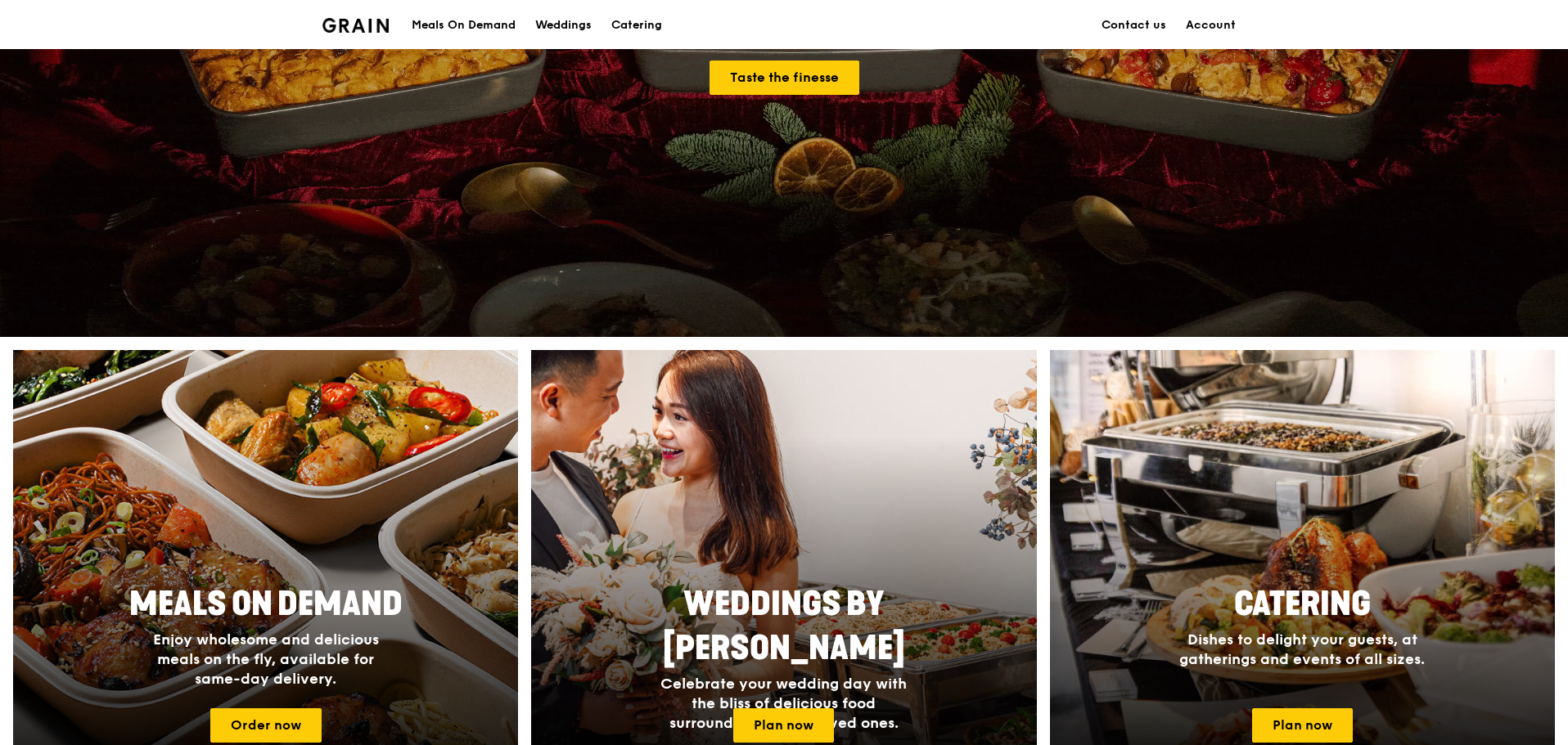
scroll to position [346, 0]
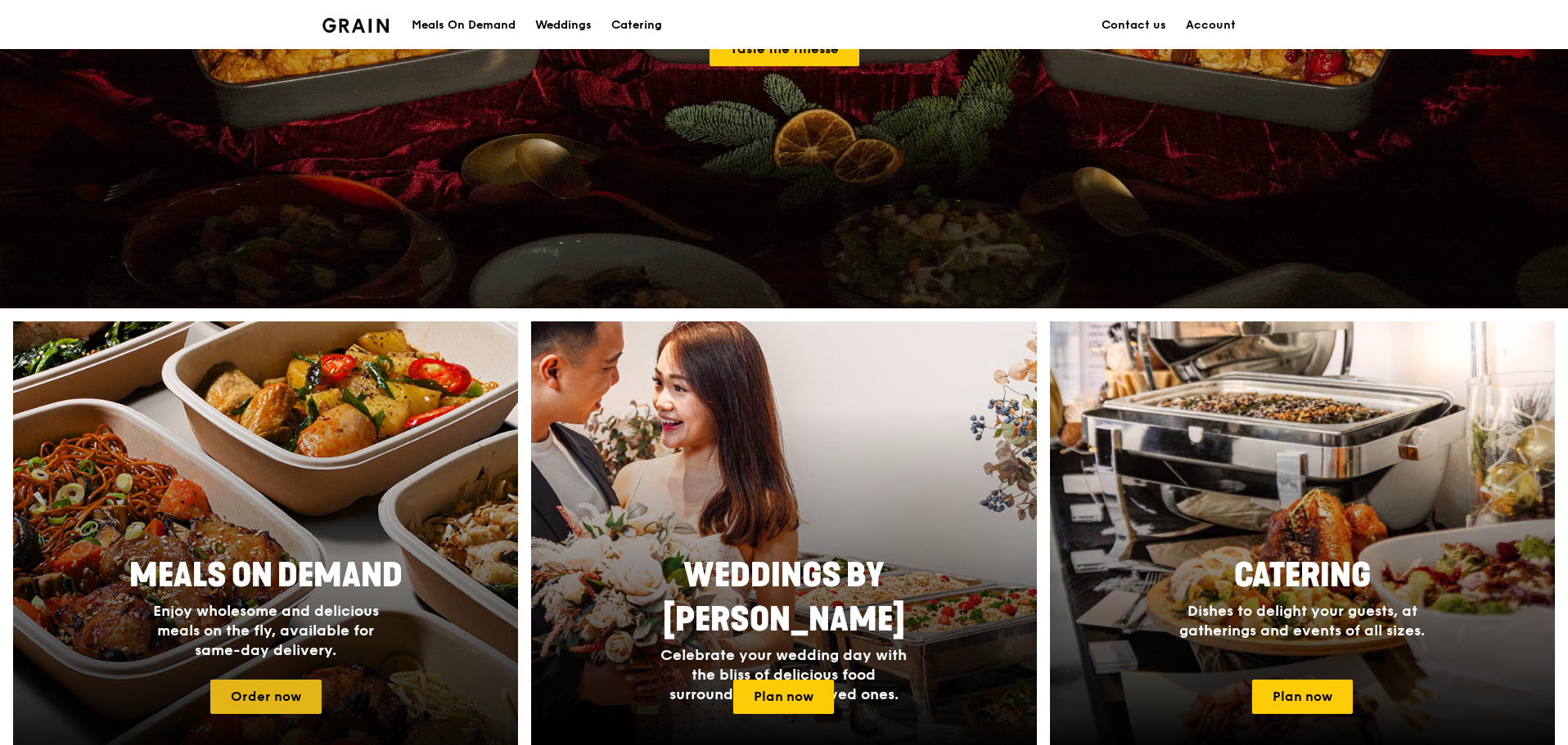
click at [268, 713] on link "Order now" at bounding box center [266, 696] width 111 height 34
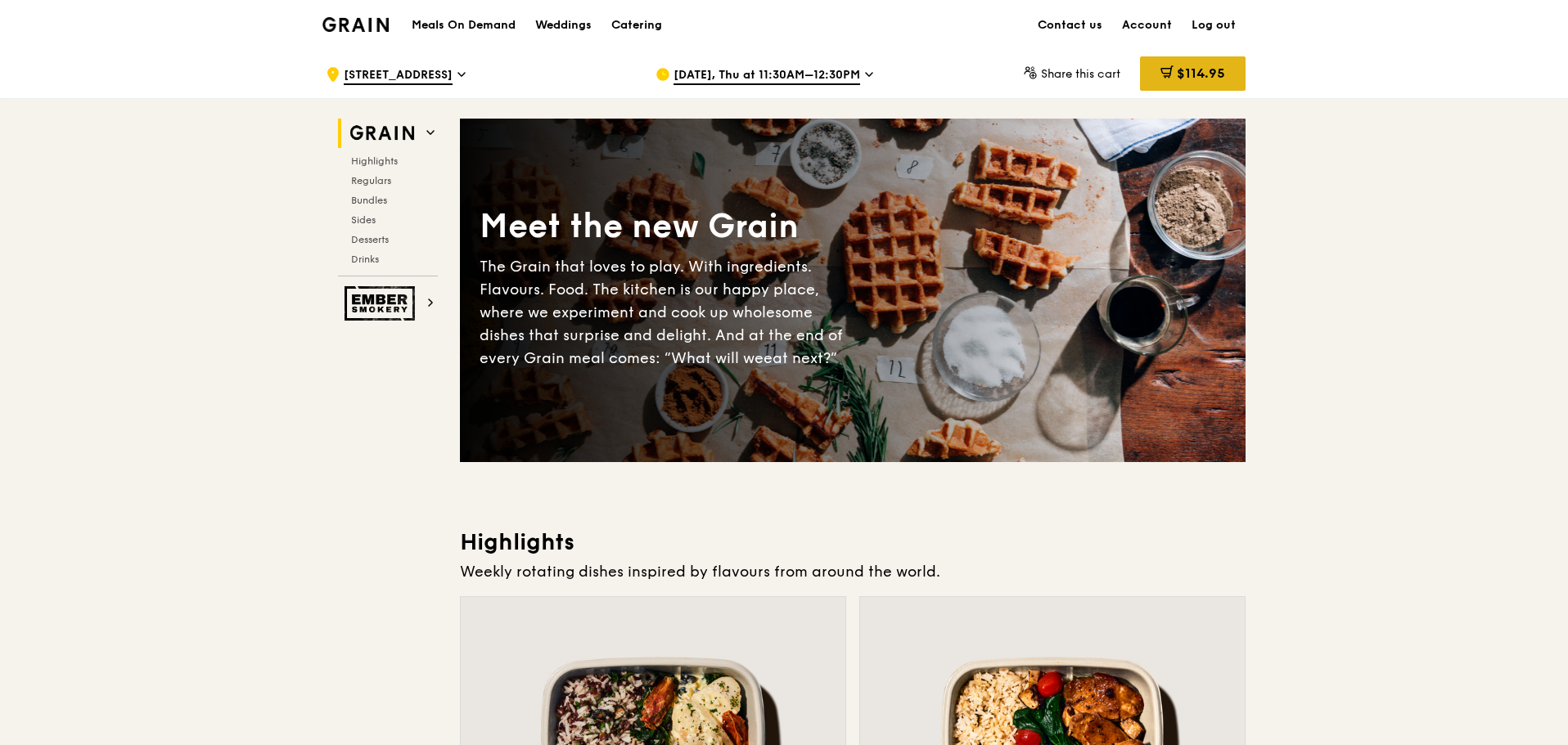
click at [1202, 74] on span "$114.95" at bounding box center [1200, 73] width 49 height 16
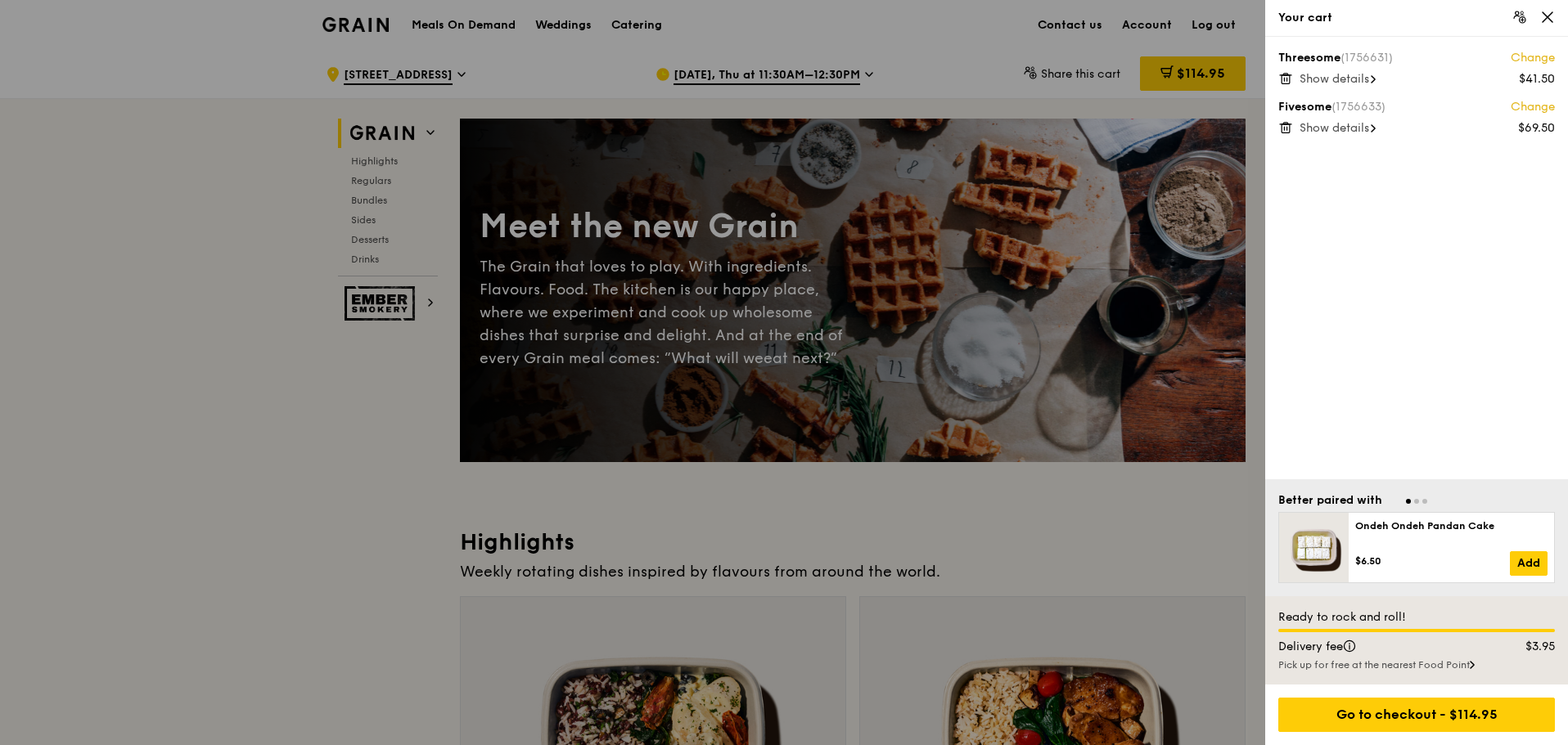
click at [1352, 78] on span "Show details" at bounding box center [1334, 79] width 70 height 14
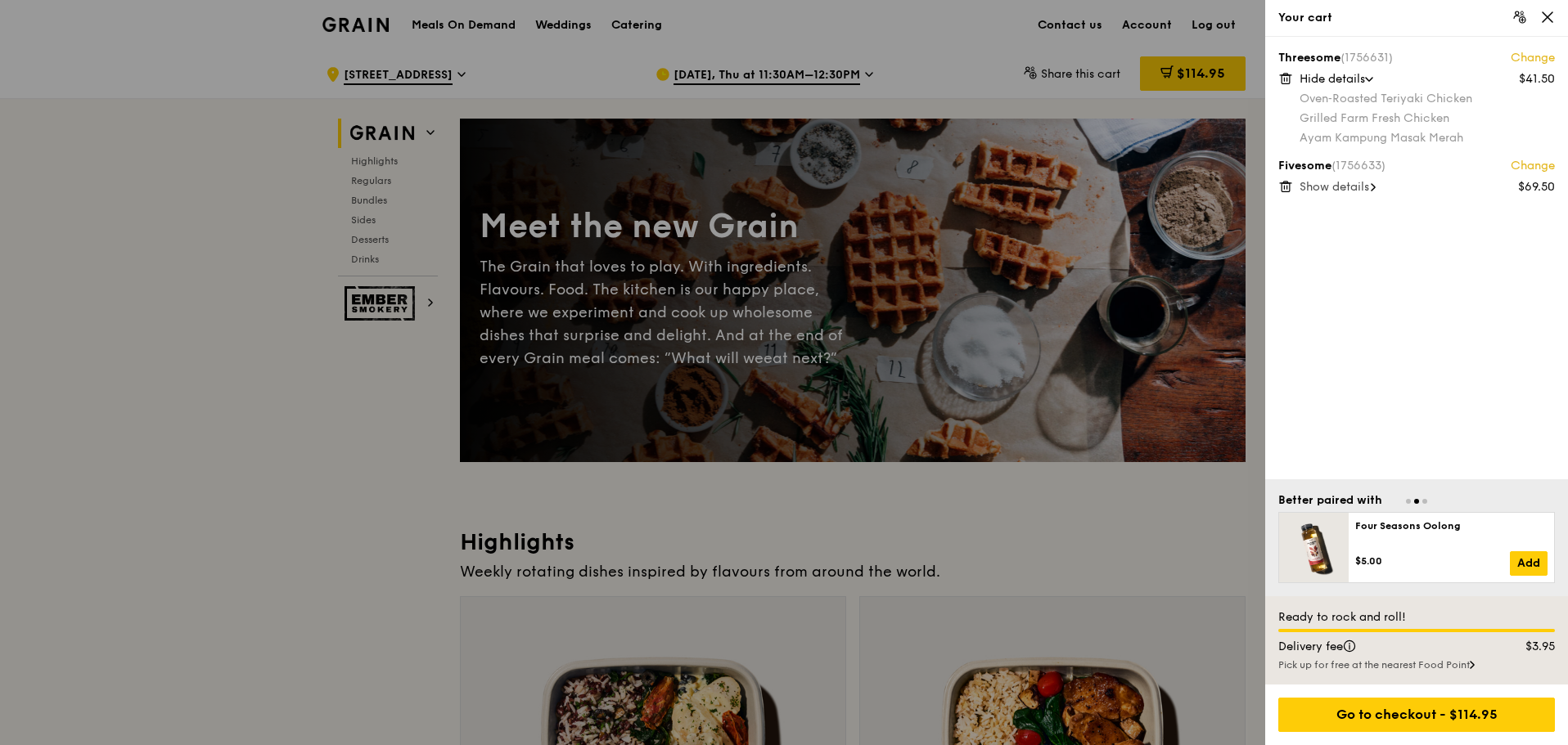
click at [1356, 187] on span "Show details" at bounding box center [1334, 187] width 70 height 14
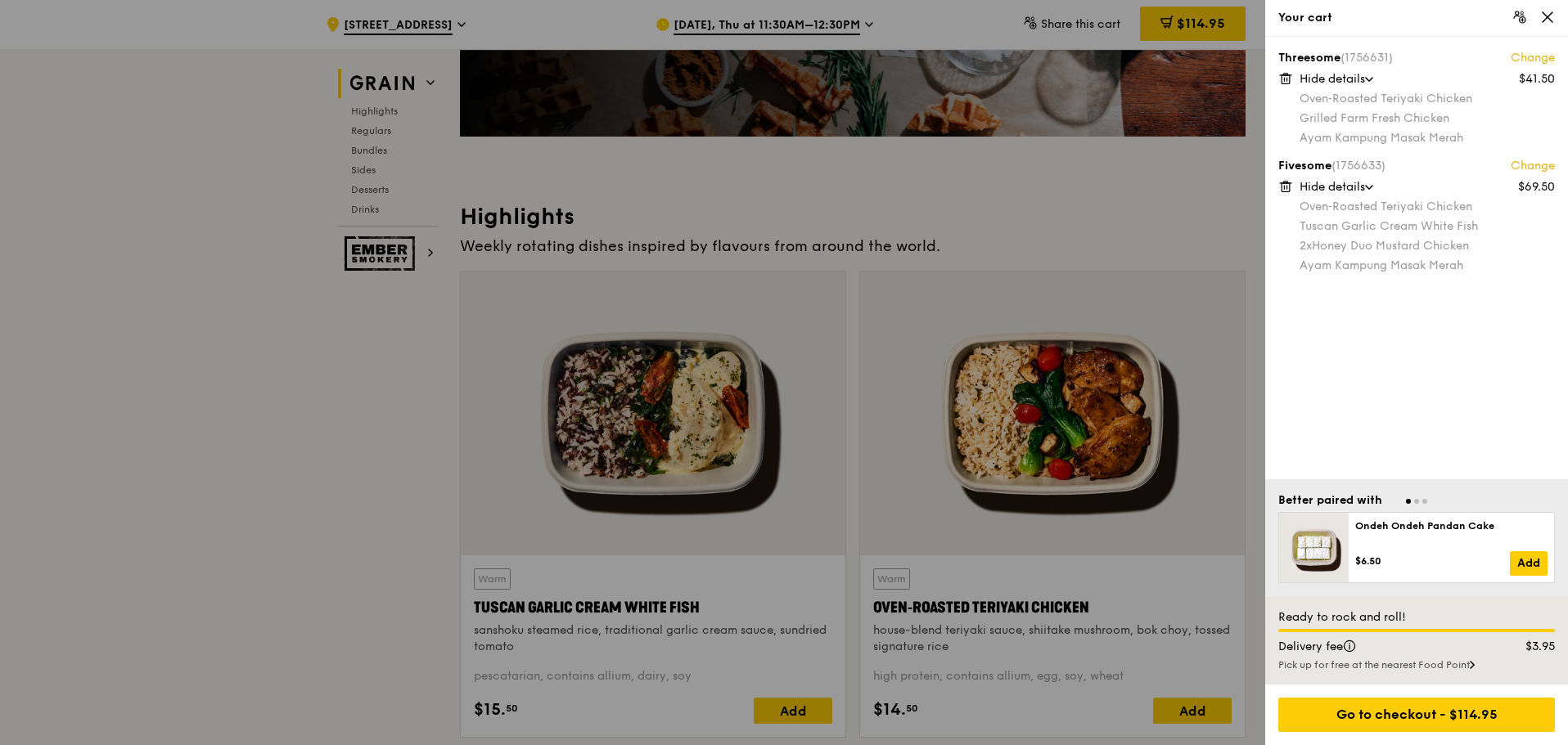
scroll to position [327, 0]
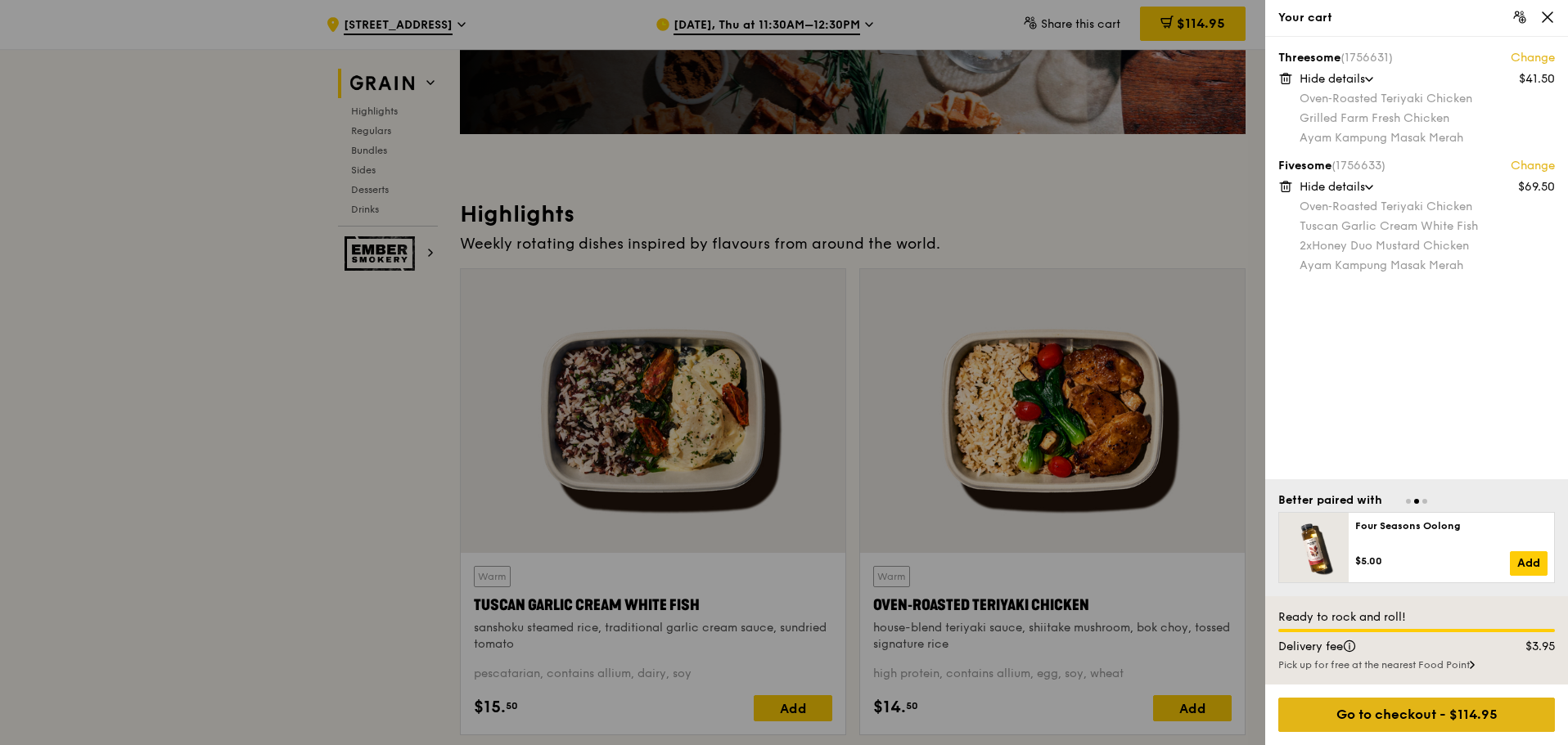
click at [1395, 711] on div "Go to checkout - $114.95" at bounding box center [1416, 715] width 277 height 34
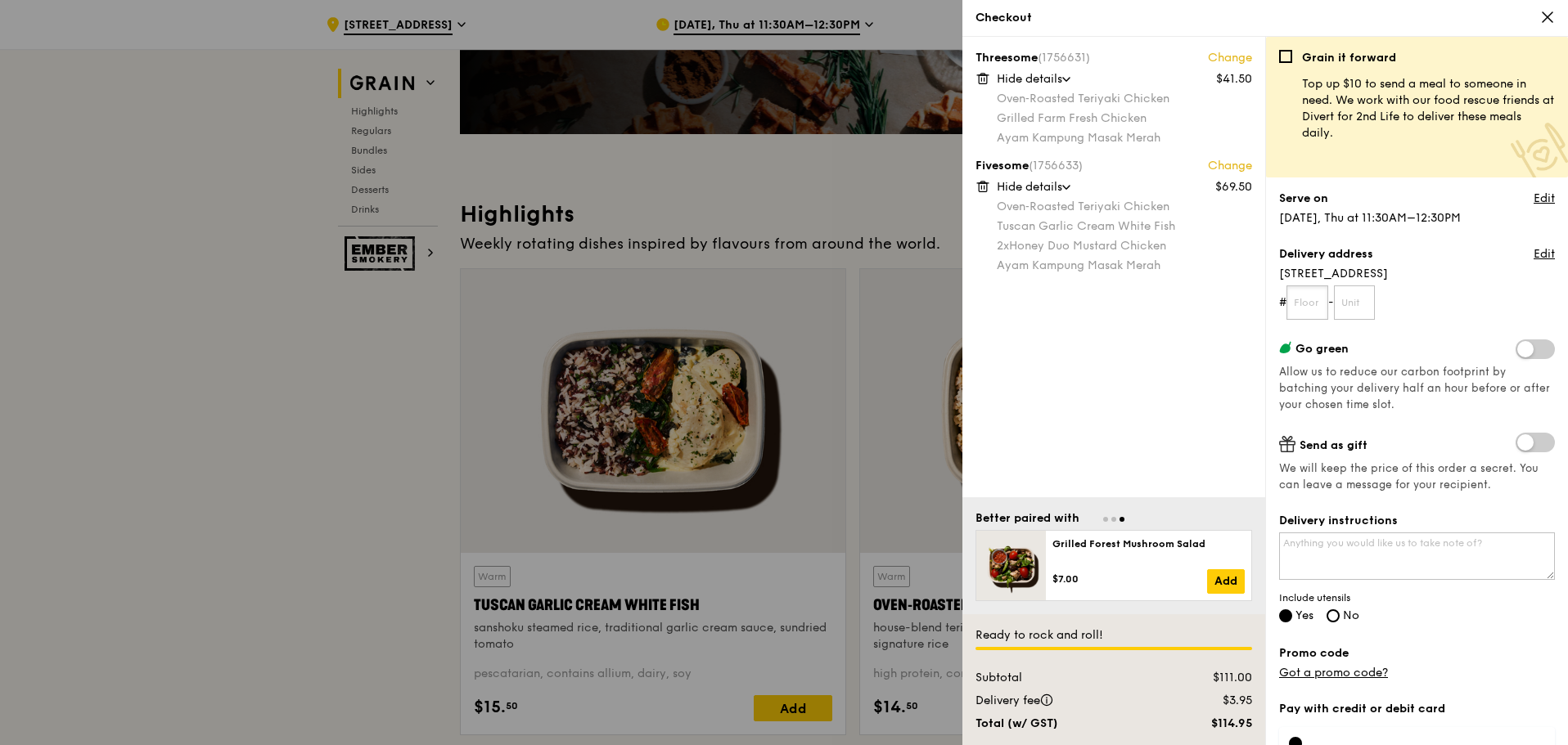
click at [1313, 294] on input "text" at bounding box center [1306, 302] width 42 height 34
type input "07"
click at [1372, 302] on input "text" at bounding box center [1354, 302] width 42 height 34
type input "00"
click at [1534, 249] on link "Edit" at bounding box center [1544, 255] width 21 height 17
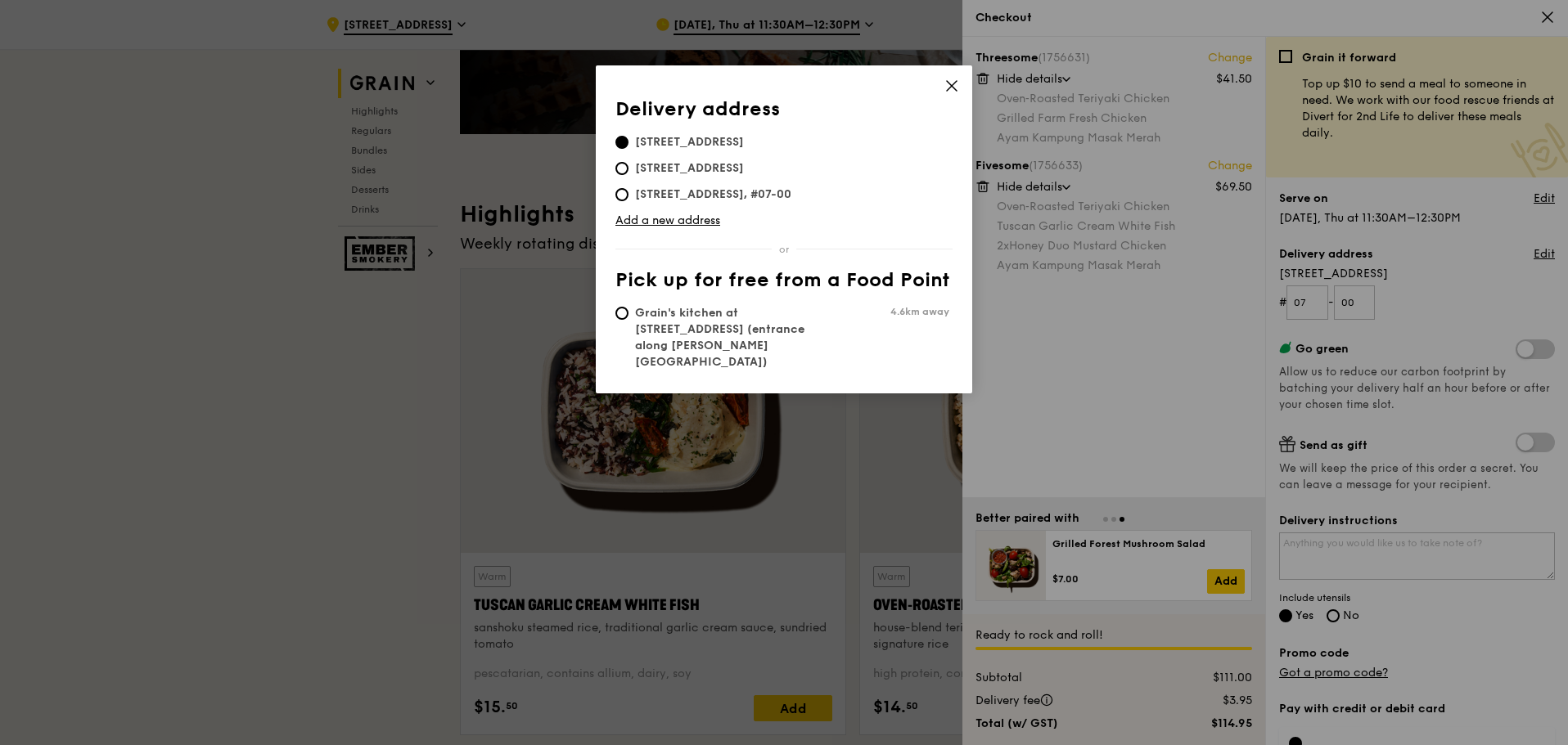
click at [951, 83] on icon at bounding box center [951, 86] width 15 height 15
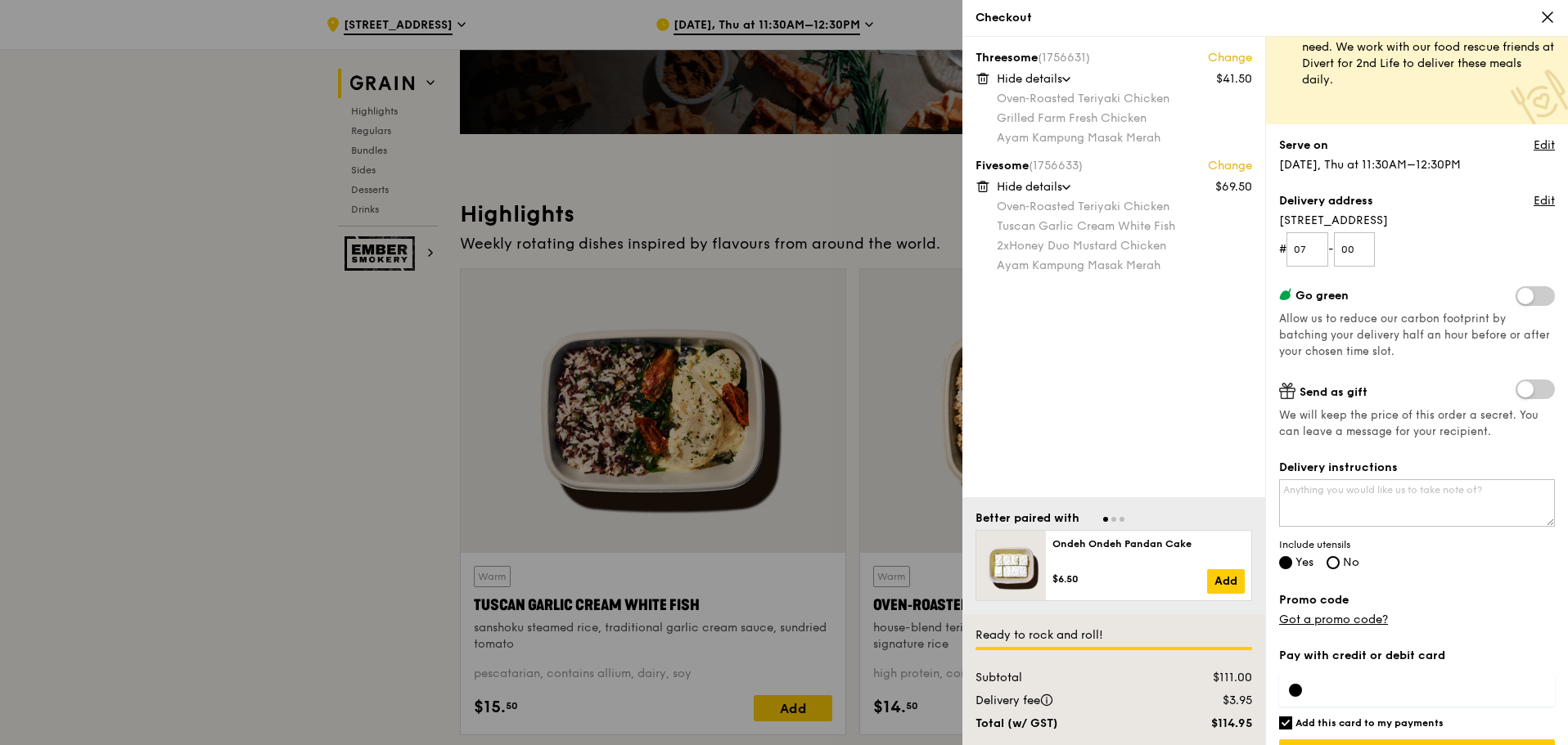
scroll to position [82, 0]
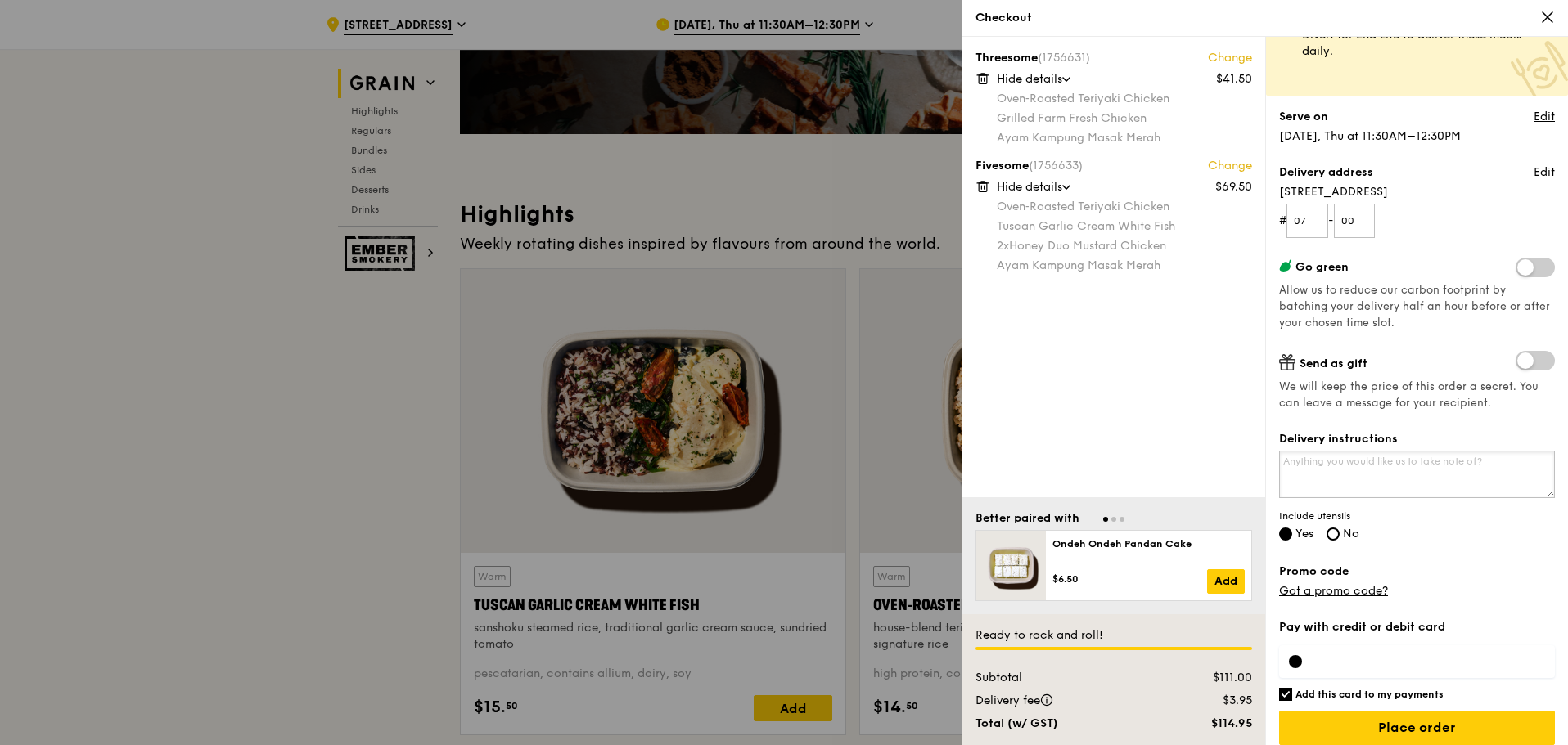
click at [1356, 469] on textarea "Delivery instructions" at bounding box center [1417, 475] width 276 height 48
type textarea "Delivery is to the SLF Complex"
click at [1473, 460] on textarea "Delivery is to the SLF Complex" at bounding box center [1417, 475] width 276 height 48
click at [1289, 534] on input "Yes" at bounding box center [1285, 534] width 13 height 13
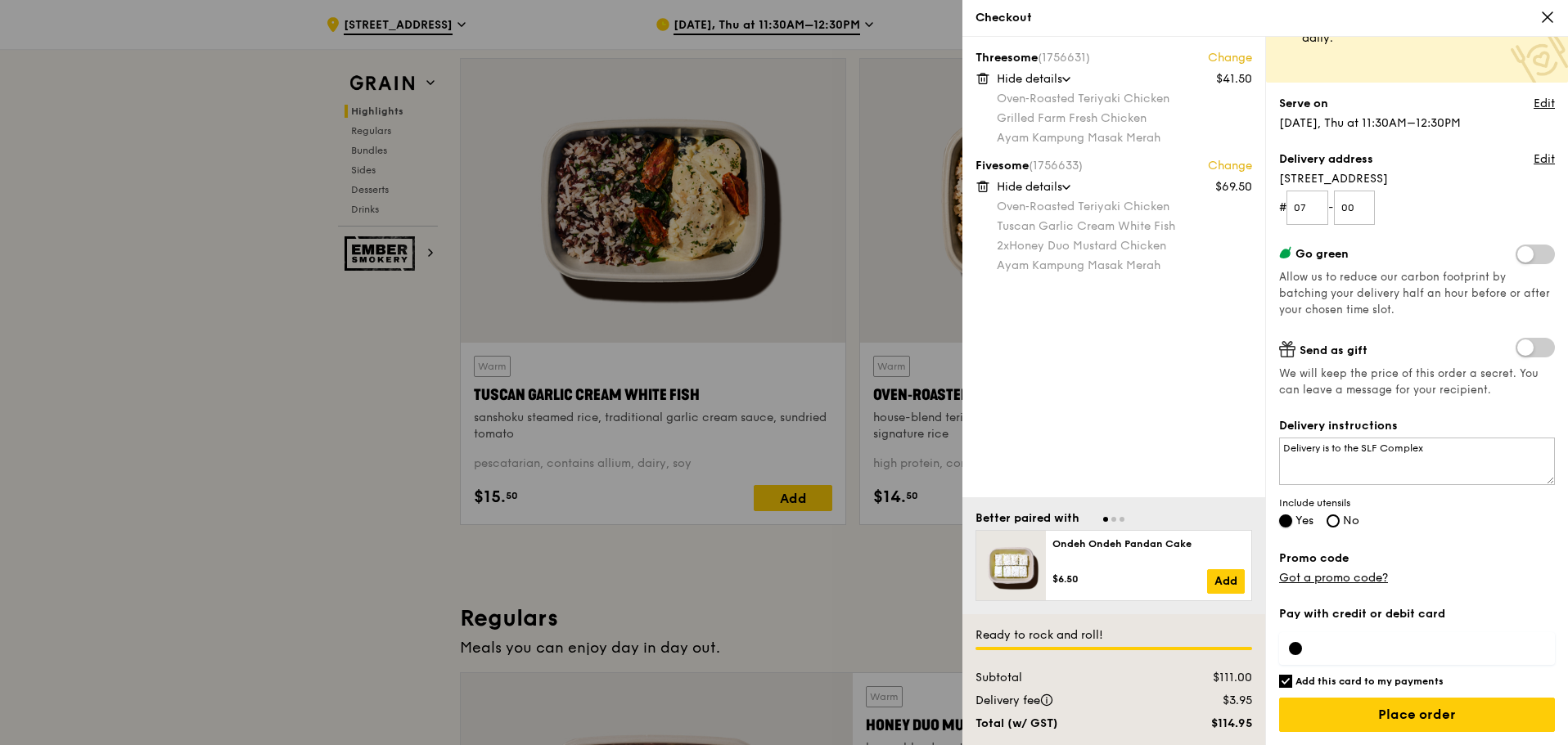
scroll to position [573, 0]
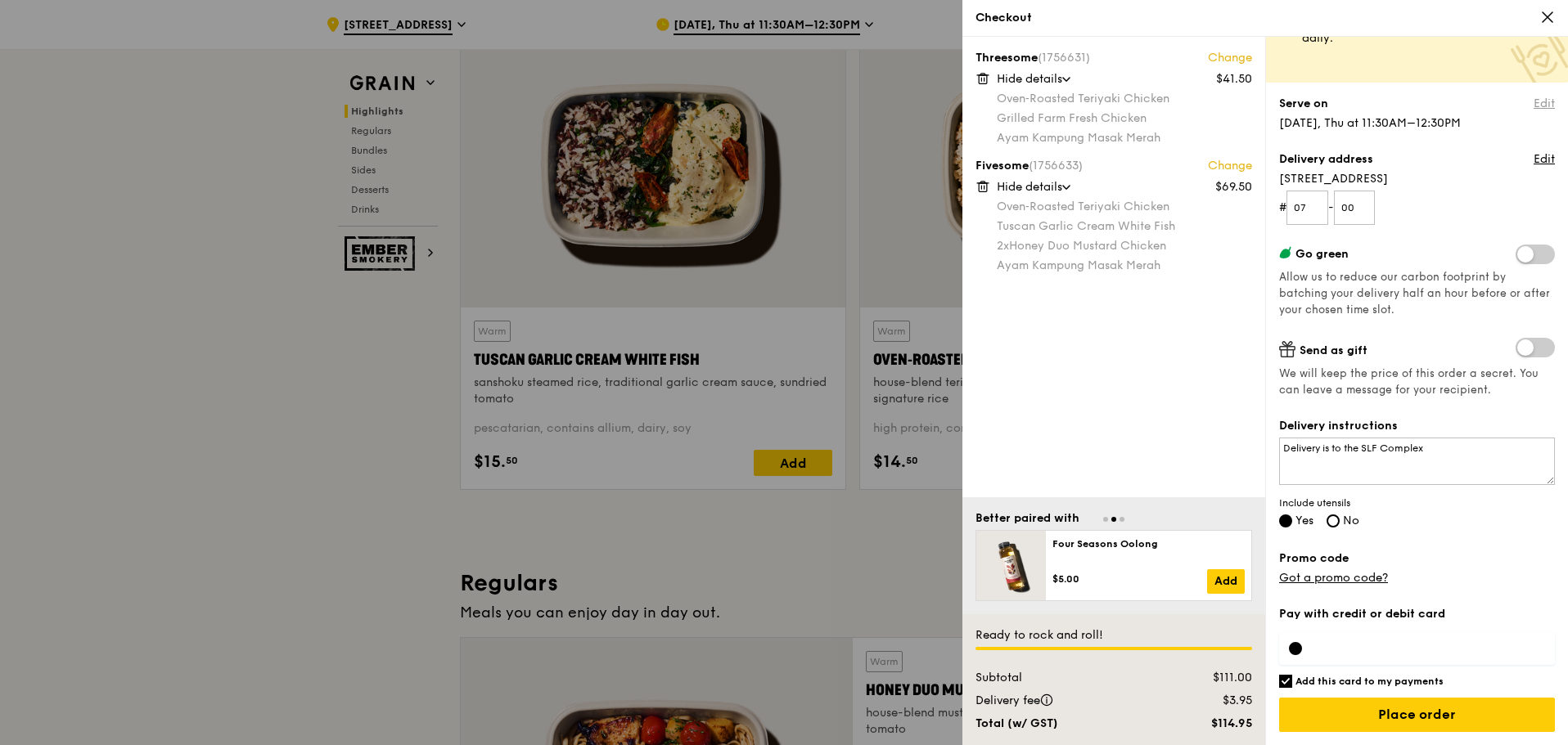
click at [1534, 98] on link "Edit" at bounding box center [1544, 103] width 21 height 17
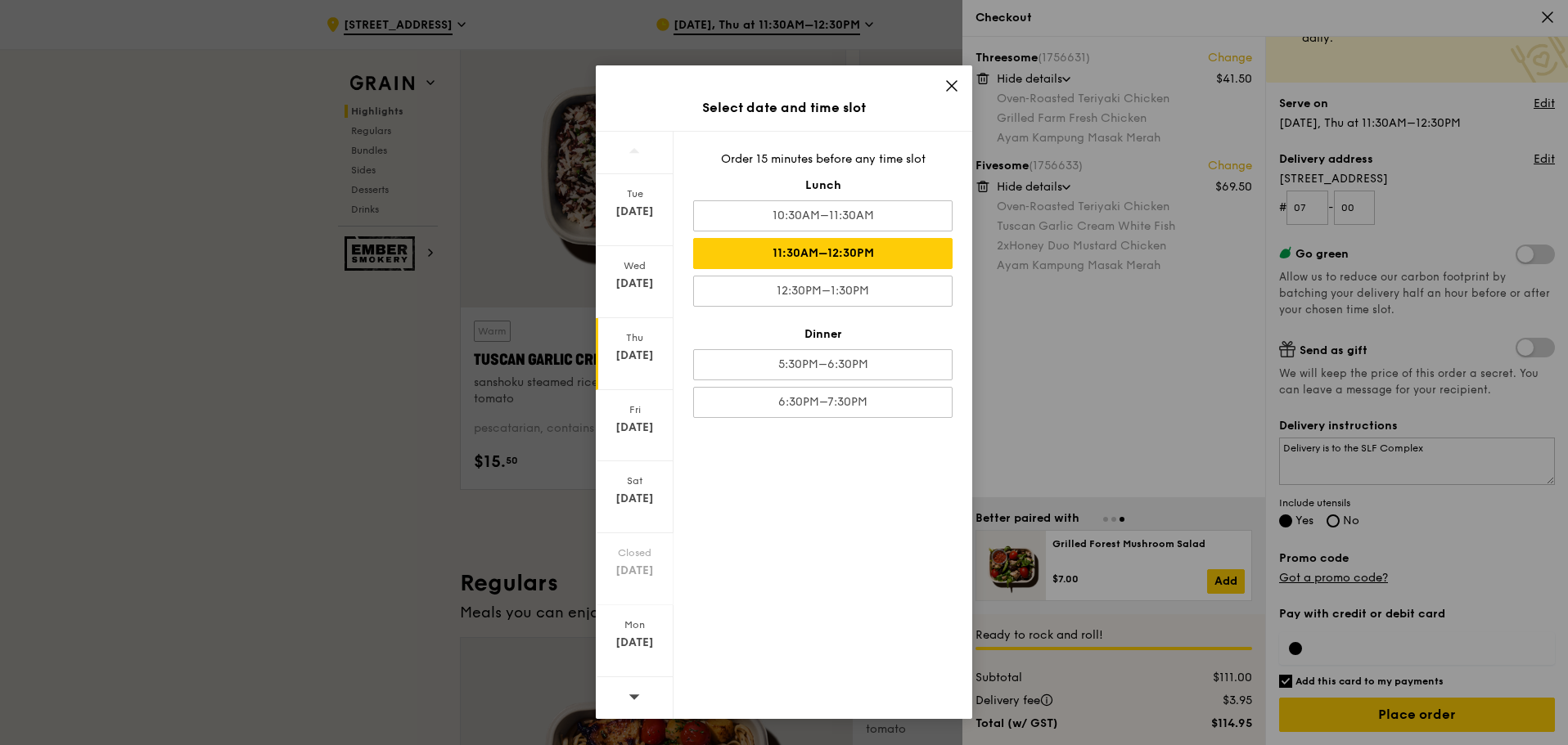
click at [951, 87] on icon at bounding box center [951, 86] width 10 height 10
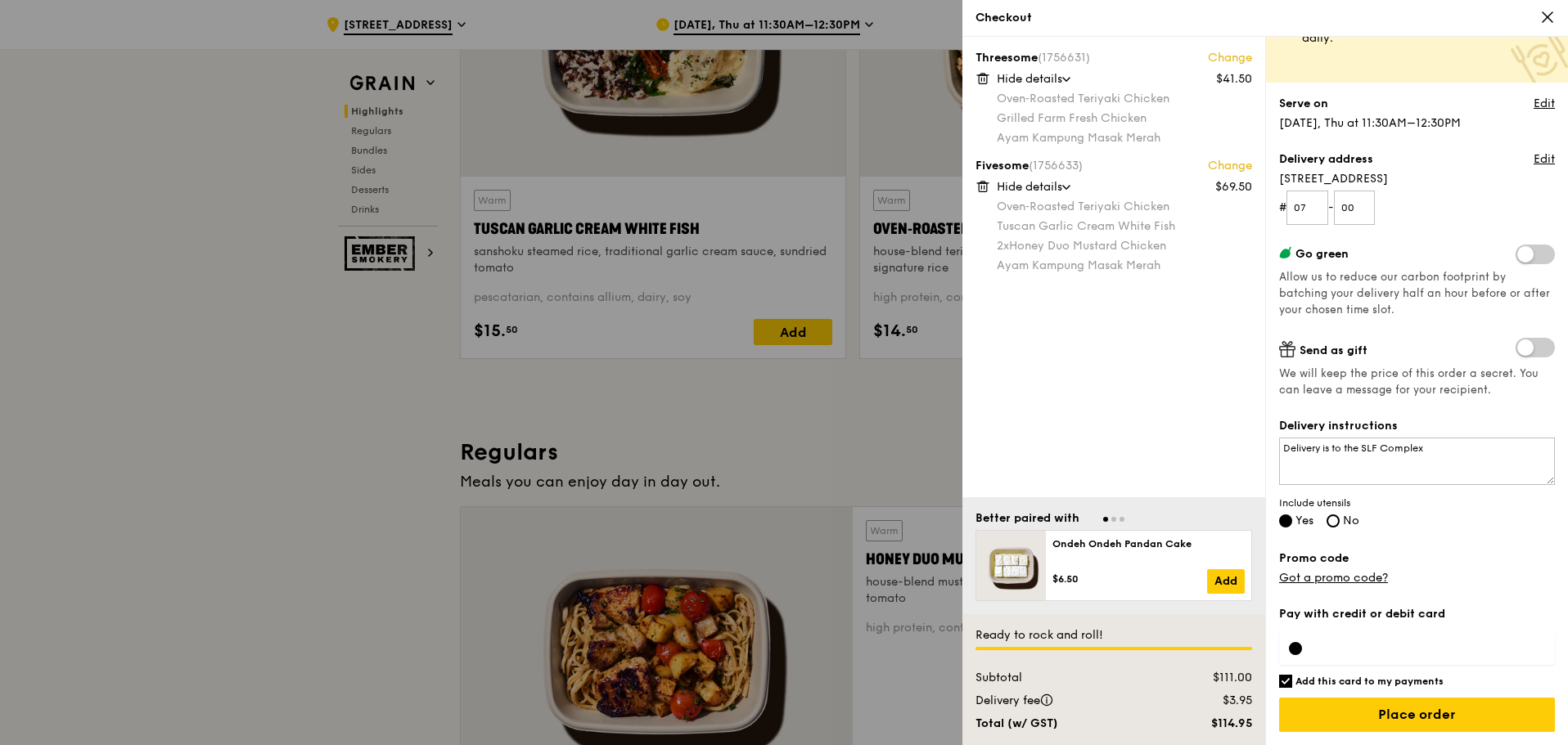
scroll to position [736, 0]
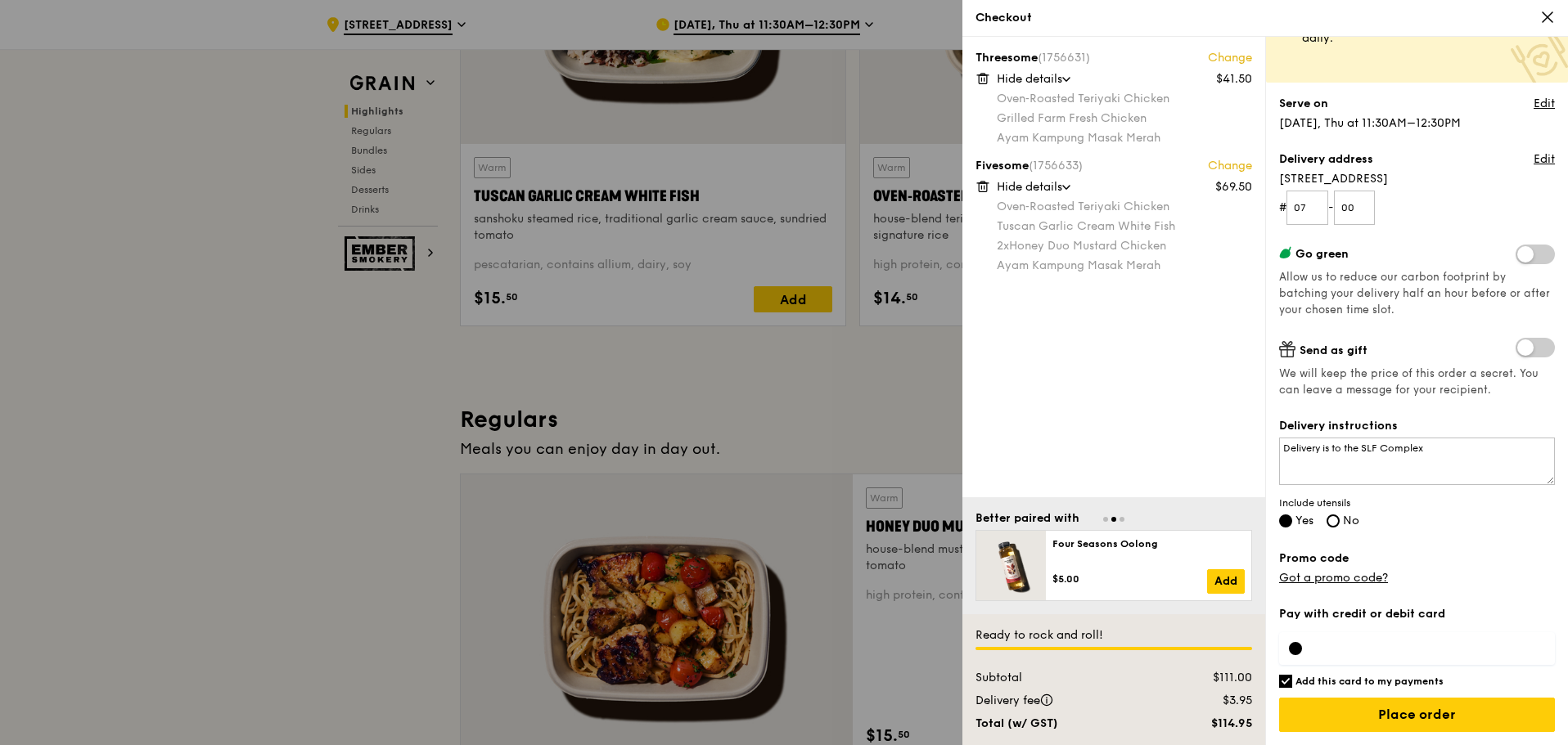
click at [1353, 638] on div at bounding box center [1417, 649] width 276 height 33
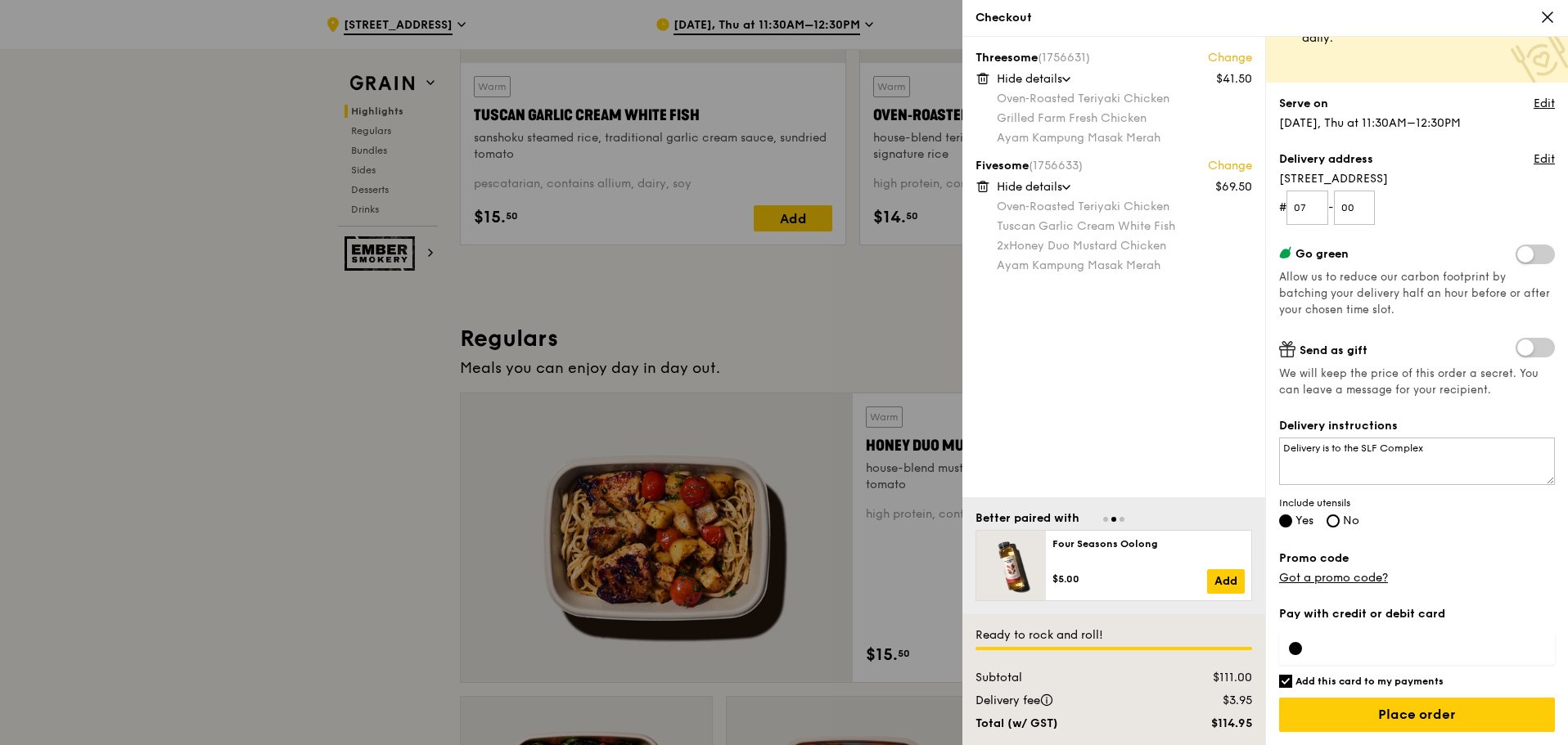
scroll to position [818, 0]
click at [1286, 684] on input "Add this card to my payments" at bounding box center [1285, 681] width 13 height 13
checkbox input "false"
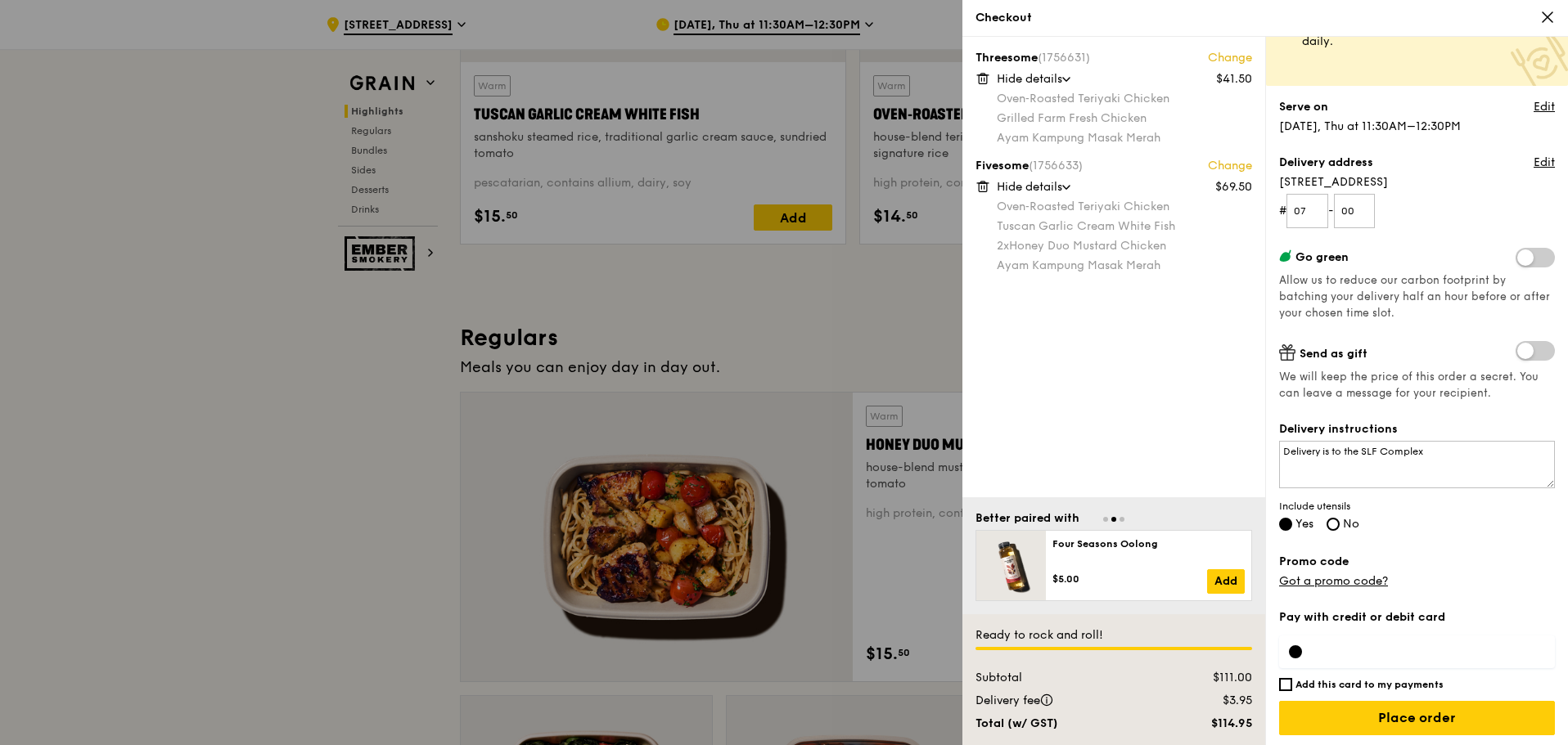
scroll to position [95, 0]
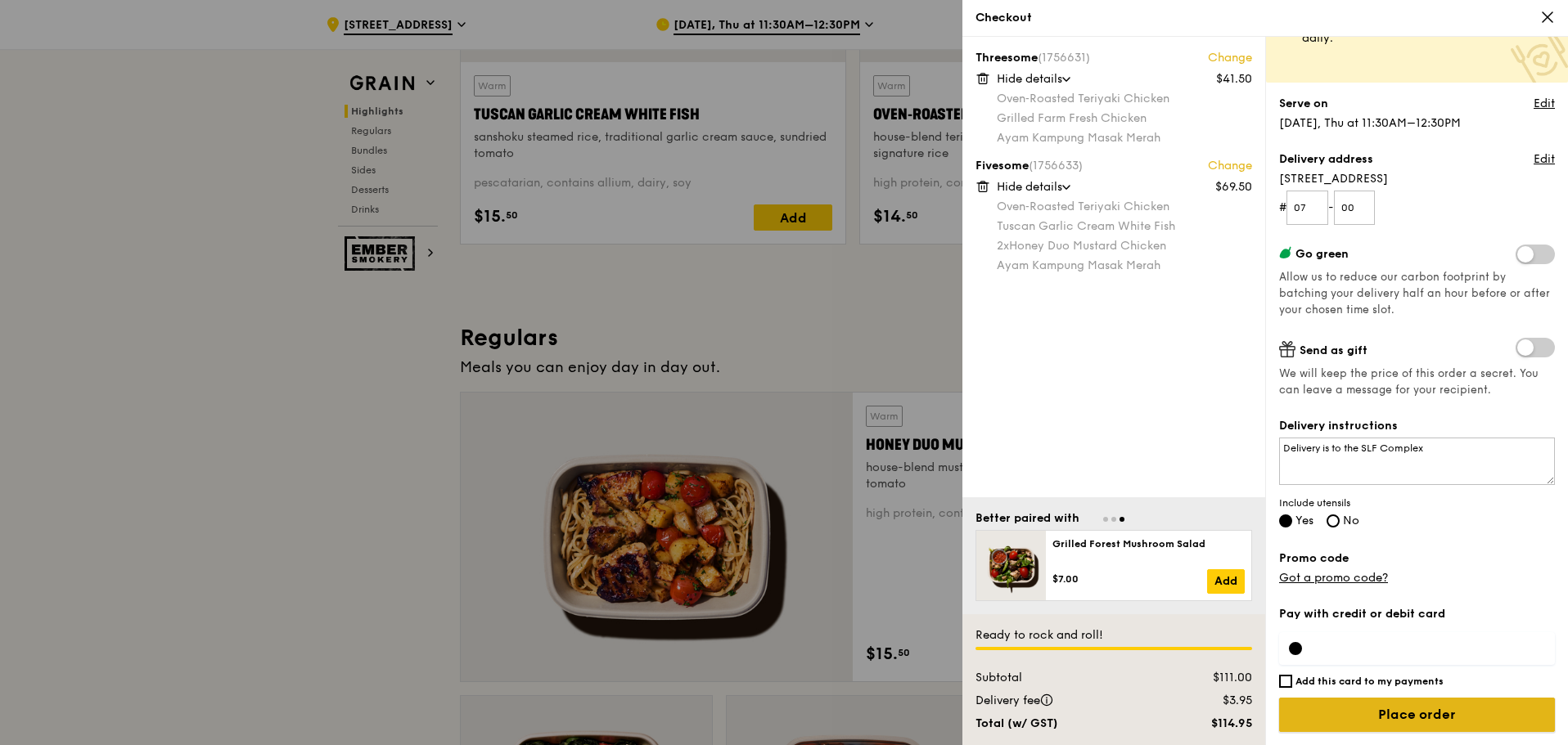
click at [1406, 721] on input "Place order" at bounding box center [1417, 715] width 276 height 34
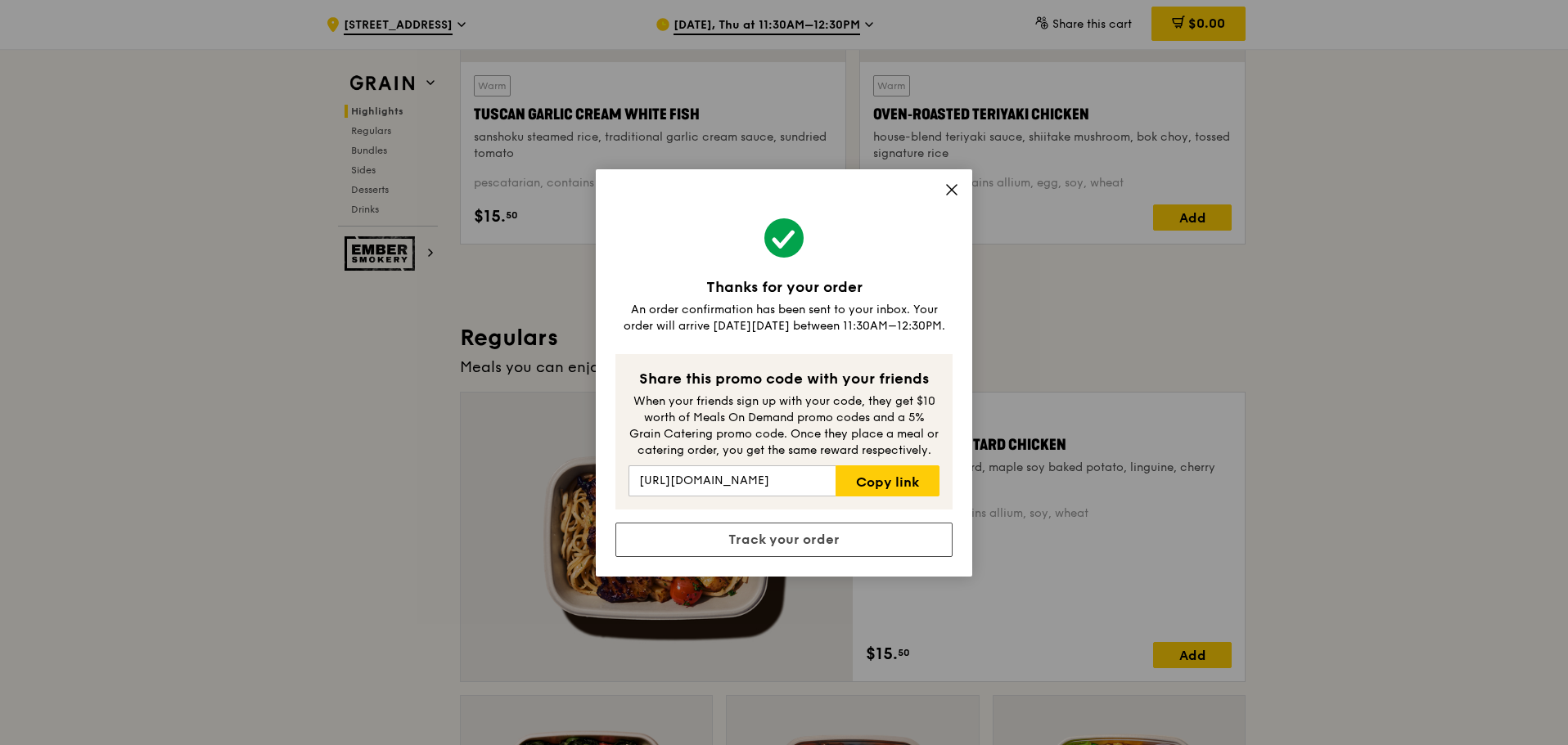
click at [953, 190] on icon at bounding box center [951, 189] width 10 height 10
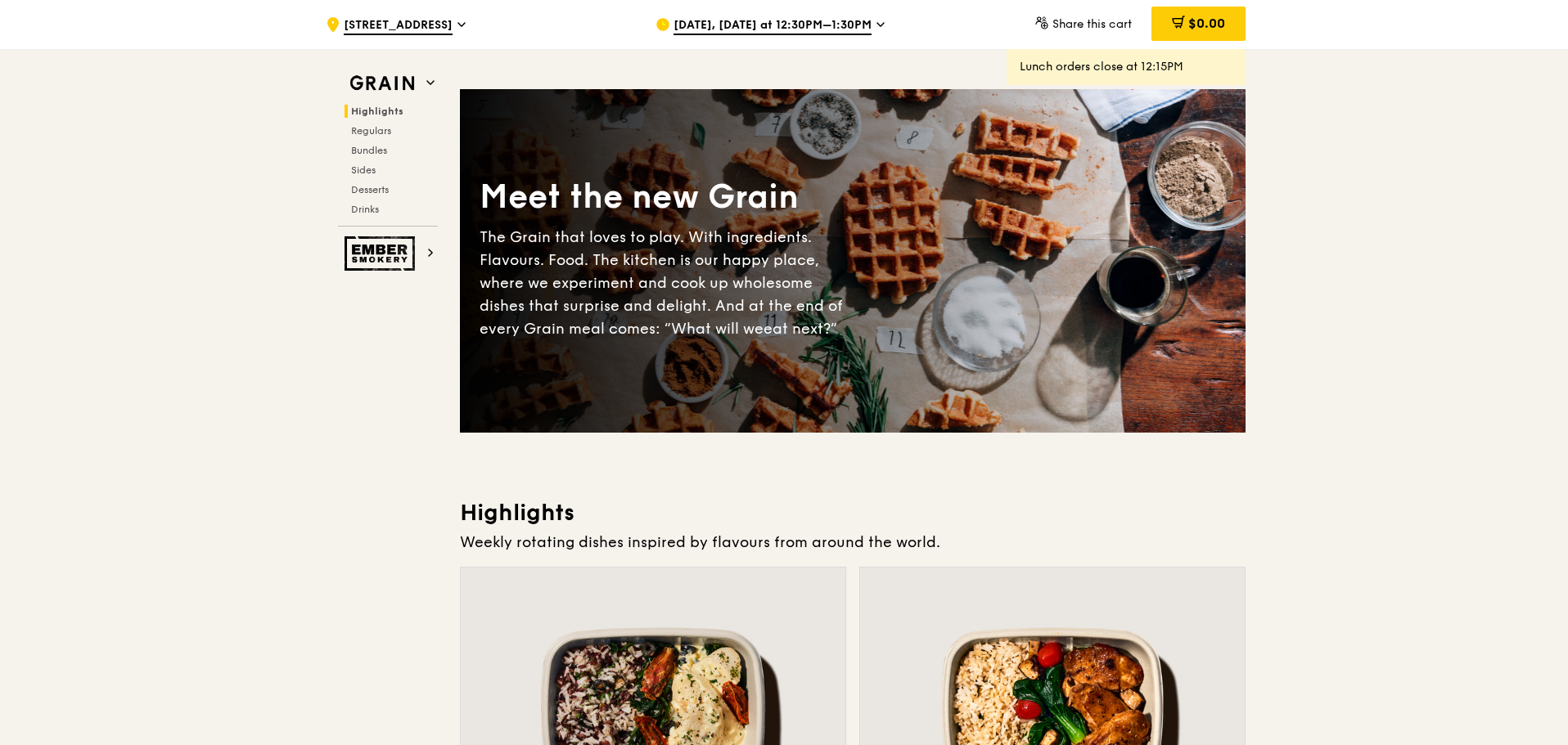
scroll to position [0, 0]
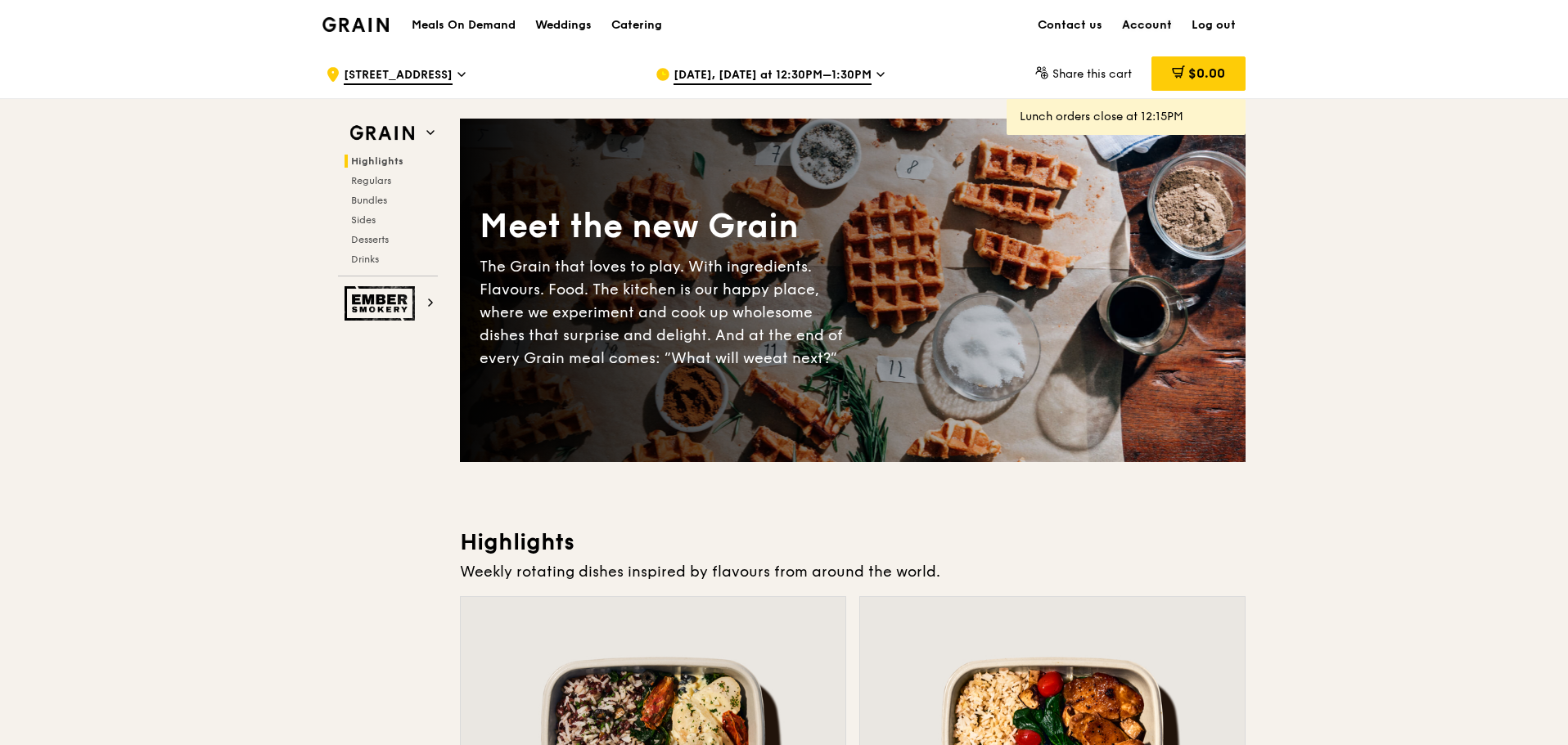
click at [1142, 22] on link "Account" at bounding box center [1146, 26] width 70 height 49
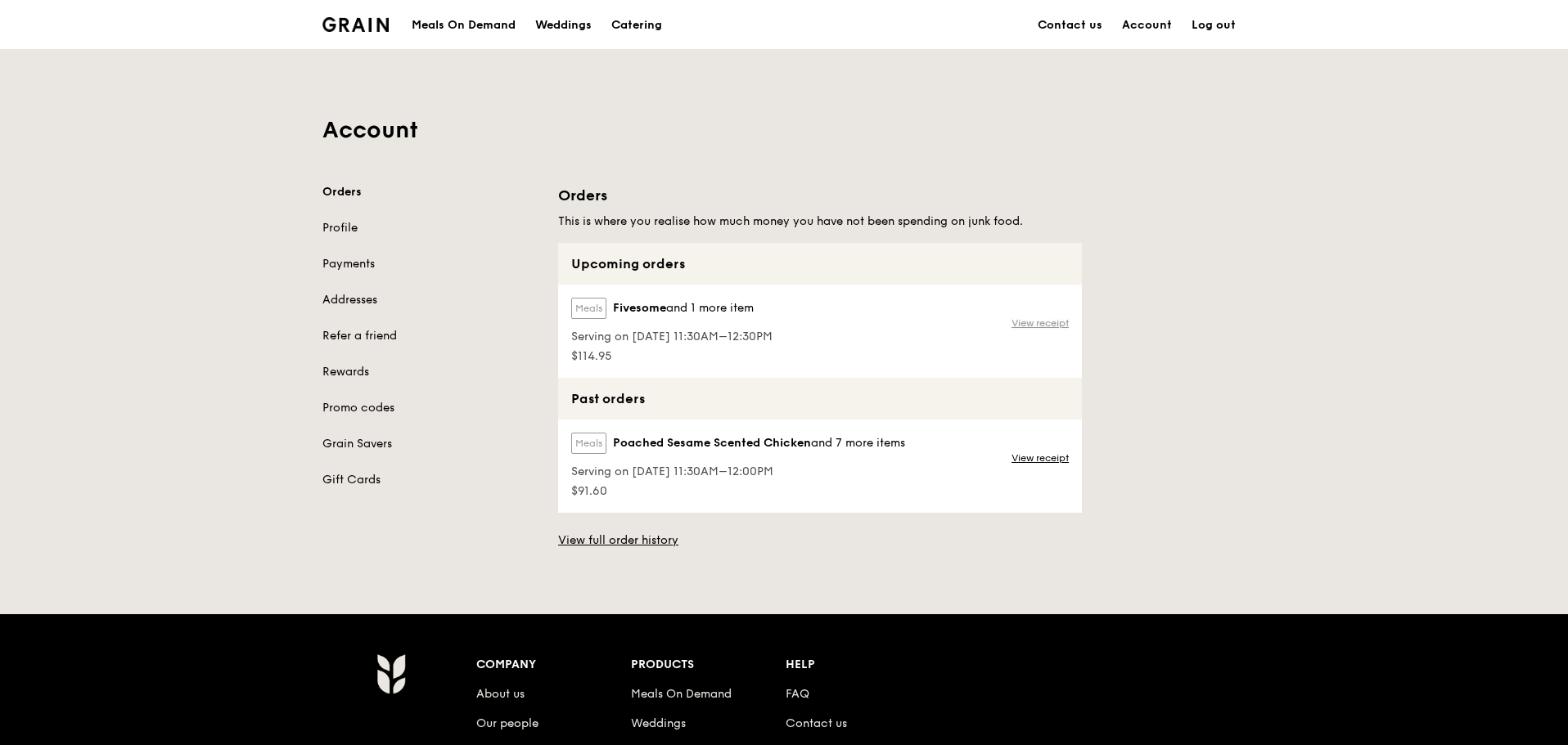
click at [1040, 320] on link "View receipt" at bounding box center [1039, 323] width 57 height 13
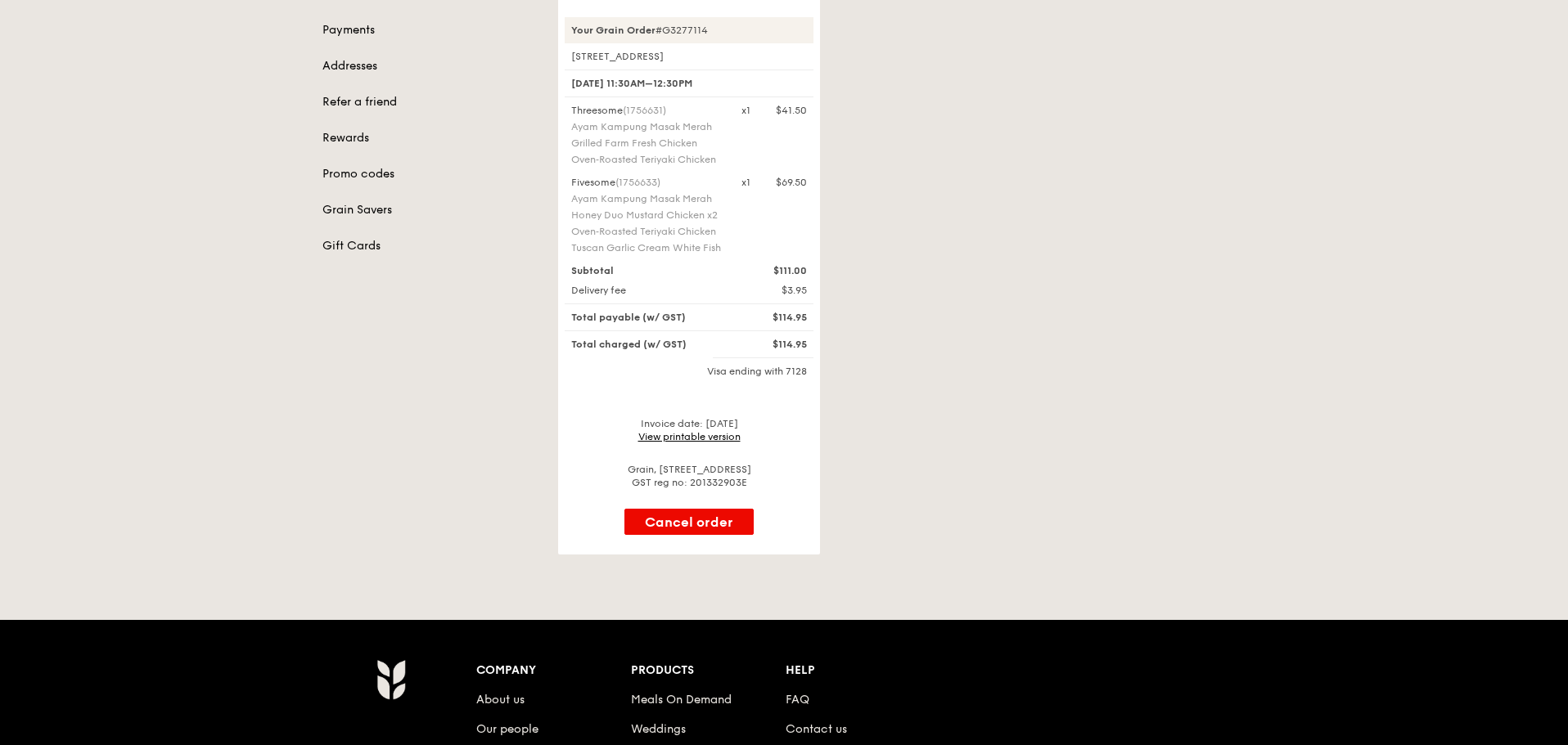
scroll to position [163, 0]
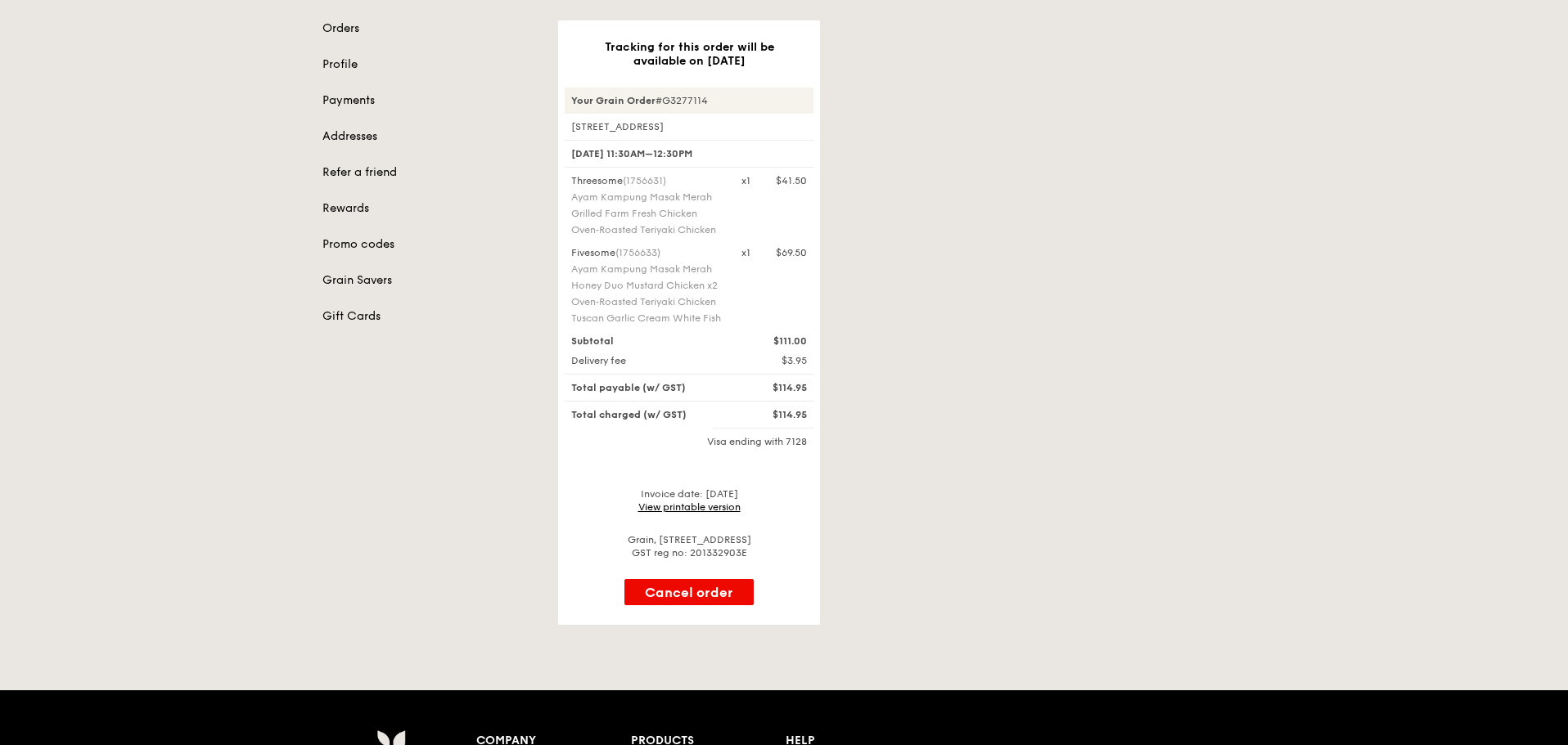
click at [676, 513] on link "View printable version" at bounding box center [689, 507] width 103 height 11
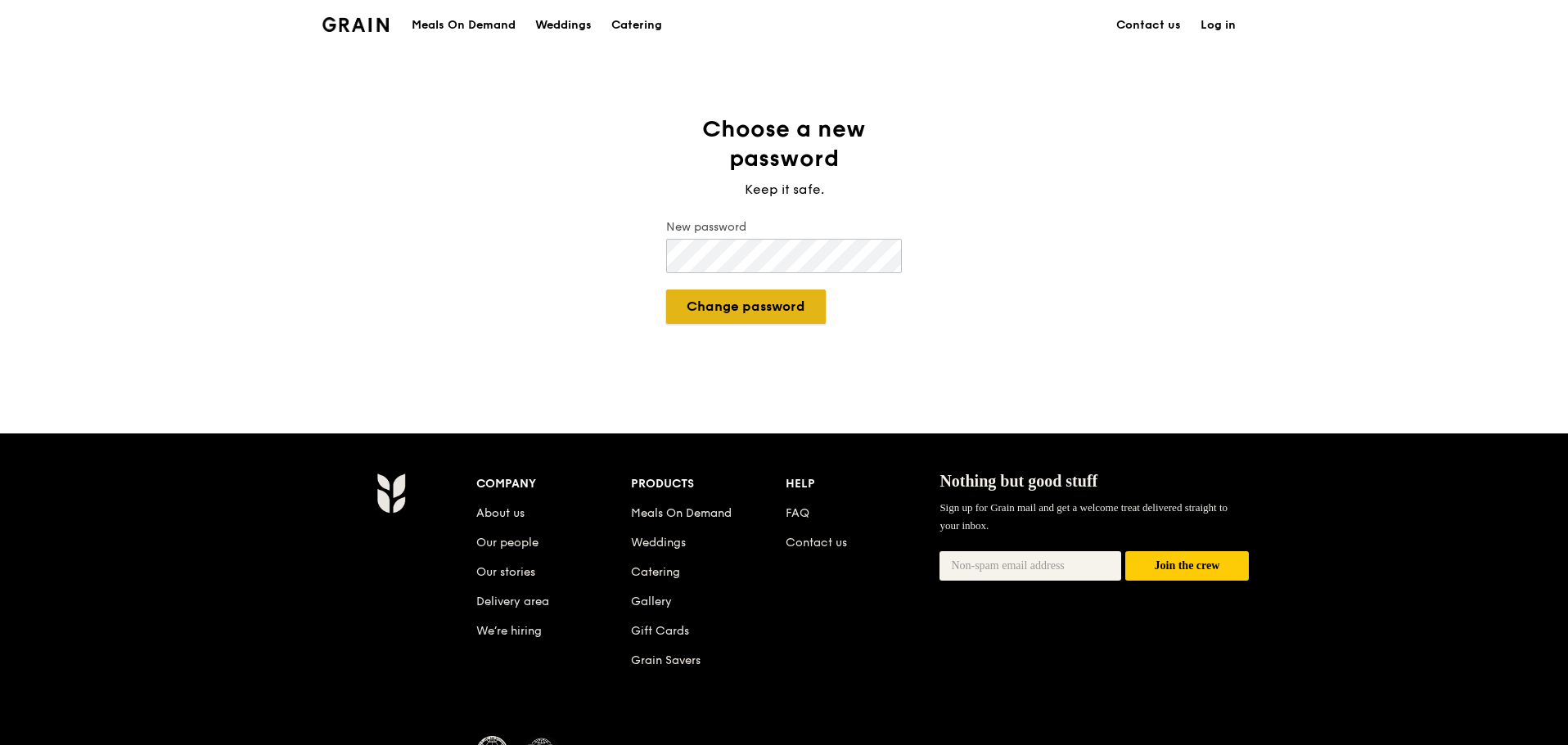
click at [781, 311] on button "Change password" at bounding box center [746, 307] width 160 height 34
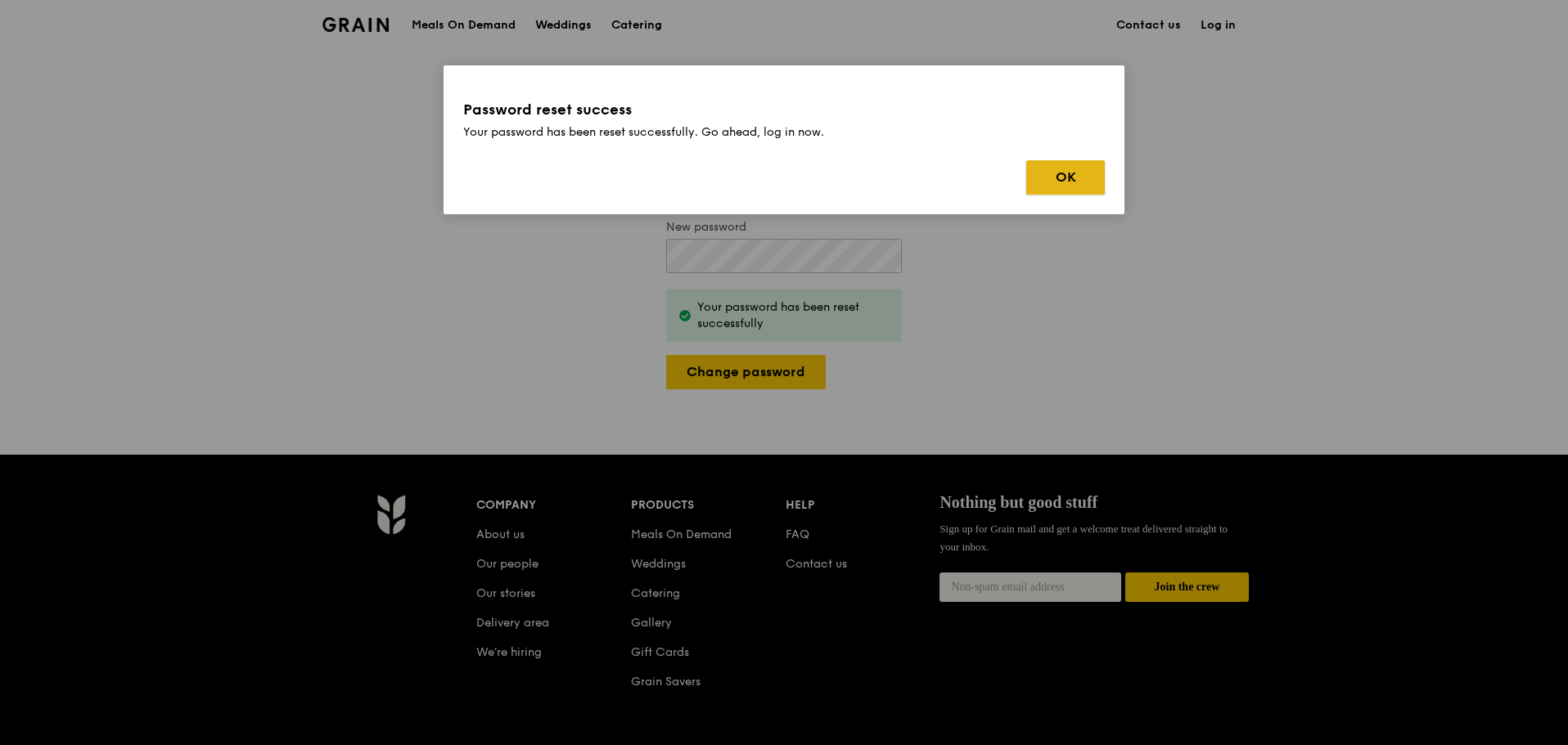
click at [1054, 176] on button "OK" at bounding box center [1065, 177] width 79 height 34
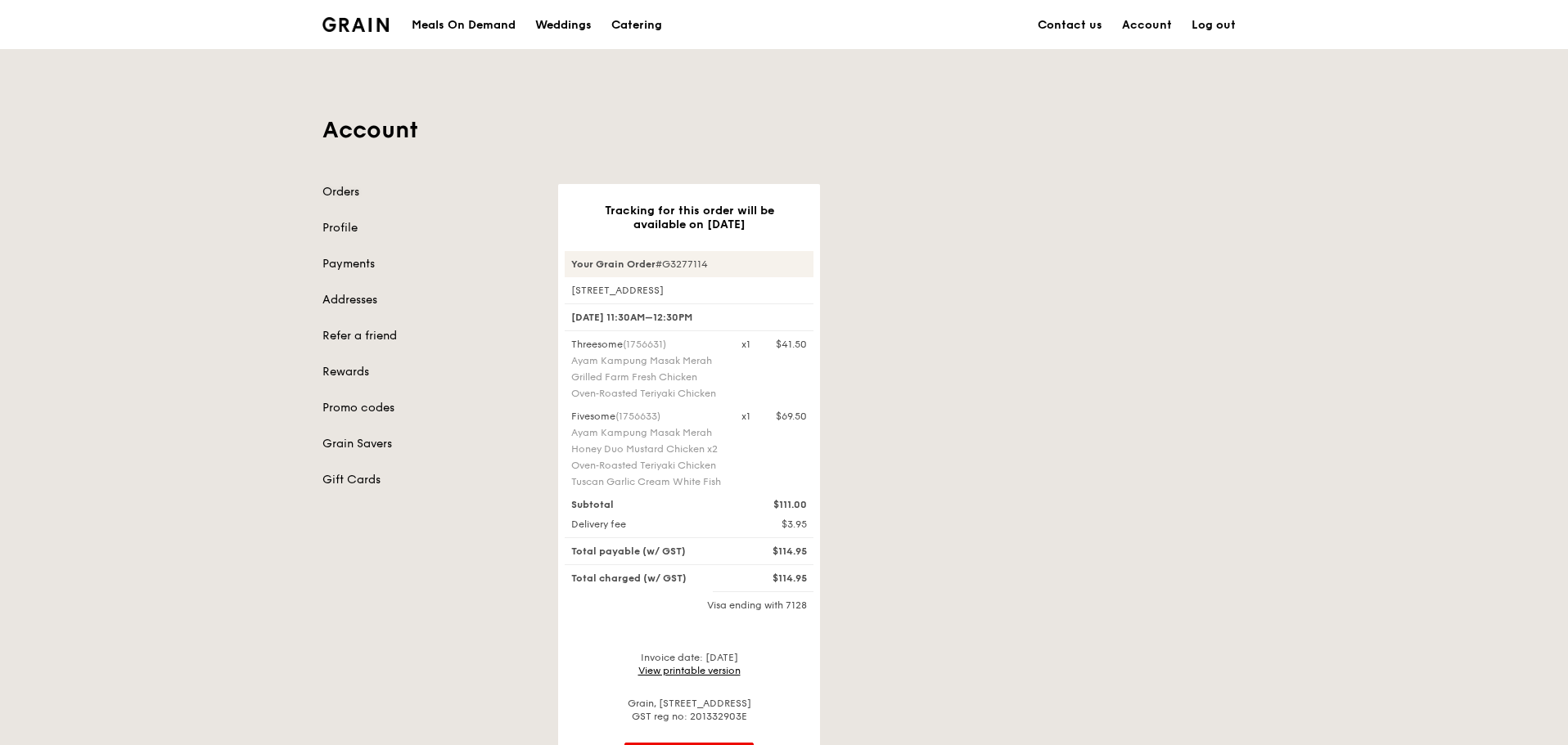
click at [344, 189] on link "Orders" at bounding box center [430, 192] width 216 height 17
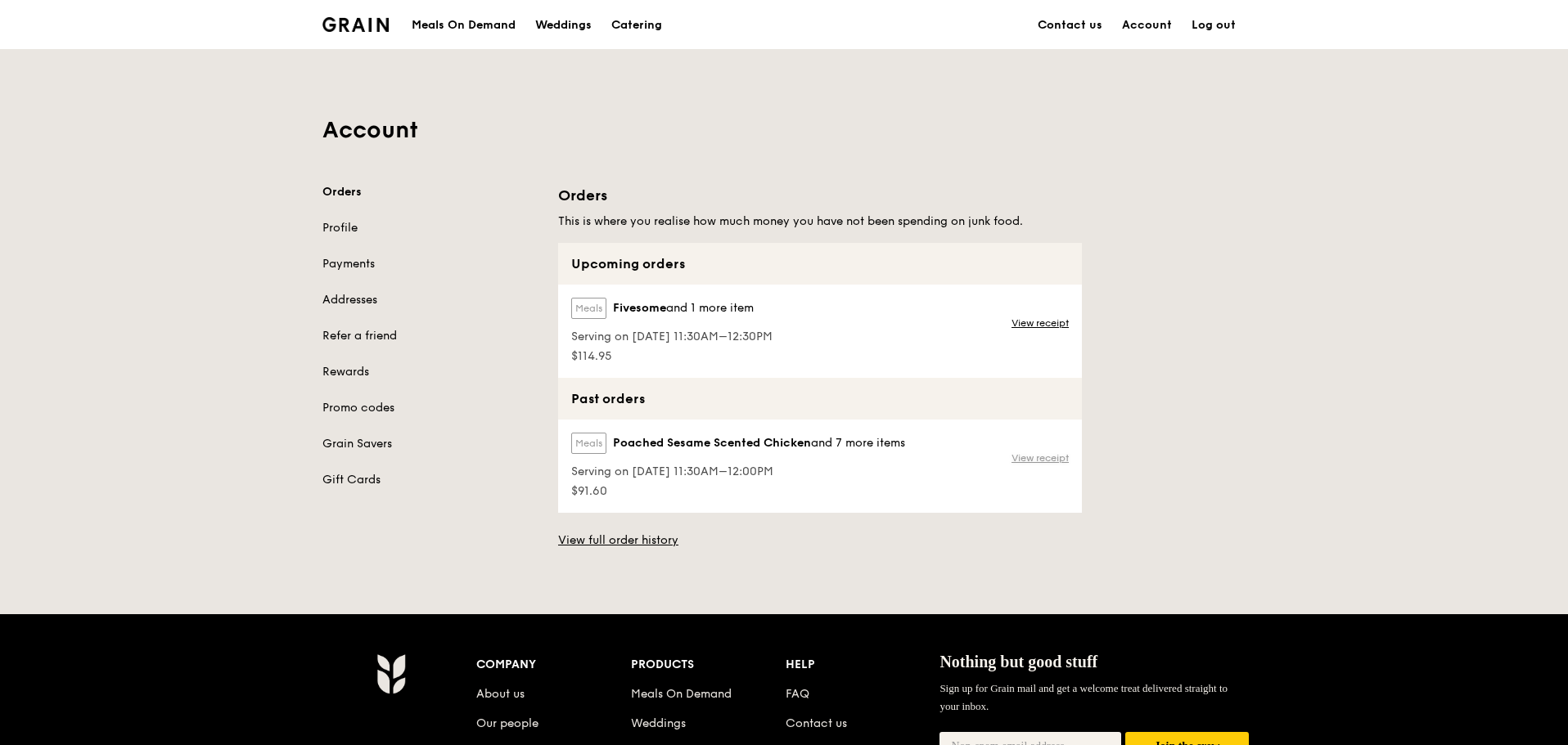
click at [1031, 452] on link "View receipt" at bounding box center [1039, 458] width 57 height 13
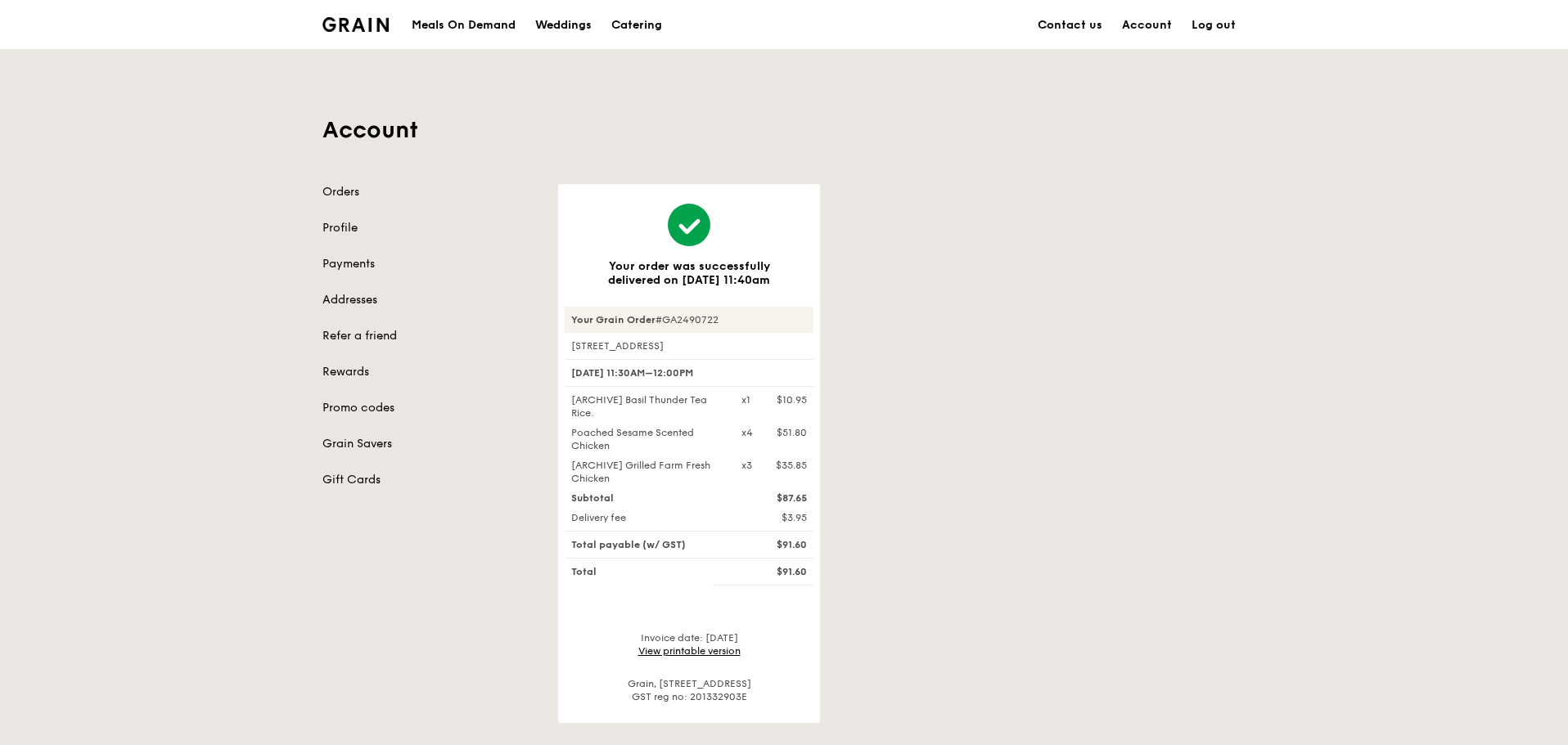
click at [672, 654] on link "View printable version" at bounding box center [689, 651] width 103 height 11
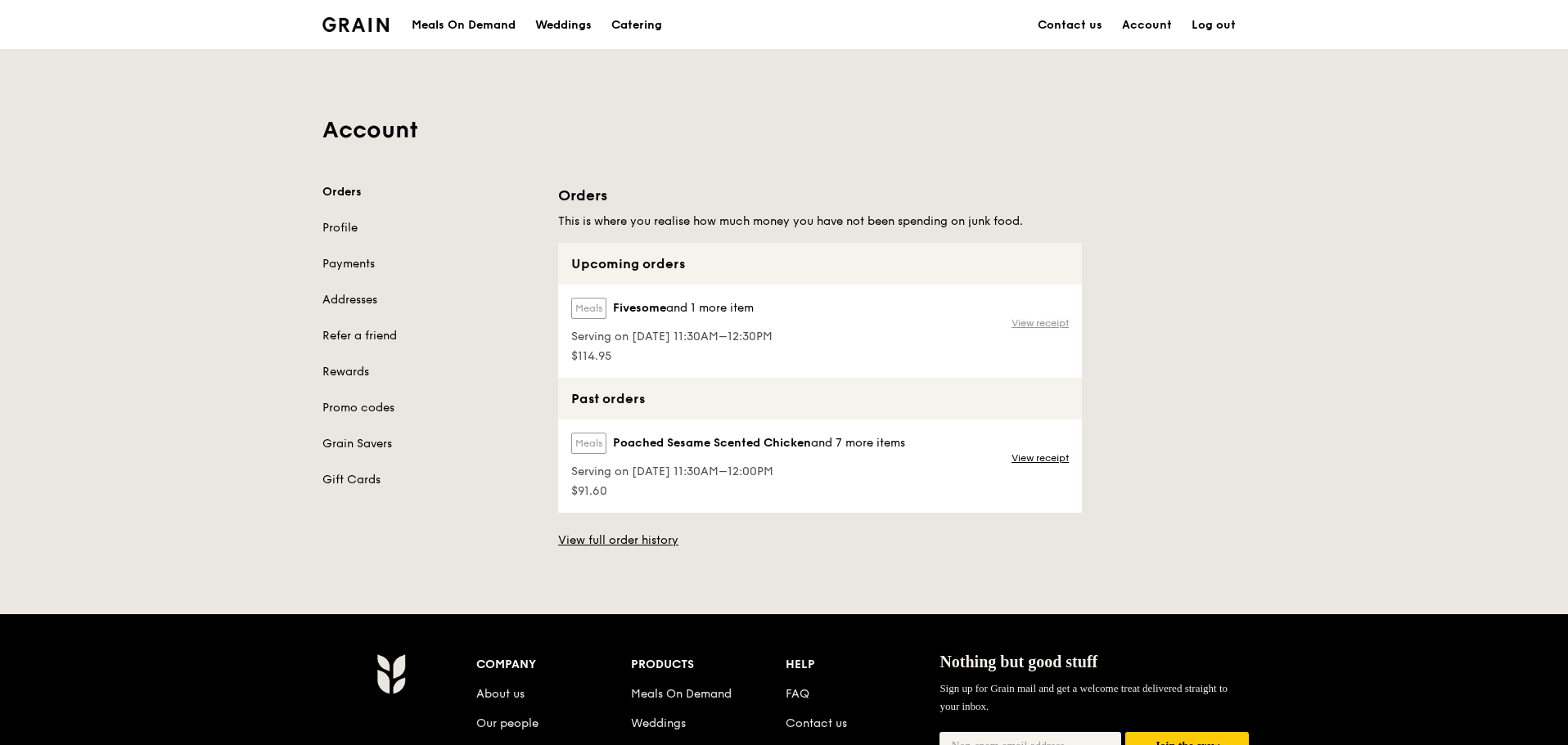
click at [1060, 325] on link "View receipt" at bounding box center [1039, 323] width 57 height 13
click at [1044, 462] on link "View receipt" at bounding box center [1039, 458] width 57 height 13
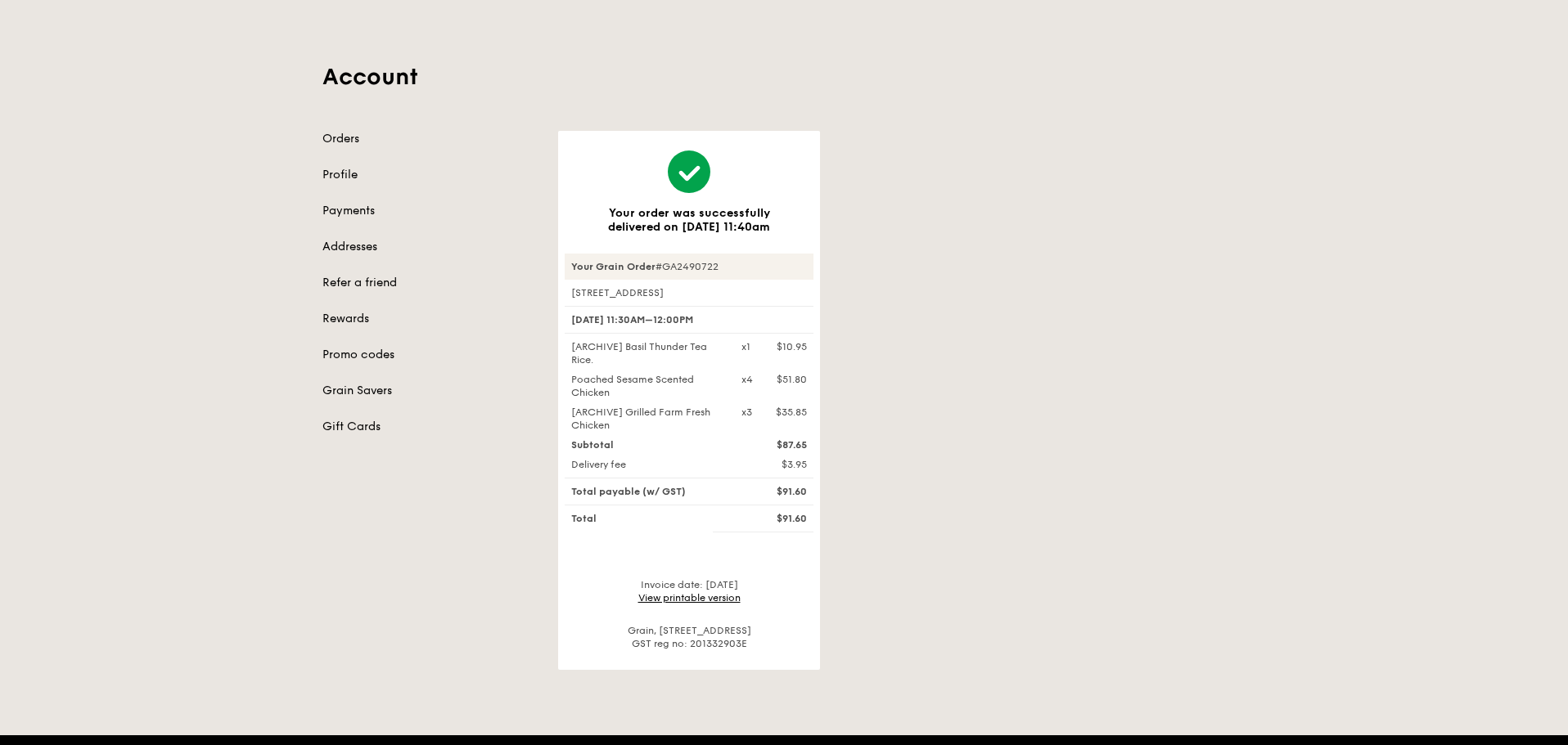
scroll to position [82, 0]
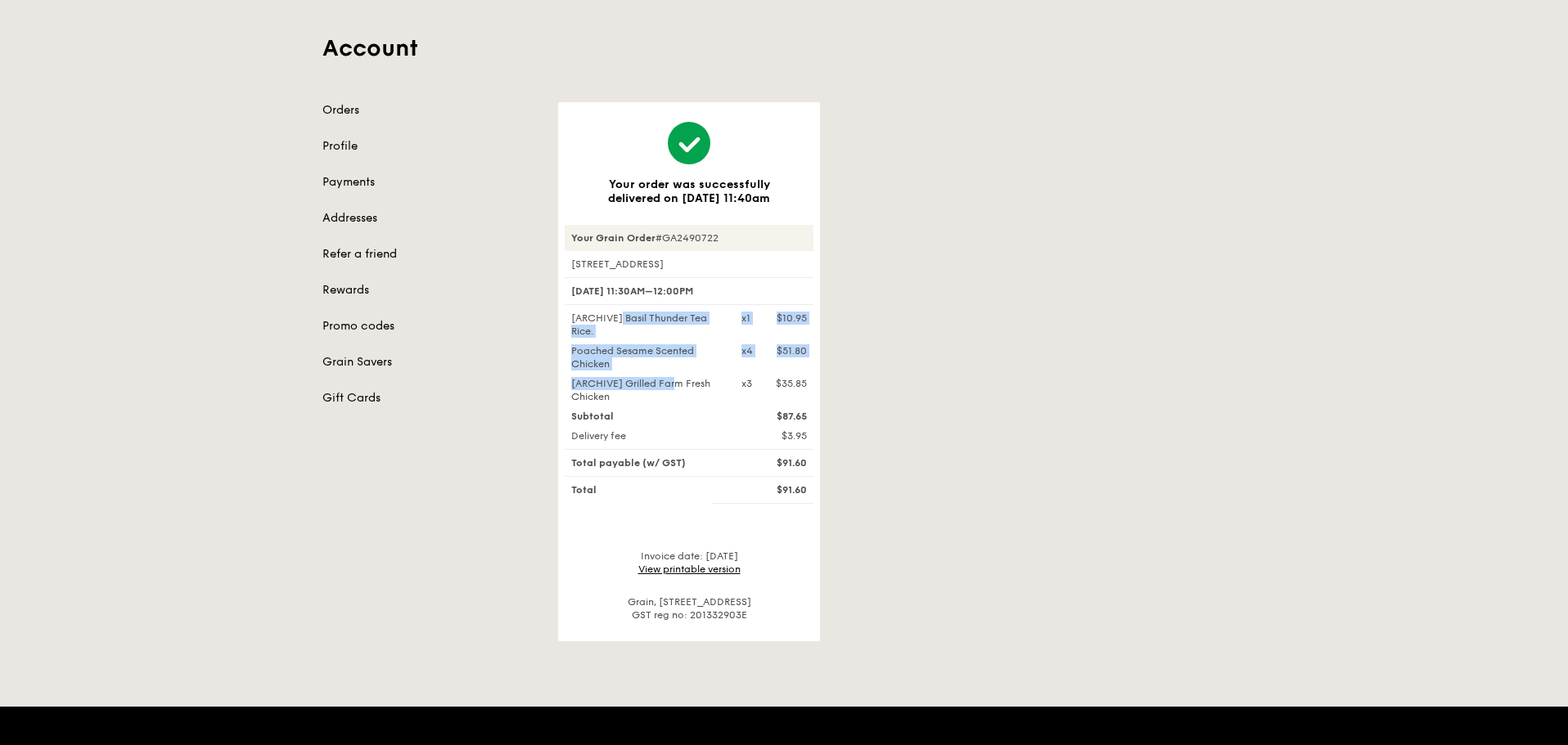
drag, startPoint x: 592, startPoint y: 324, endPoint x: 650, endPoint y: 384, distance: 83.5
click at [650, 383] on div "[ARCHIVE] Basil Thunder Tea Rice. x1 $10.95 Poached Sesame Scented Chicken x4 $…" at bounding box center [689, 358] width 248 height 92
drag, startPoint x: 650, startPoint y: 386, endPoint x: 657, endPoint y: 412, distance: 26.9
click at [650, 387] on div "[ARCHIVE] Grilled Farm Fresh Chicken" at bounding box center [646, 391] width 171 height 27
click at [666, 398] on div "[ARCHIVE] Grilled Farm Fresh Chicken" at bounding box center [646, 391] width 171 height 27
